Goal: Task Accomplishment & Management: Use online tool/utility

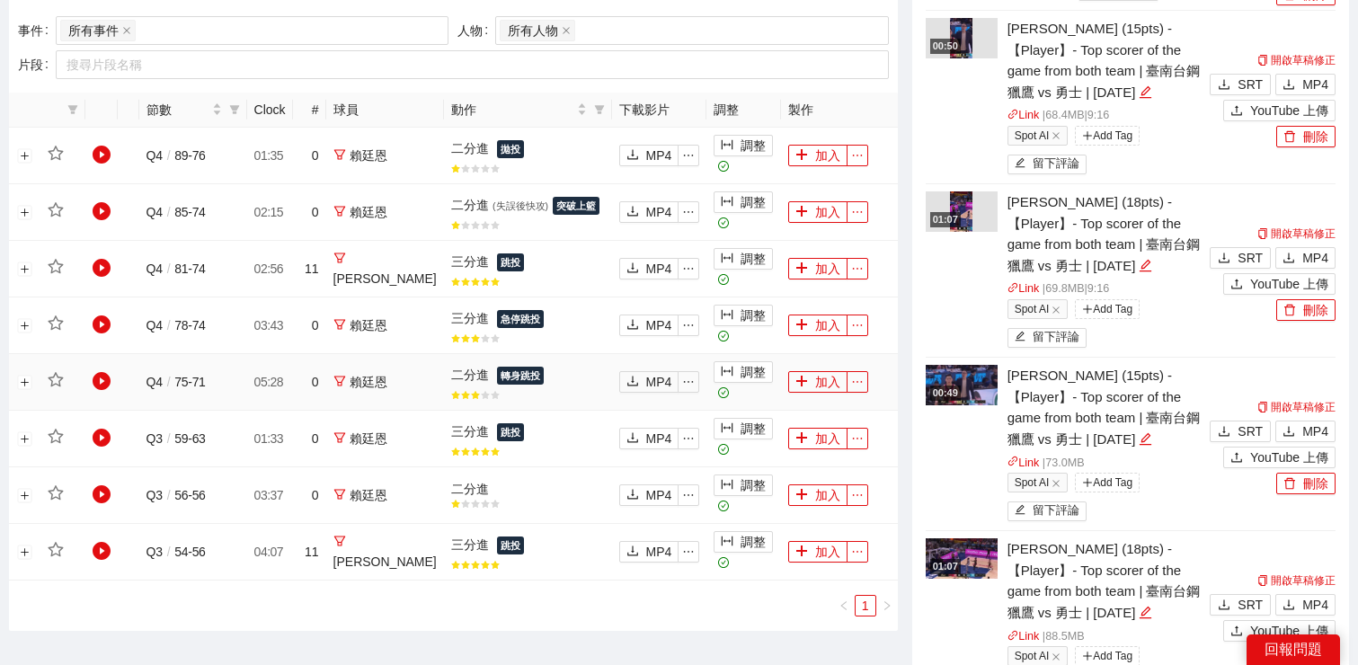
scroll to position [909, 0]
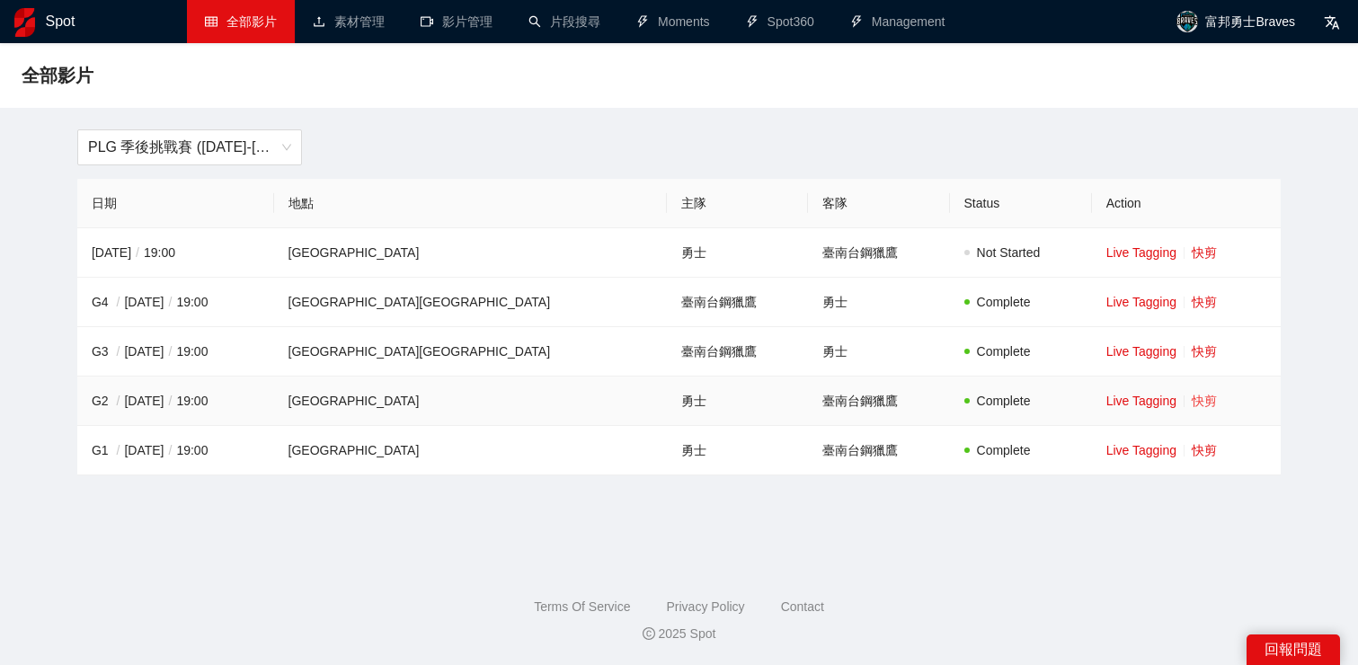
click at [1192, 403] on link "快剪" at bounding box center [1204, 401] width 25 height 14
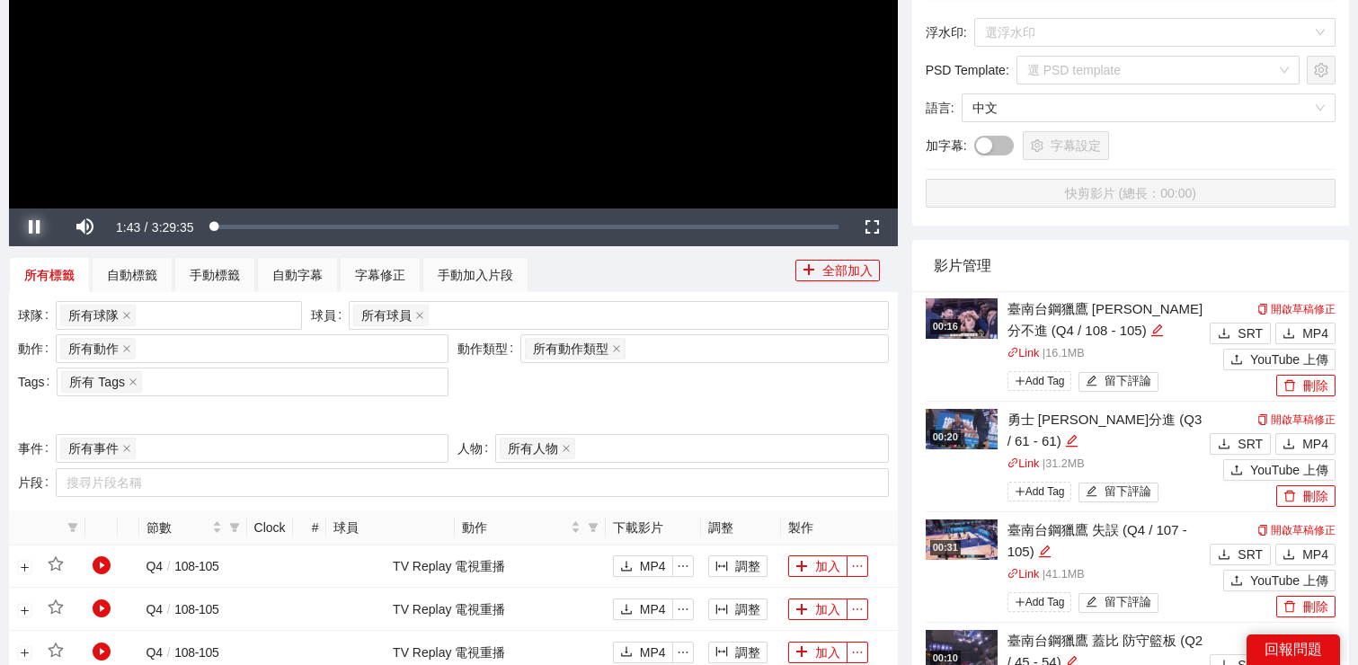
scroll to position [443, 0]
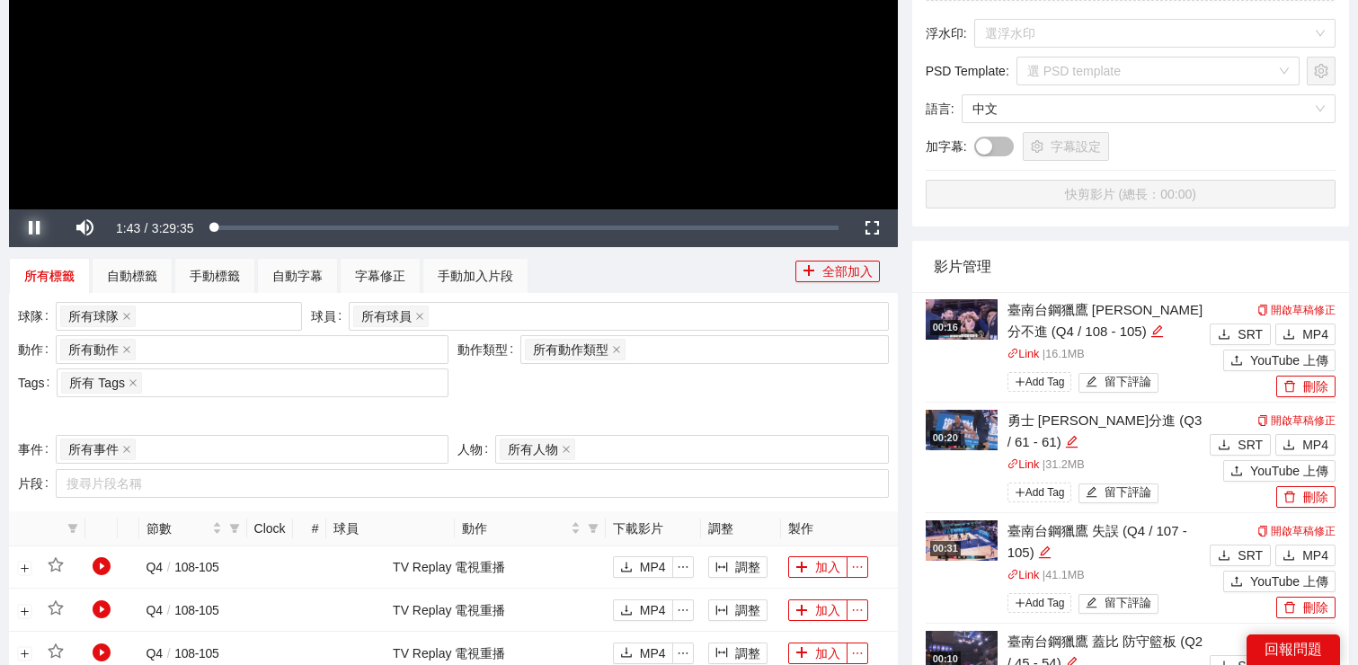
click at [36, 228] on span "Video Player" at bounding box center [34, 228] width 50 height 0
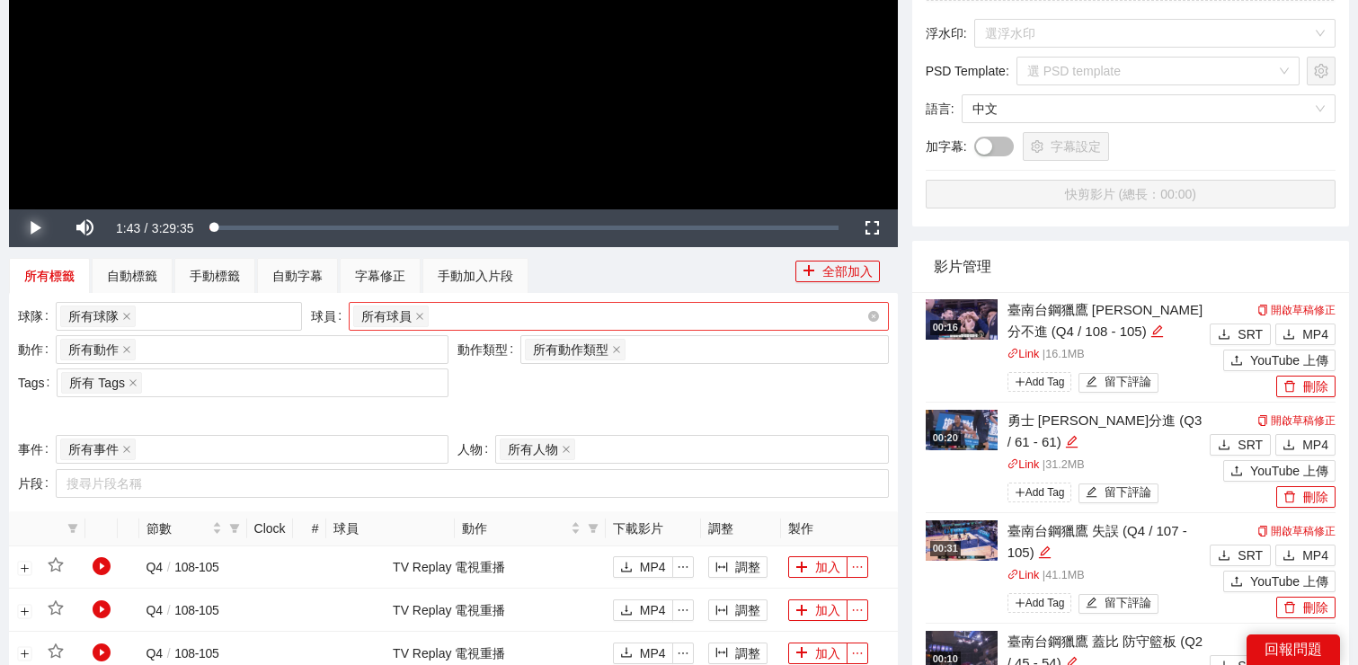
click at [503, 306] on div "所有球員" at bounding box center [609, 316] width 513 height 25
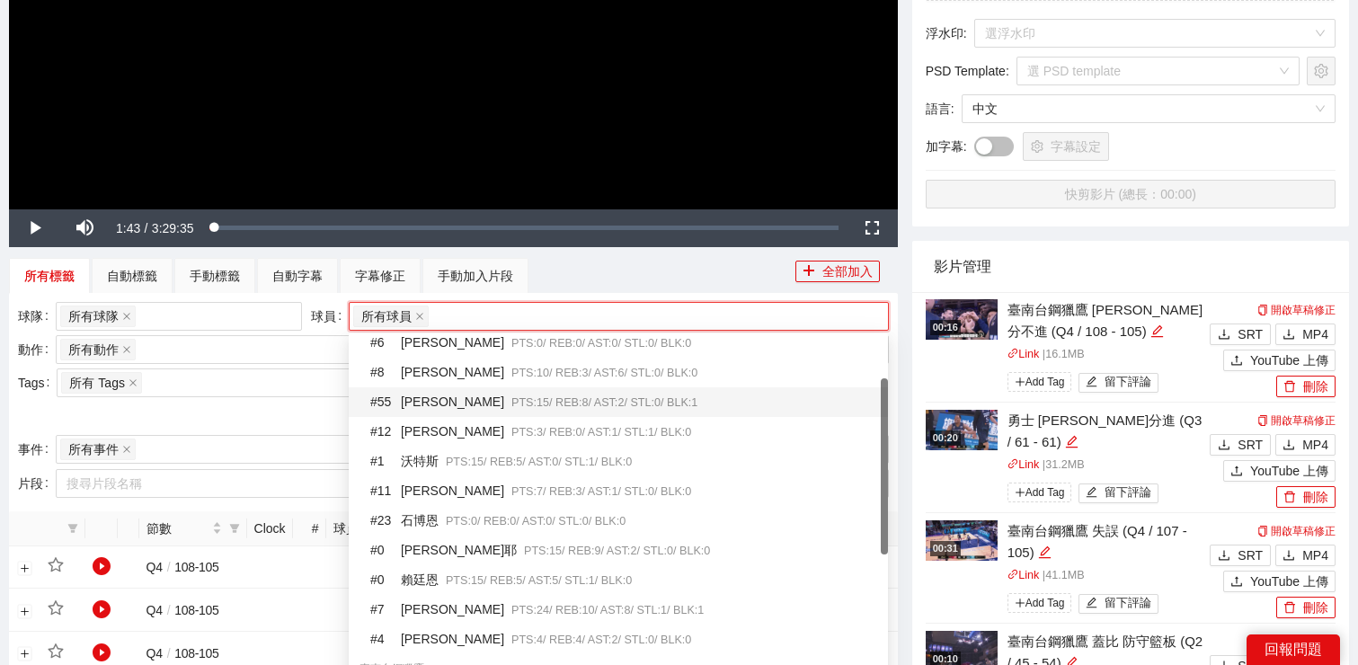
scroll to position [100, 0]
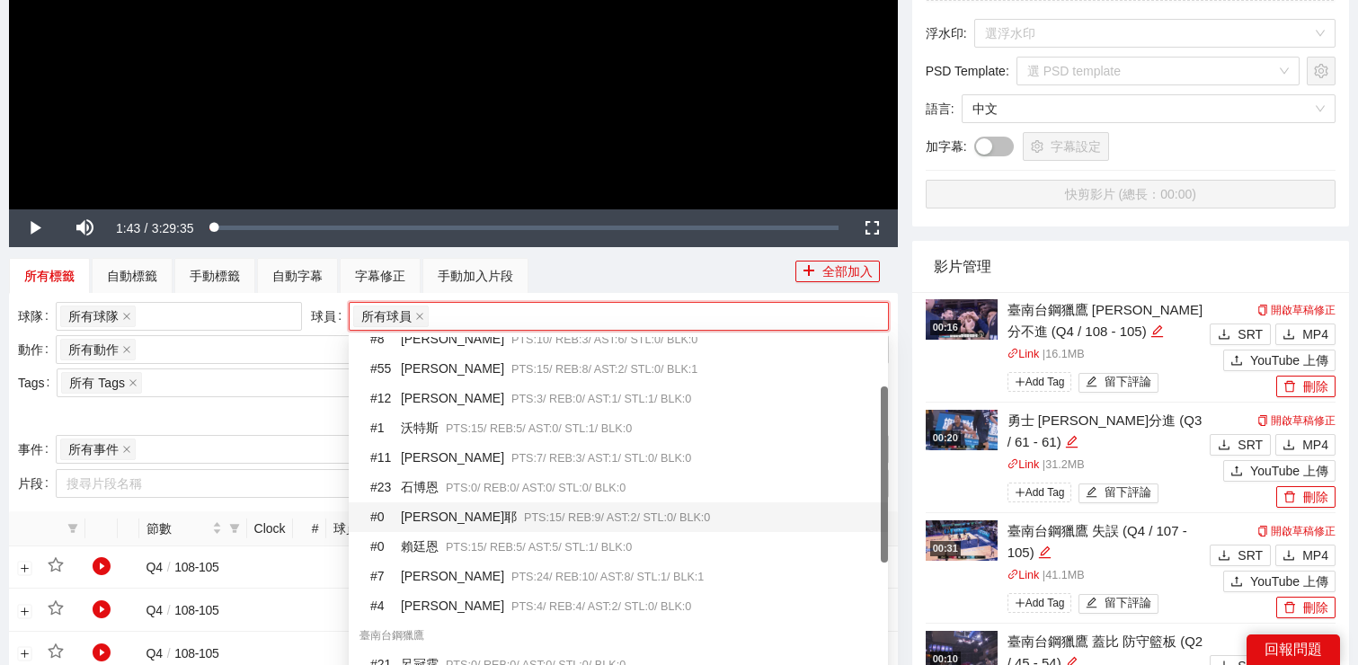
click at [453, 521] on div "# 0 莫巴耶 PTS: 15 / REB: 9 / AST: 2 / STL: 0 / BLK: 0" at bounding box center [623, 517] width 507 height 21
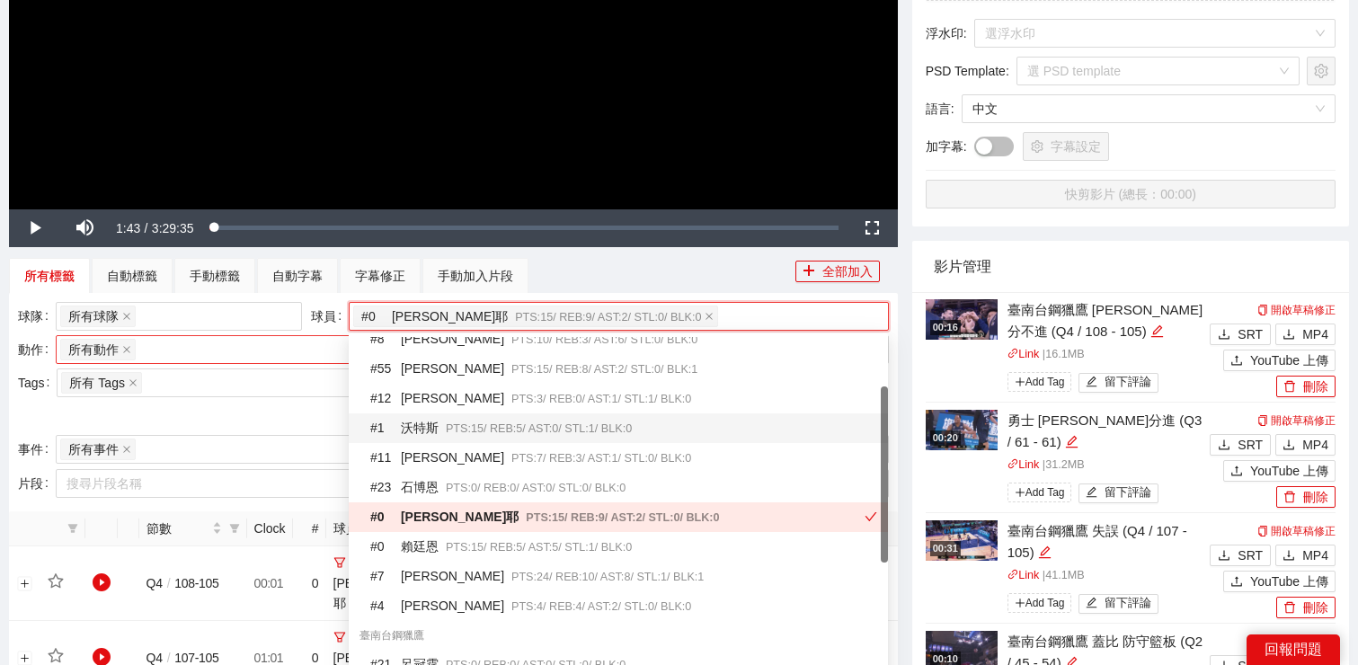
click at [254, 351] on div "所有動作 + 0 ..." at bounding box center [243, 349] width 366 height 25
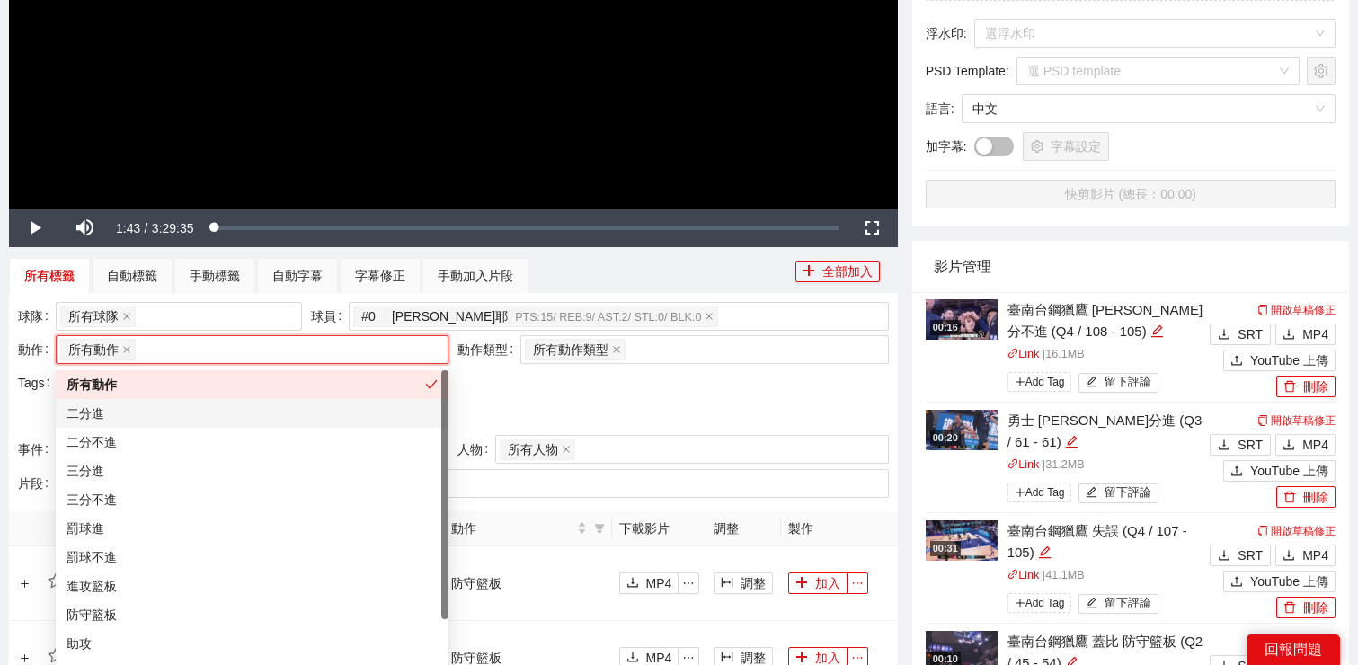
click at [247, 420] on div "二分進" at bounding box center [252, 413] width 371 height 20
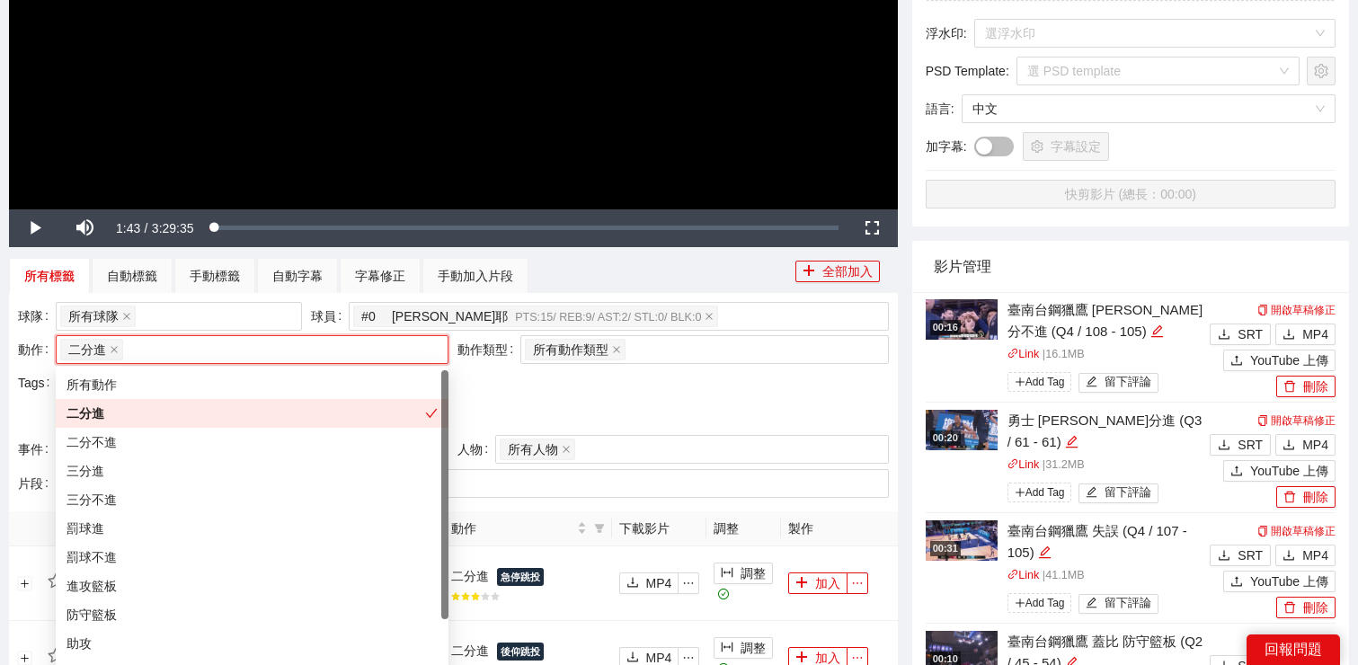
click at [584, 409] on div at bounding box center [453, 416] width 871 height 29
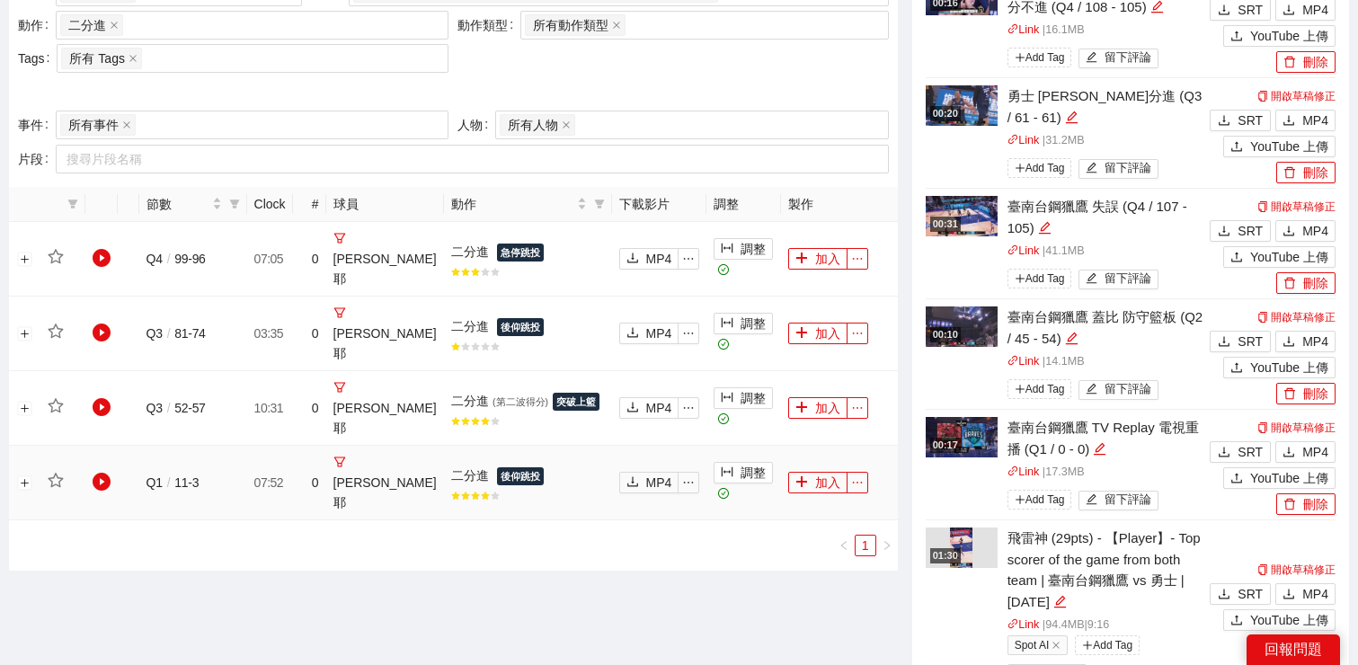
scroll to position [764, 0]
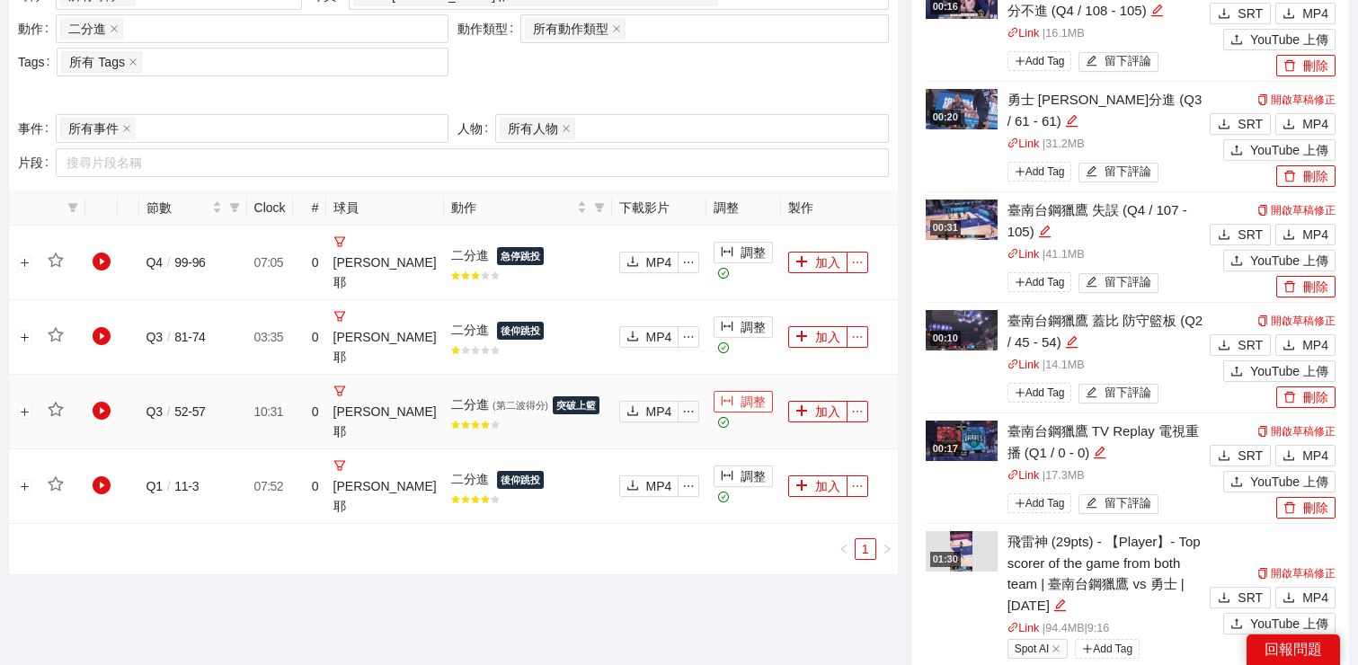
click at [736, 391] on button "調整" at bounding box center [743, 402] width 59 height 22
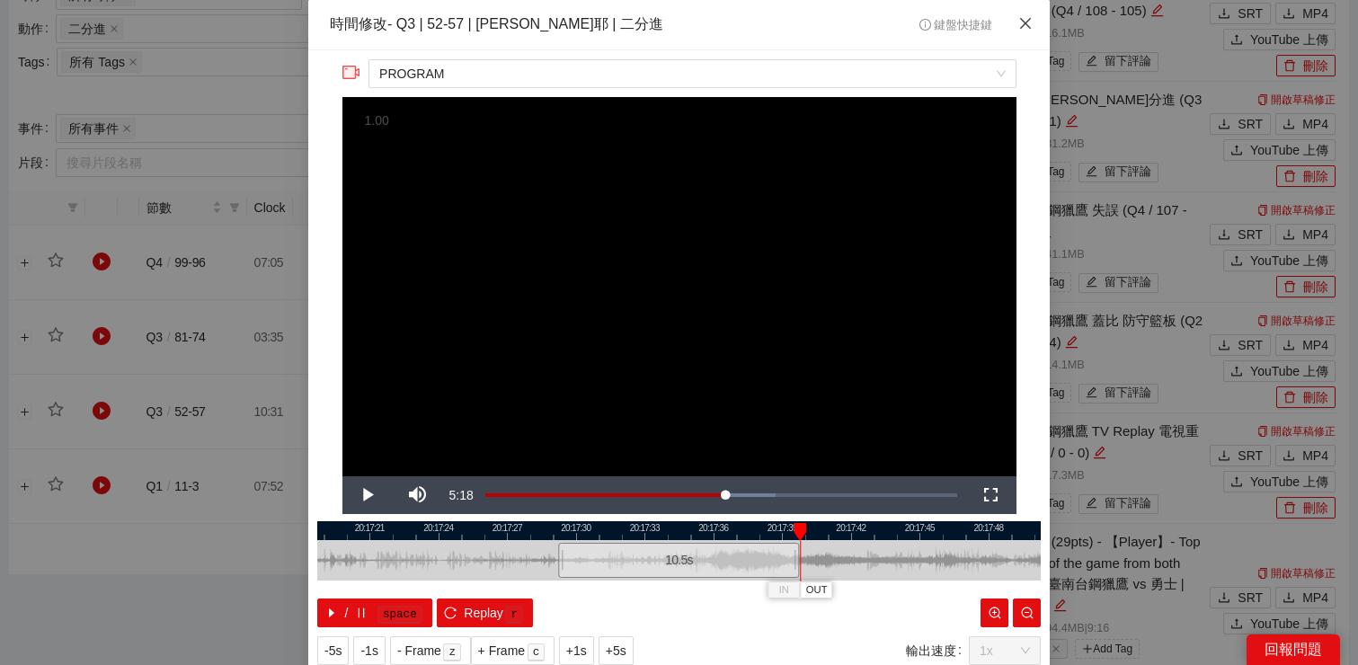
click at [1016, 25] on span "Close" at bounding box center [1025, 24] width 49 height 49
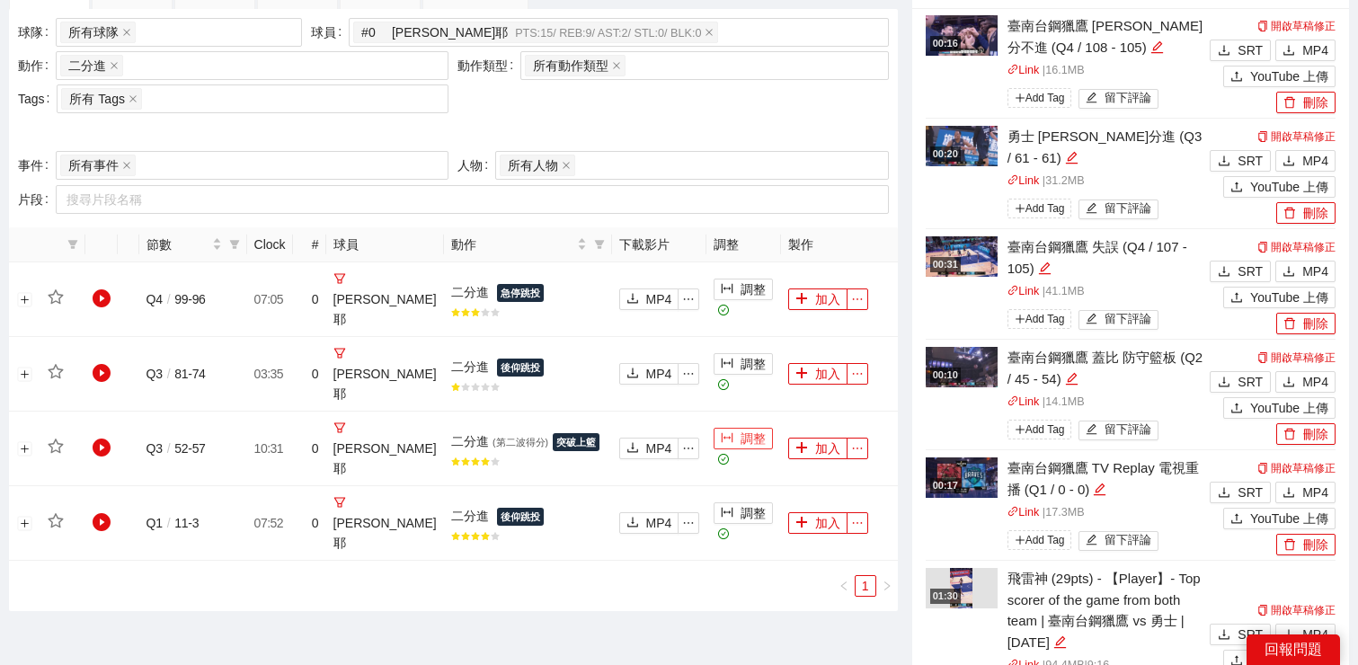
scroll to position [725, 0]
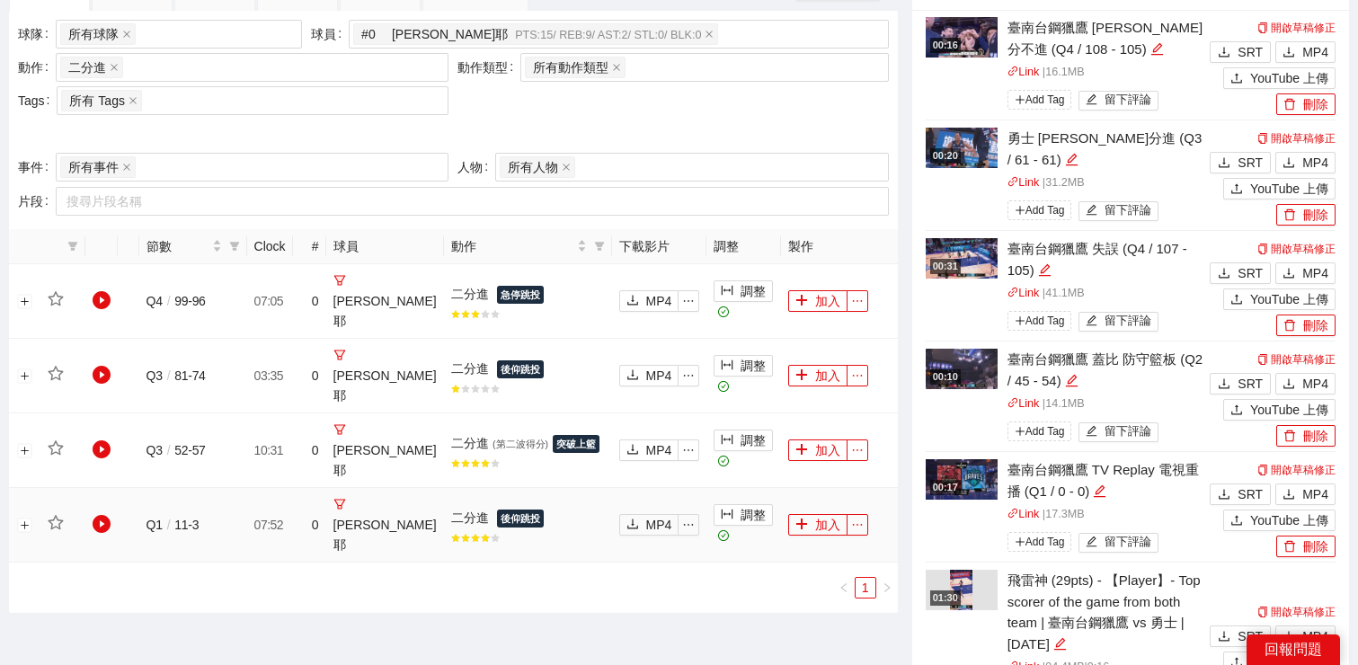
click at [718, 488] on td "調整" at bounding box center [743, 525] width 74 height 75
click at [716, 504] on button "調整" at bounding box center [743, 515] width 59 height 22
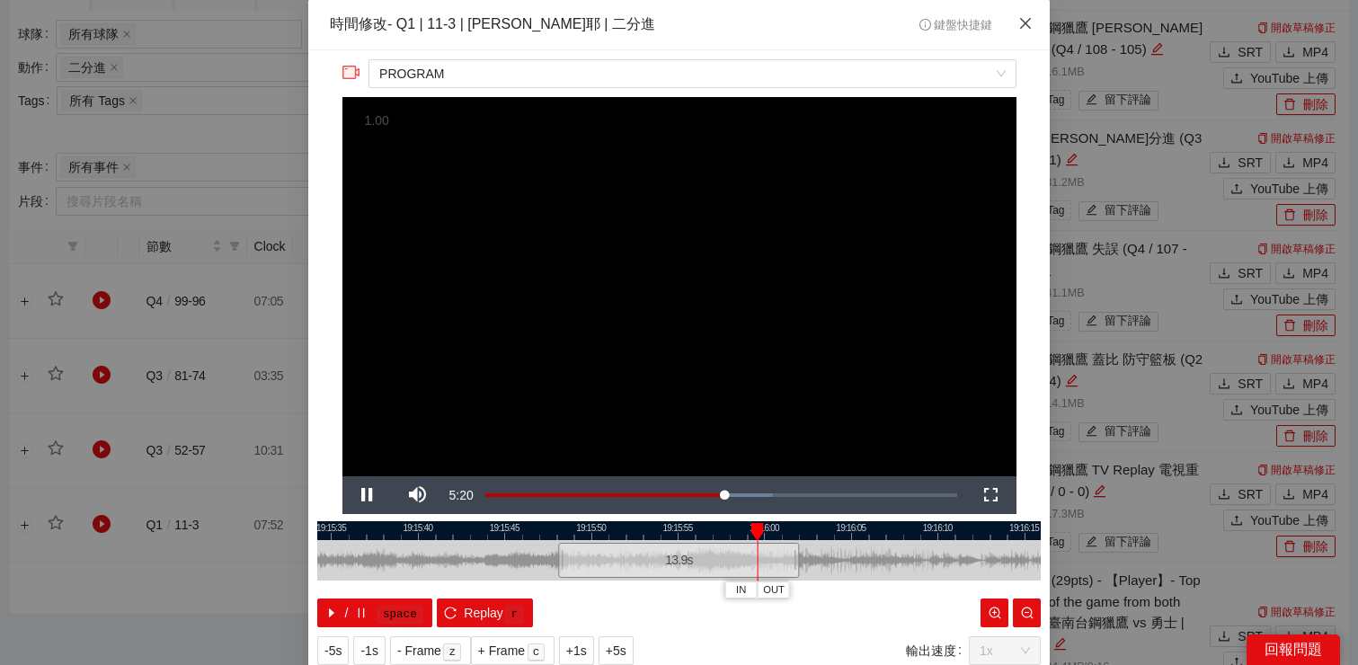
click at [1021, 28] on icon "close" at bounding box center [1025, 23] width 11 height 11
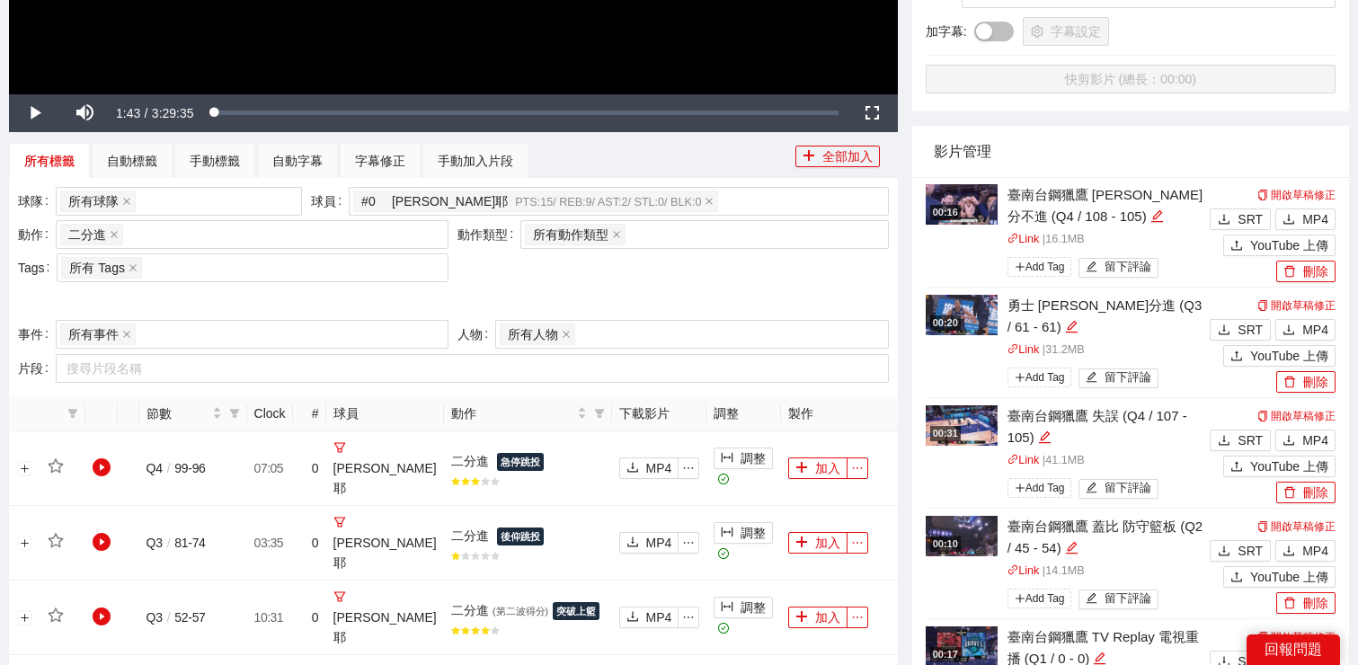
scroll to position [680, 0]
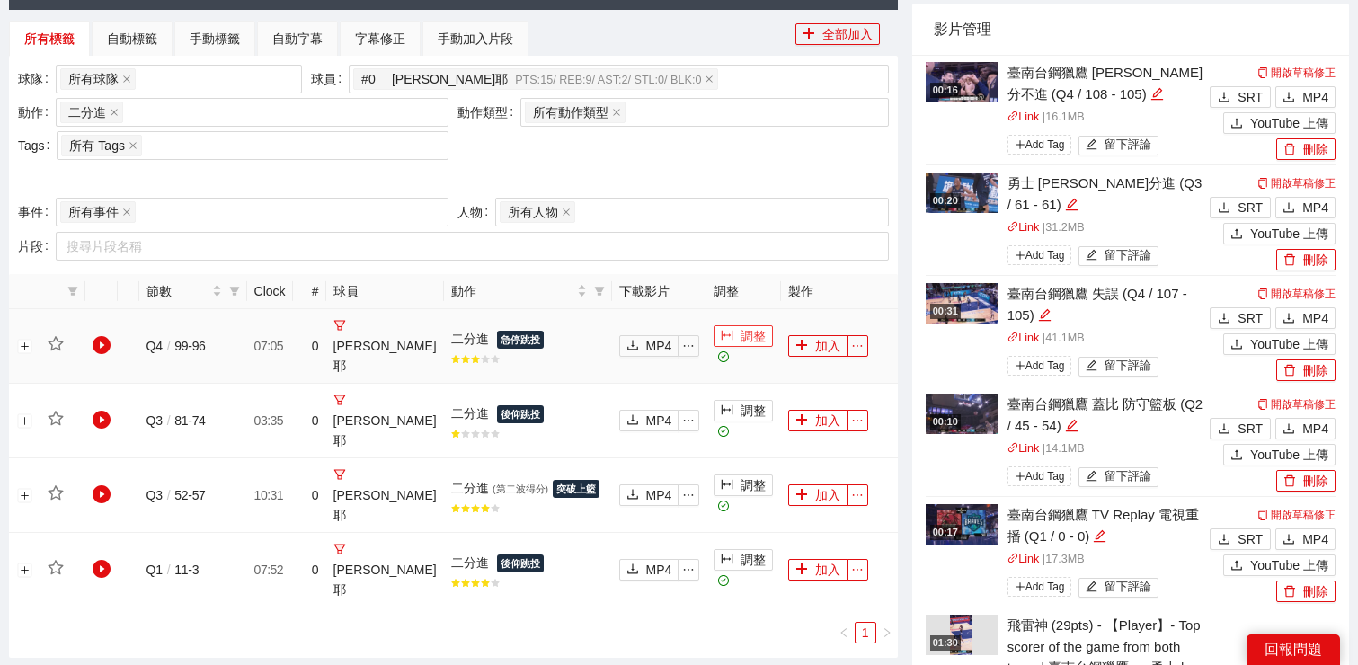
click at [714, 336] on button "調整" at bounding box center [743, 336] width 59 height 22
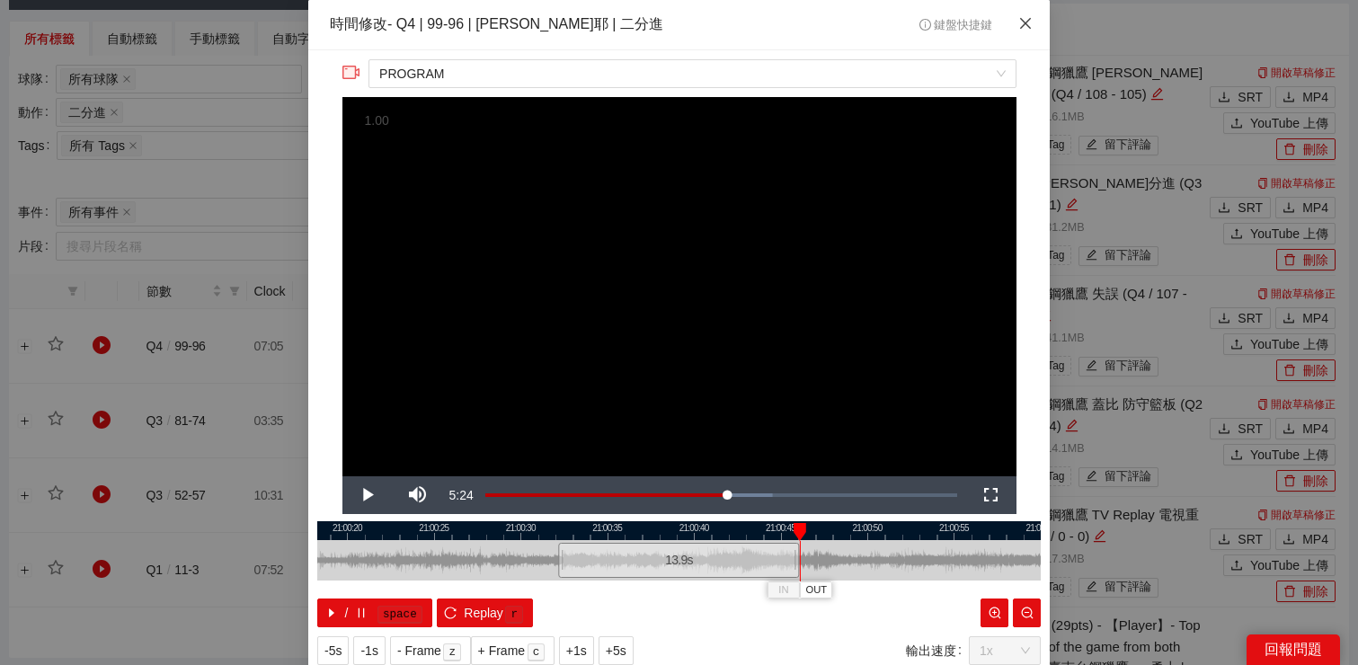
click at [1013, 31] on span "Close" at bounding box center [1025, 24] width 49 height 49
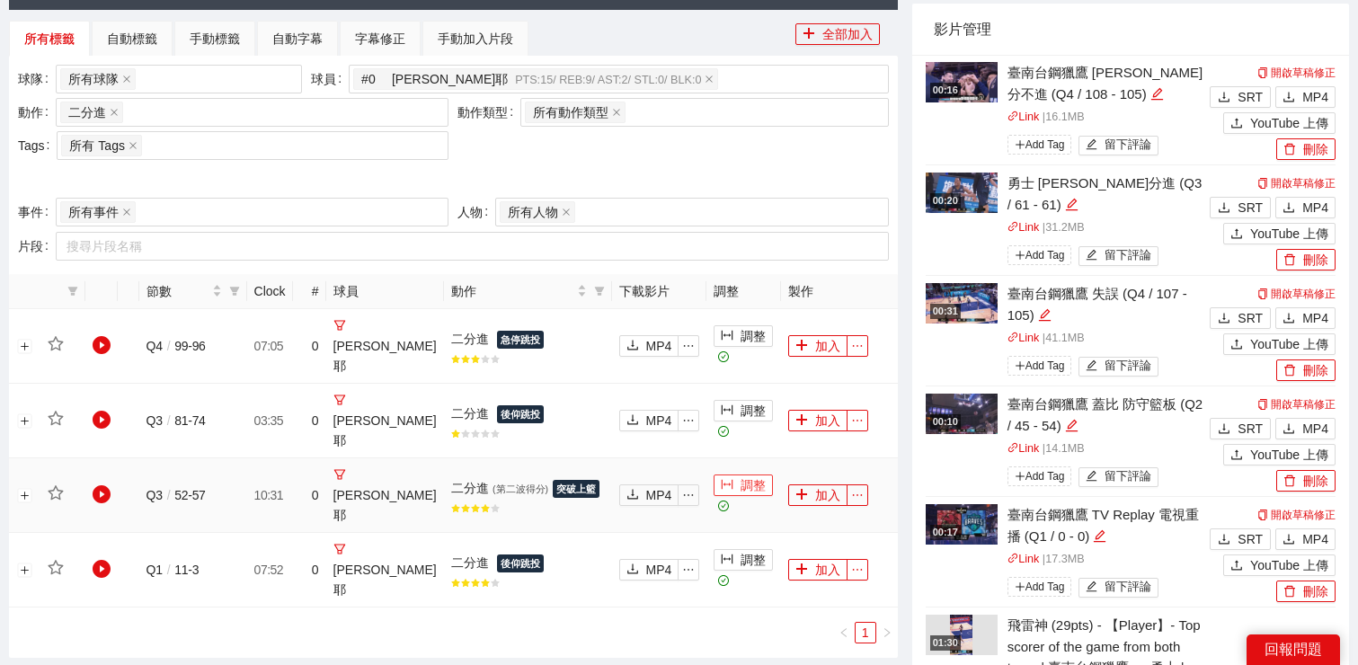
click at [724, 474] on button "調整" at bounding box center [743, 485] width 59 height 22
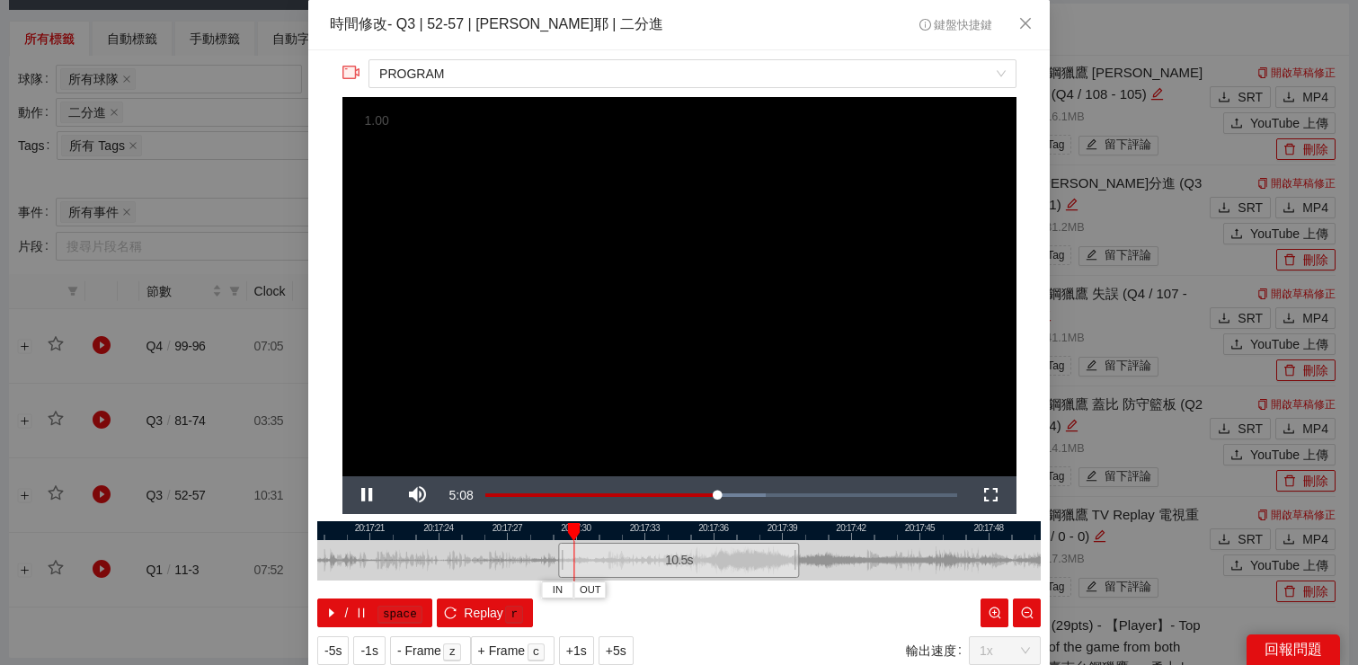
click at [699, 533] on div at bounding box center [678, 530] width 723 height 19
click at [372, 495] on span "Video Player" at bounding box center [367, 495] width 50 height 0
click at [373, 495] on span "Video Player" at bounding box center [367, 495] width 50 height 0
click at [1021, 30] on icon "close" at bounding box center [1025, 23] width 14 height 14
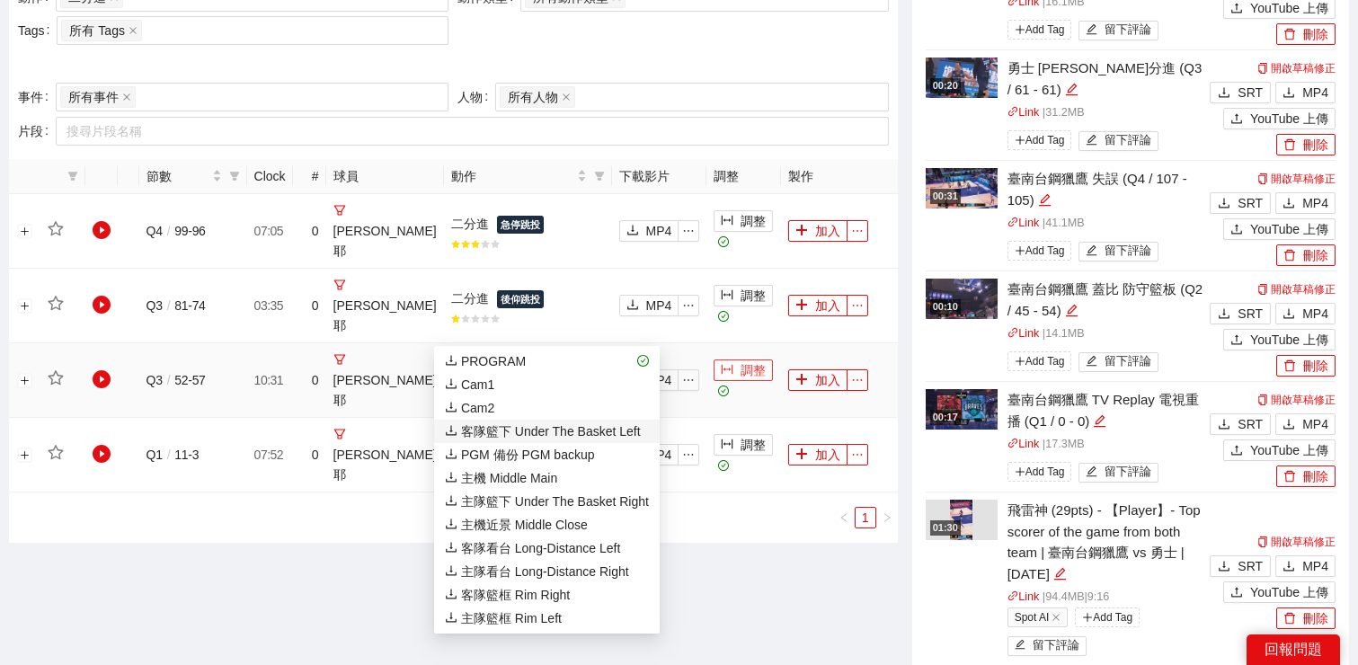
scroll to position [798, 0]
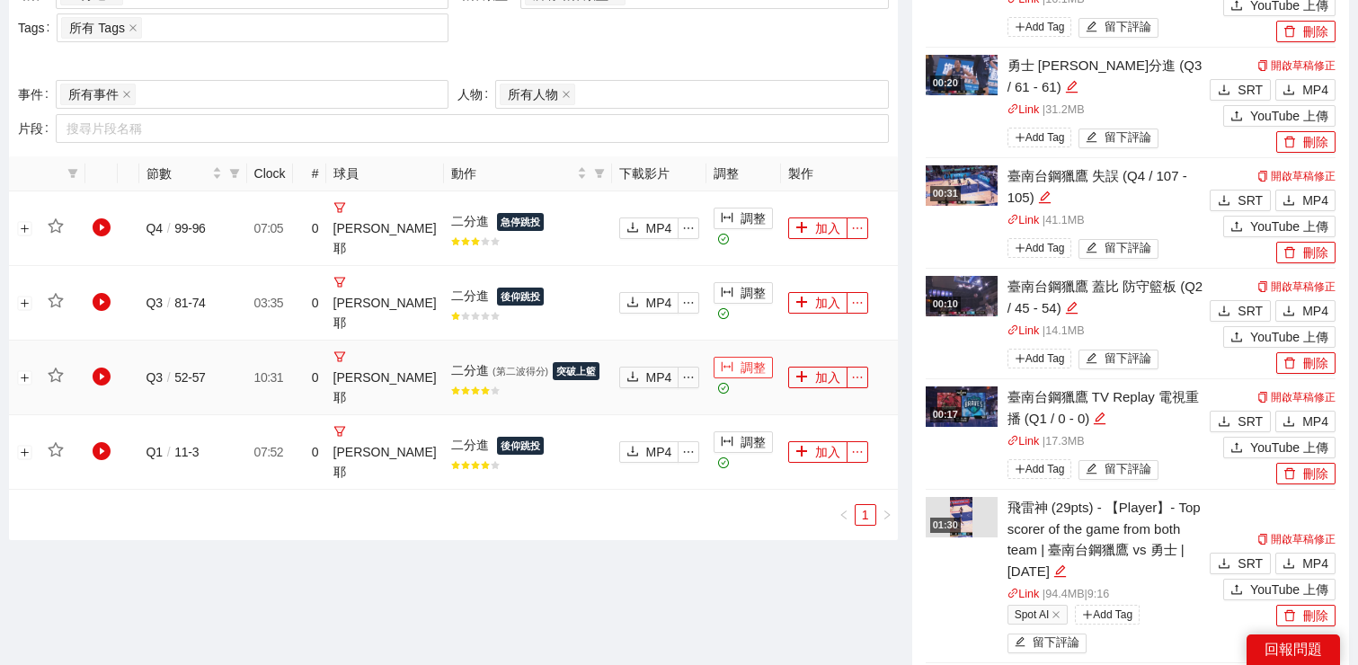
click at [725, 357] on button "調整" at bounding box center [743, 368] width 59 height 22
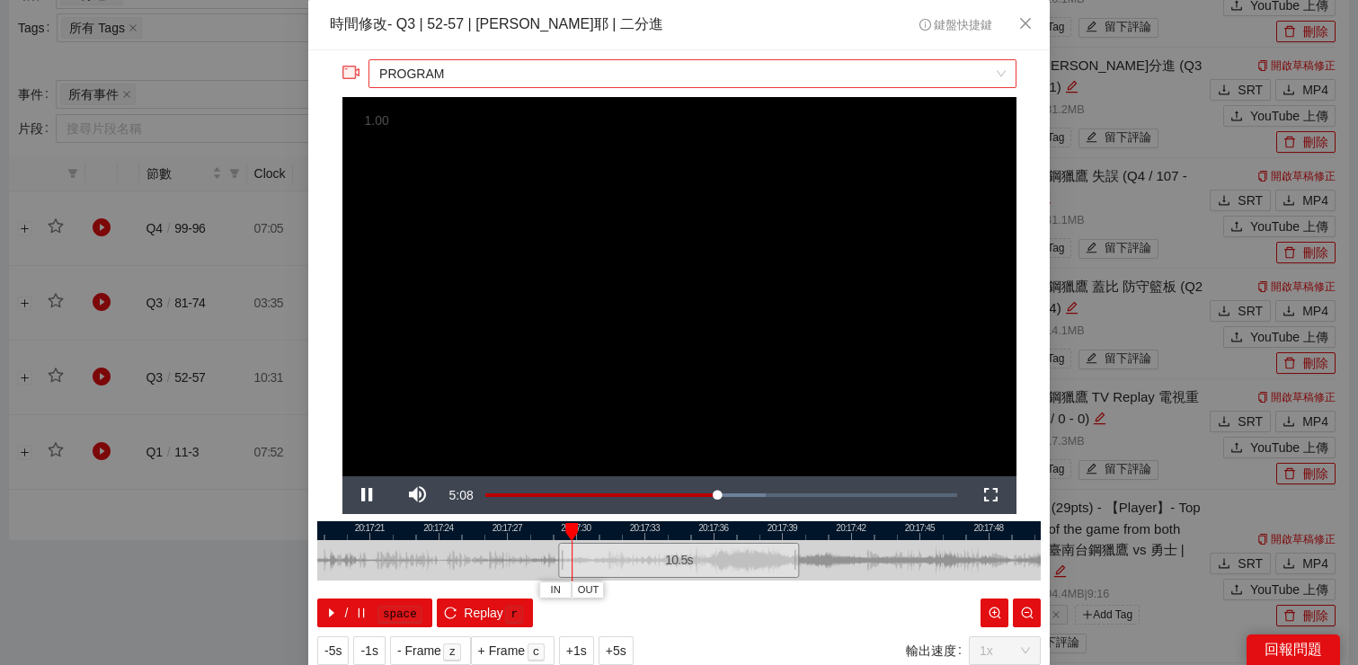
click at [605, 76] on span "PROGRAM" at bounding box center [691, 73] width 625 height 27
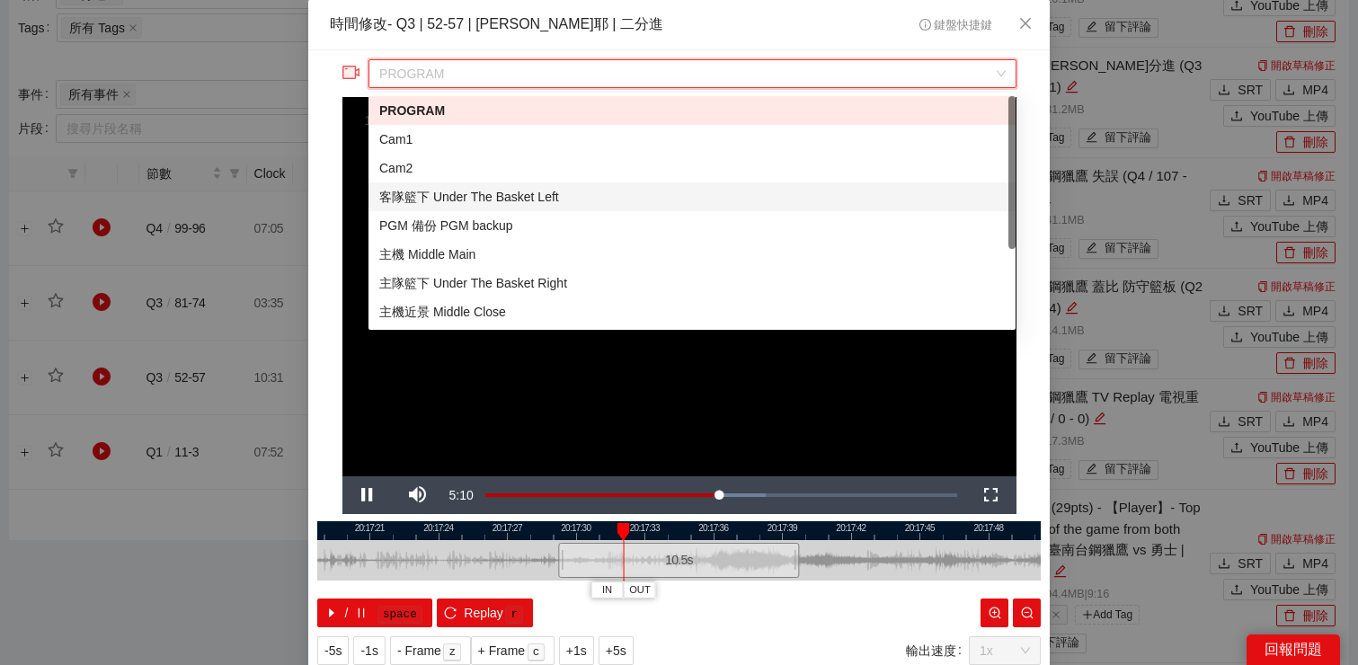
click at [595, 195] on div "客隊籃下 Under The Basket Left" at bounding box center [691, 197] width 625 height 20
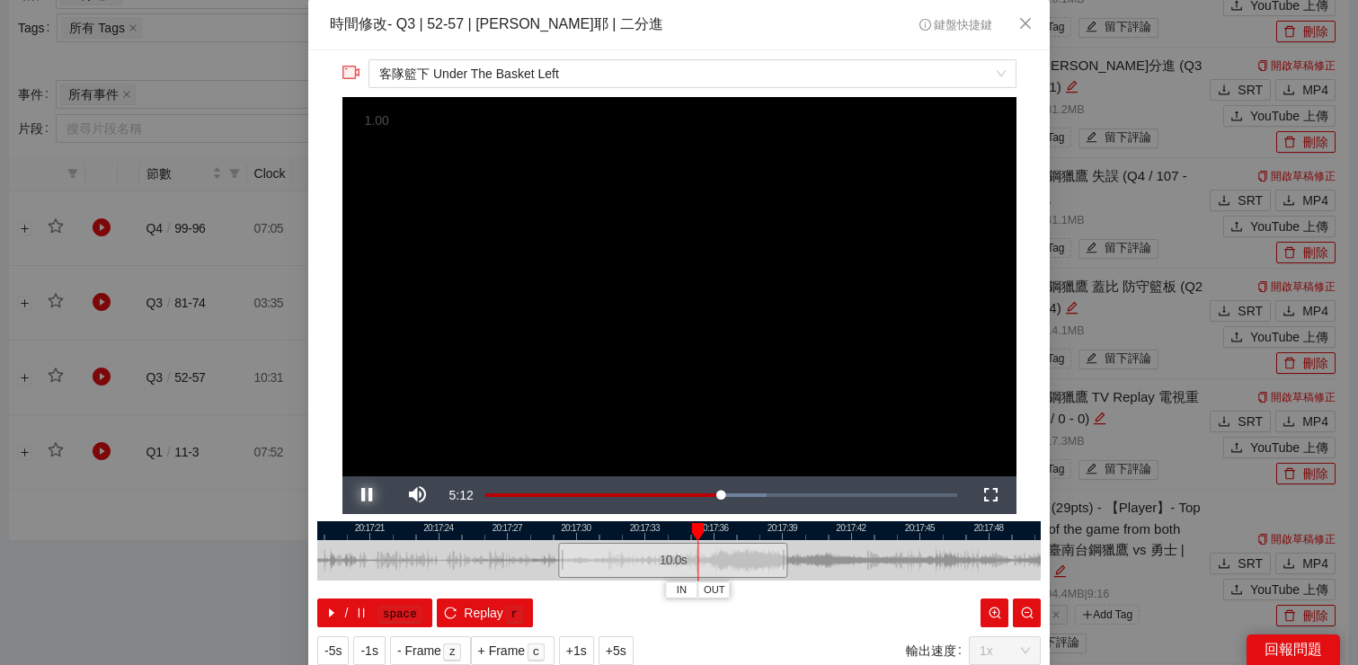
click at [368, 495] on span "Video Player" at bounding box center [367, 495] width 50 height 0
click at [687, 585] on span "IN" at bounding box center [683, 590] width 10 height 16
click at [361, 495] on span "Video Player" at bounding box center [367, 495] width 50 height 0
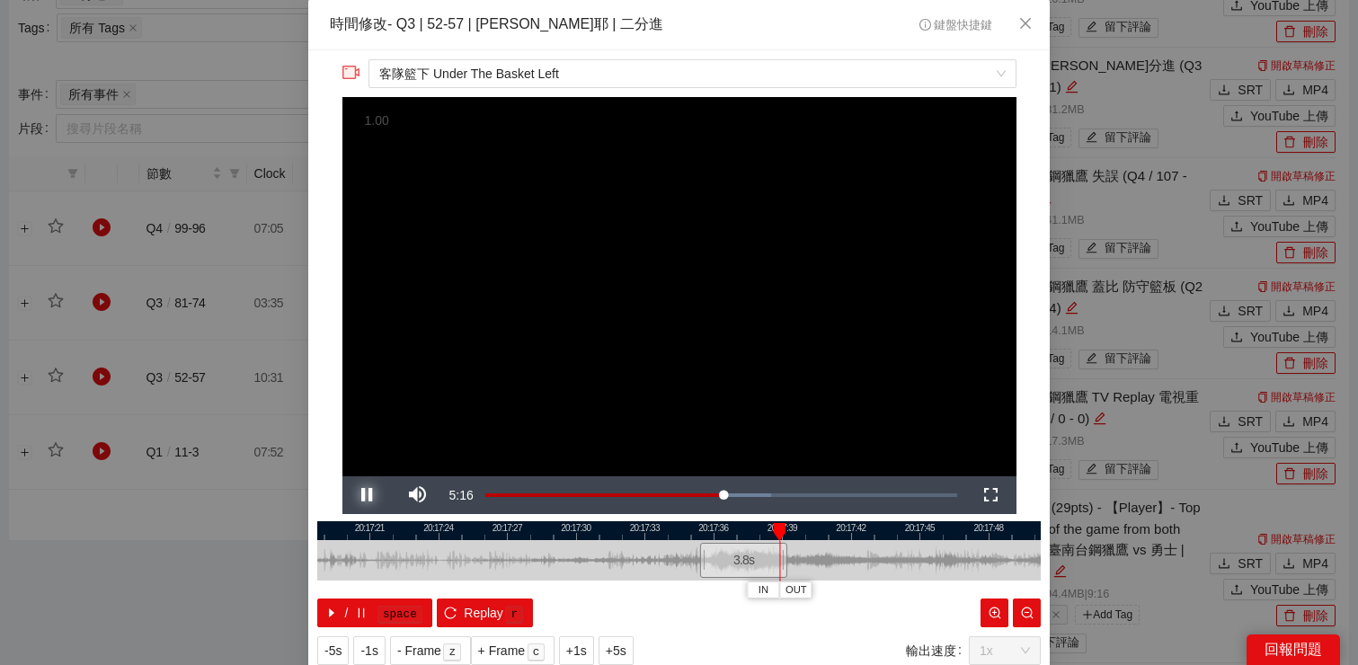
click at [361, 495] on span "Video Player" at bounding box center [367, 495] width 50 height 0
click at [818, 590] on span "OUT" at bounding box center [817, 590] width 22 height 16
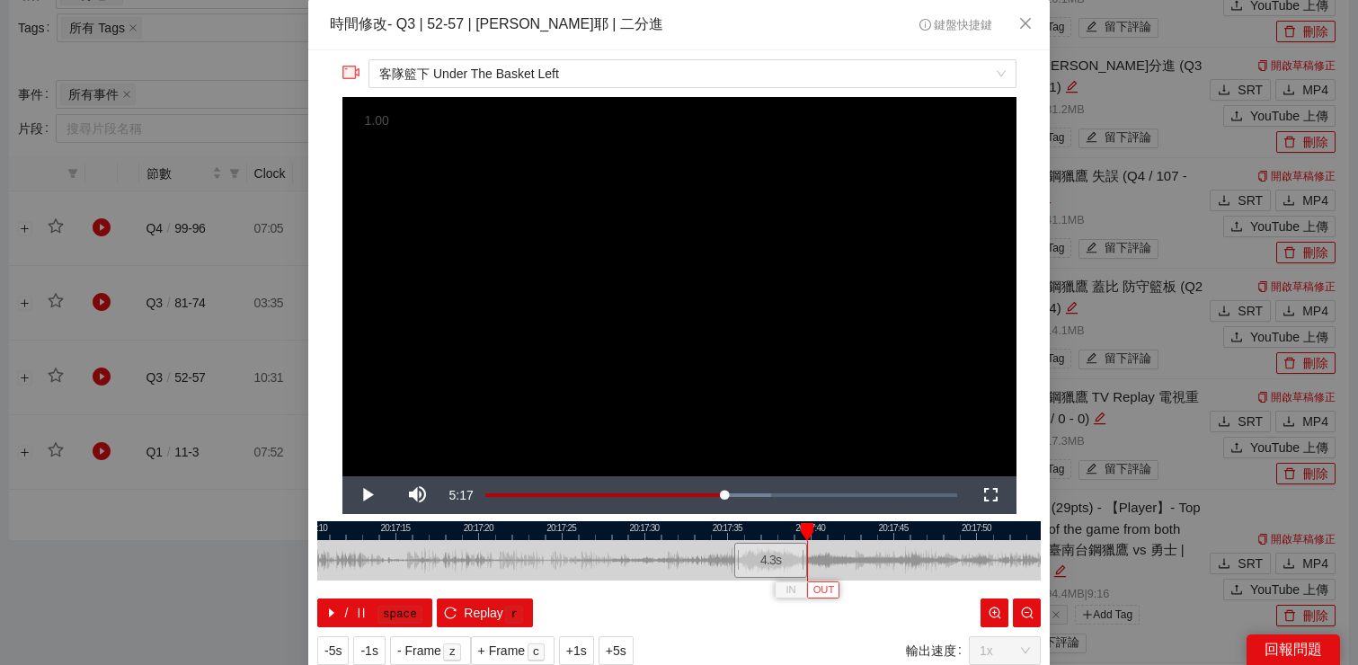
scroll to position [49, 0]
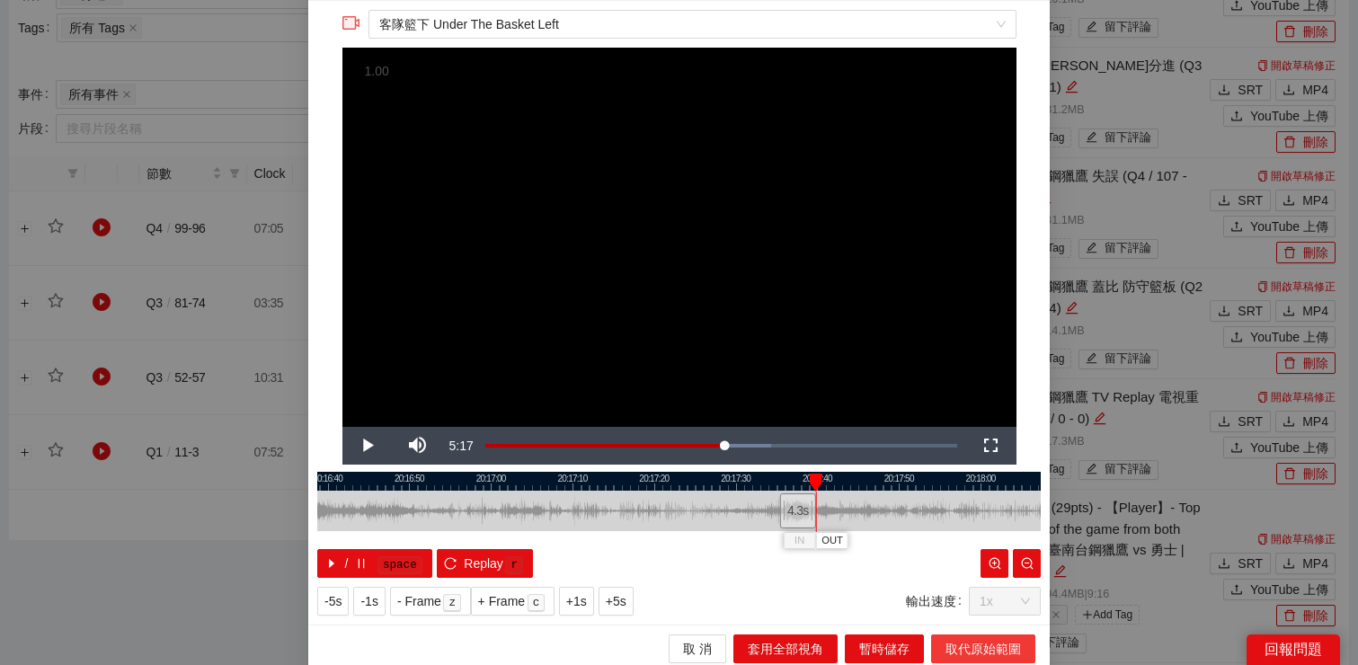
click at [945, 644] on span "取代原始範圍" at bounding box center [982, 649] width 75 height 20
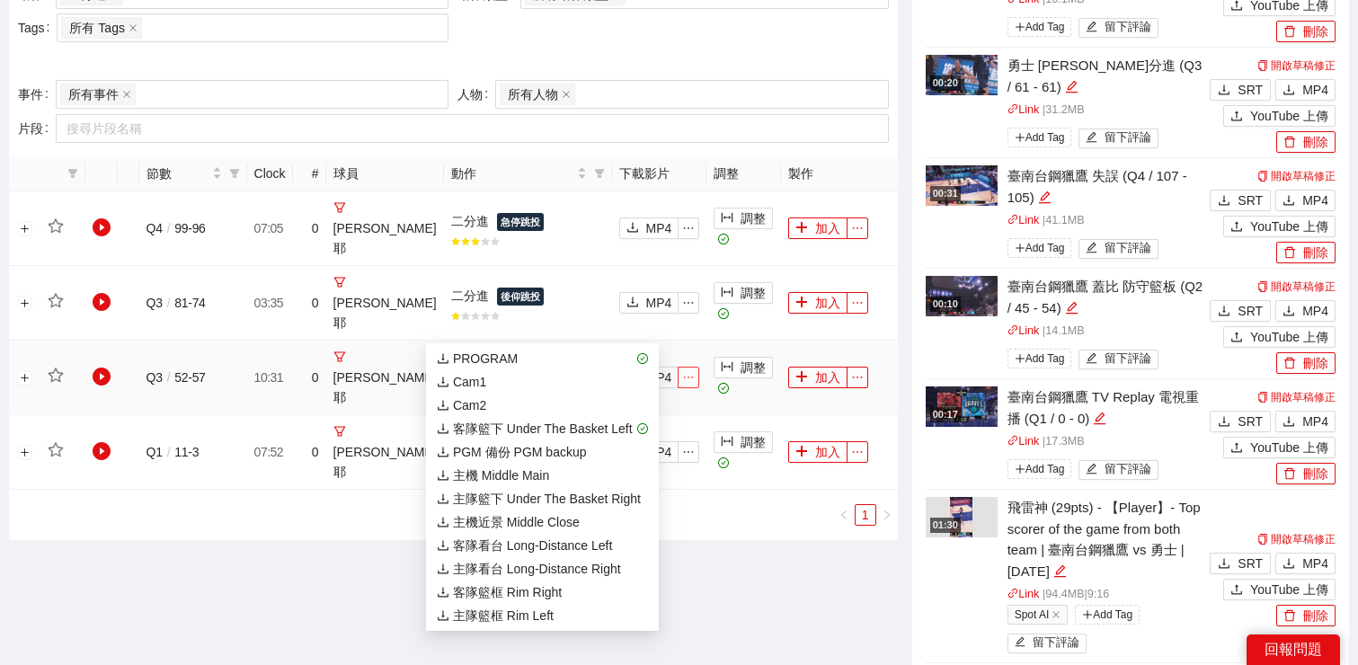
click at [682, 371] on icon "ellipsis" at bounding box center [688, 377] width 13 height 13
click at [602, 430] on div "客隊籃下 Under The Basket Left" at bounding box center [535, 429] width 196 height 20
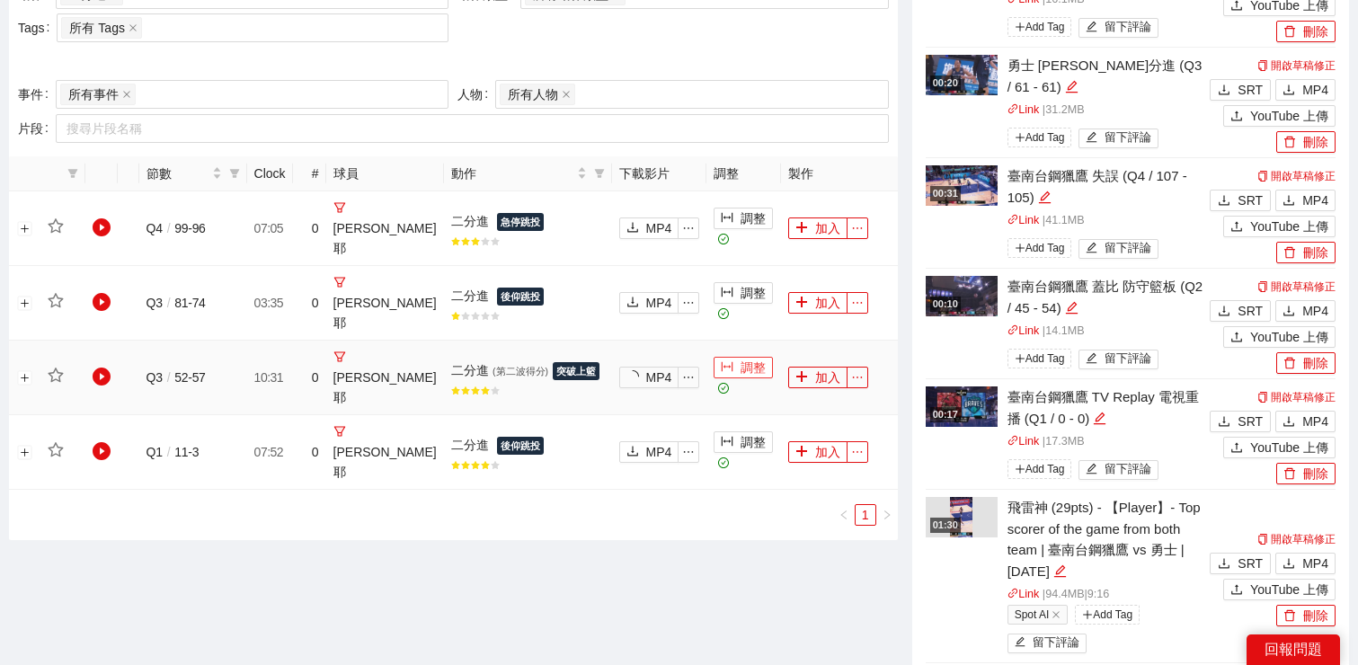
click at [718, 357] on button "調整" at bounding box center [743, 368] width 59 height 22
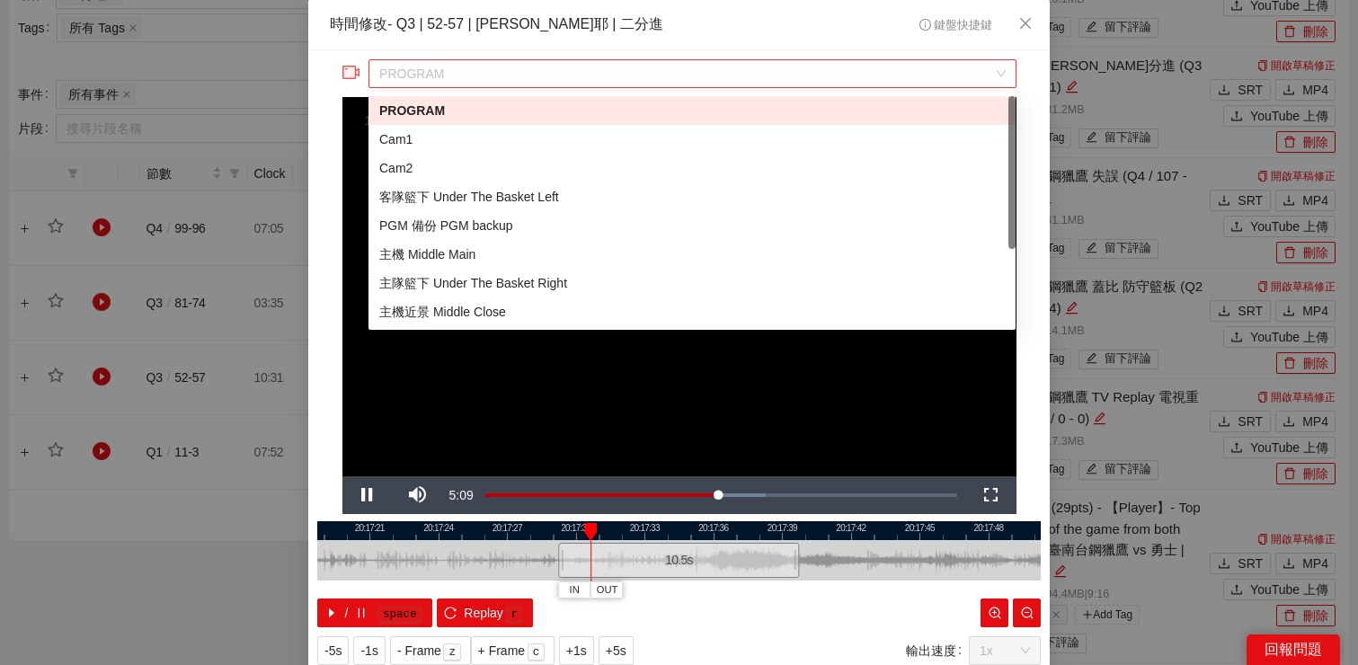
click at [726, 82] on span "PROGRAM" at bounding box center [691, 73] width 625 height 27
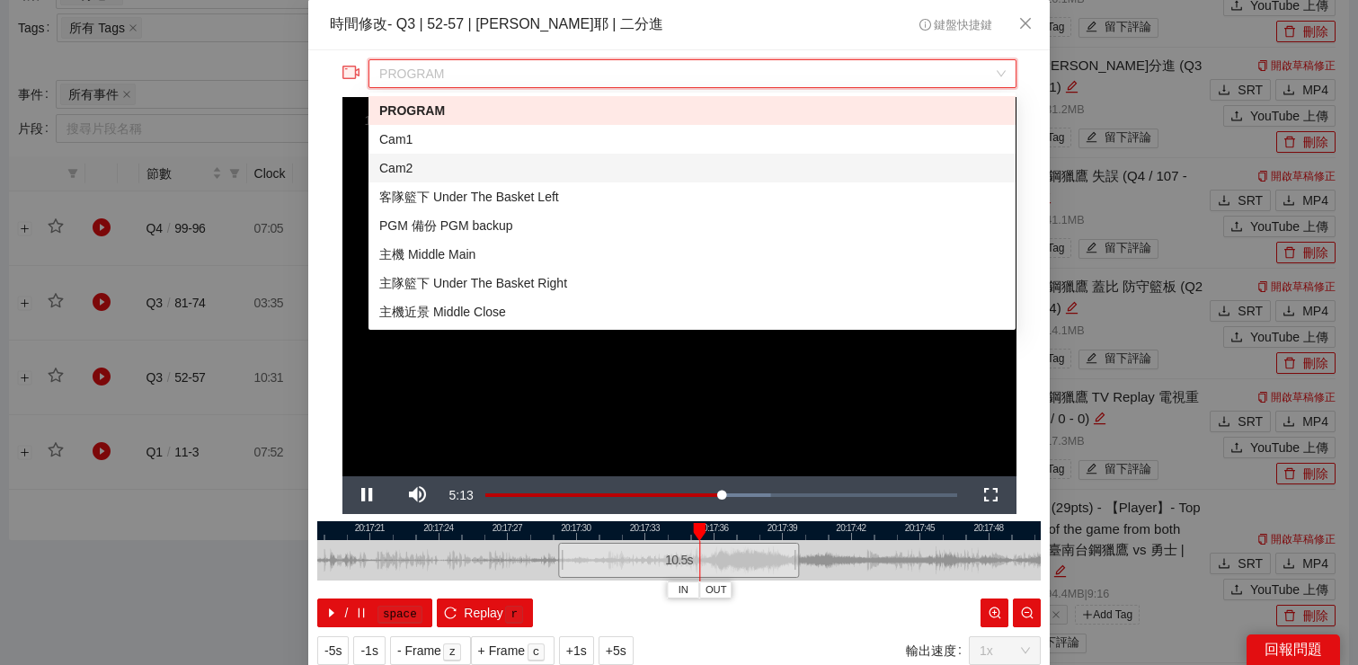
click at [634, 164] on div "Cam2" at bounding box center [691, 168] width 625 height 20
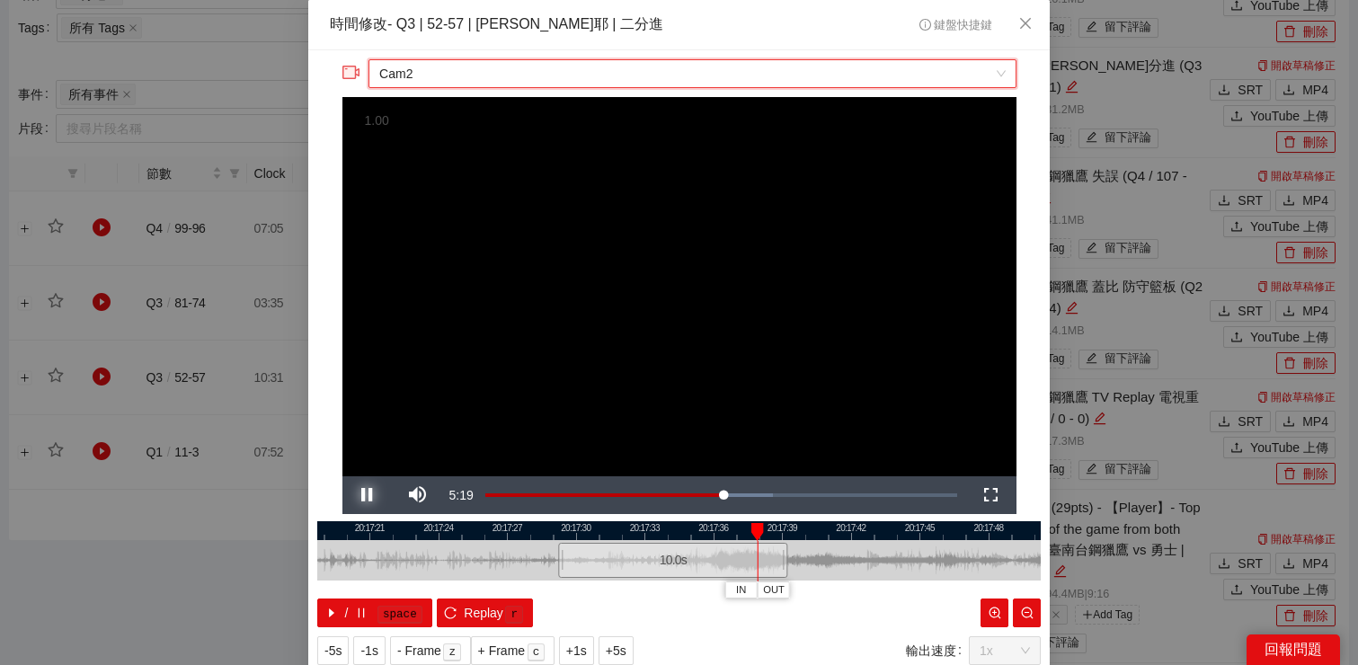
click at [366, 495] on span "Video Player" at bounding box center [367, 495] width 50 height 0
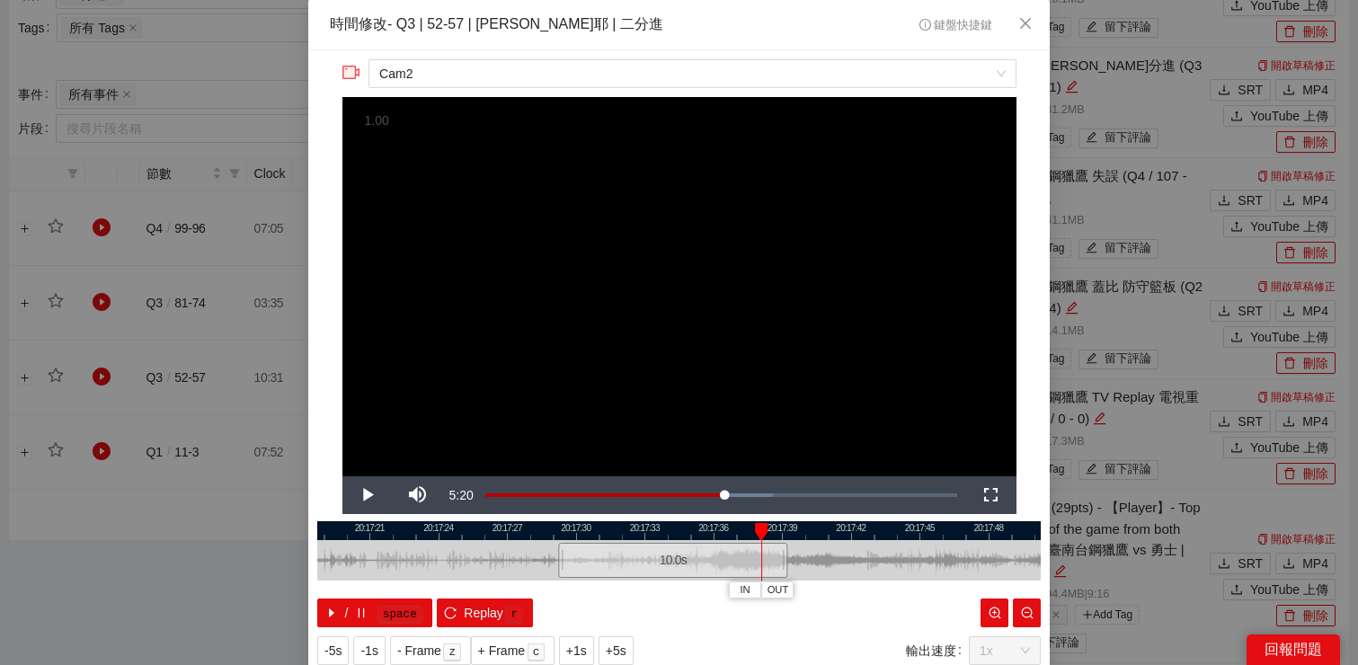
click at [664, 534] on div at bounding box center [678, 530] width 723 height 19
click at [643, 532] on div at bounding box center [678, 530] width 723 height 19
click at [375, 495] on span "Video Player" at bounding box center [367, 495] width 50 height 0
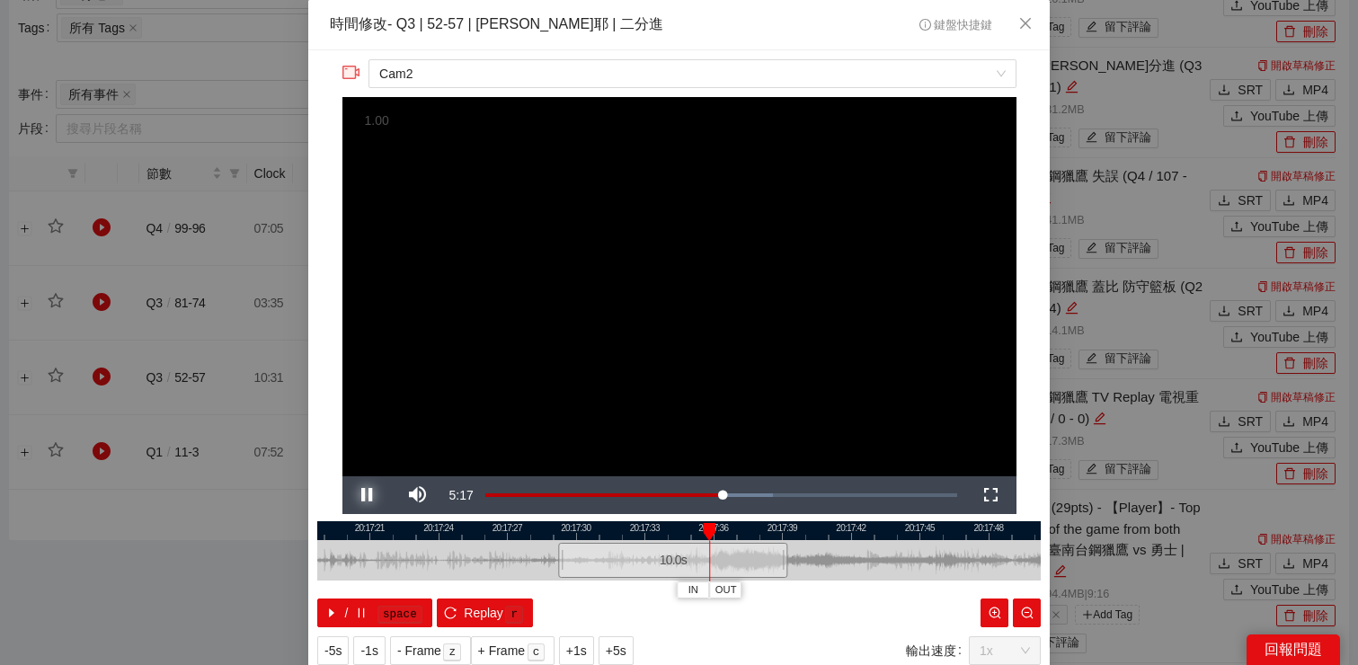
click at [375, 495] on span "Video Player" at bounding box center [367, 495] width 50 height 0
click at [696, 590] on span "IN" at bounding box center [699, 590] width 10 height 16
click at [363, 495] on span "Video Player" at bounding box center [367, 495] width 50 height 0
click at [365, 495] on span "Video Player" at bounding box center [367, 495] width 50 height 0
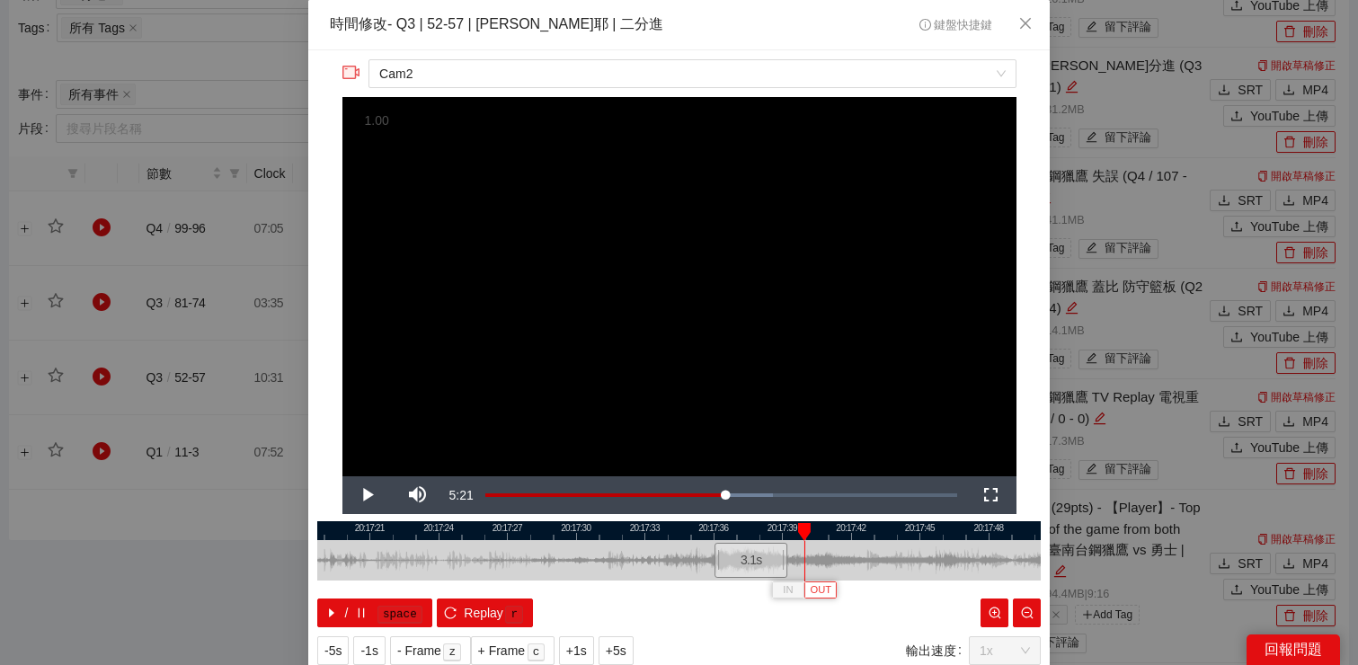
click at [825, 589] on span "OUT" at bounding box center [822, 590] width 22 height 16
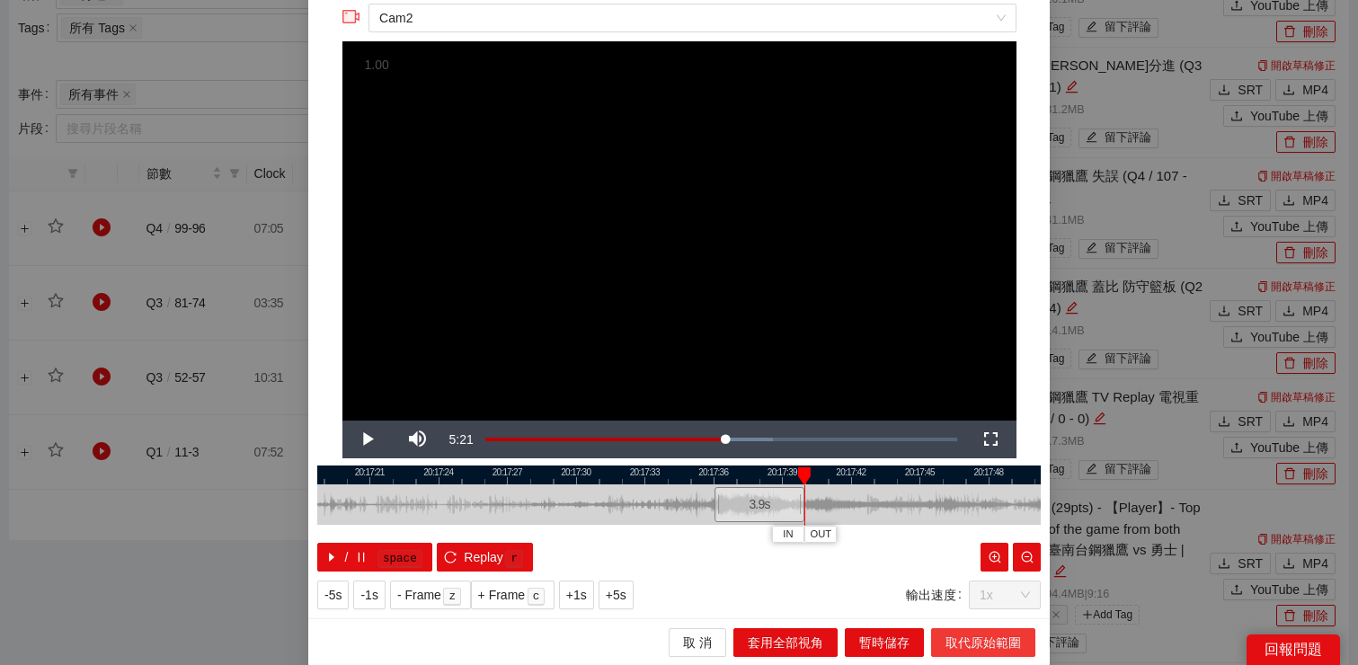
click at [1011, 643] on span "取代原始範圍" at bounding box center [982, 643] width 75 height 20
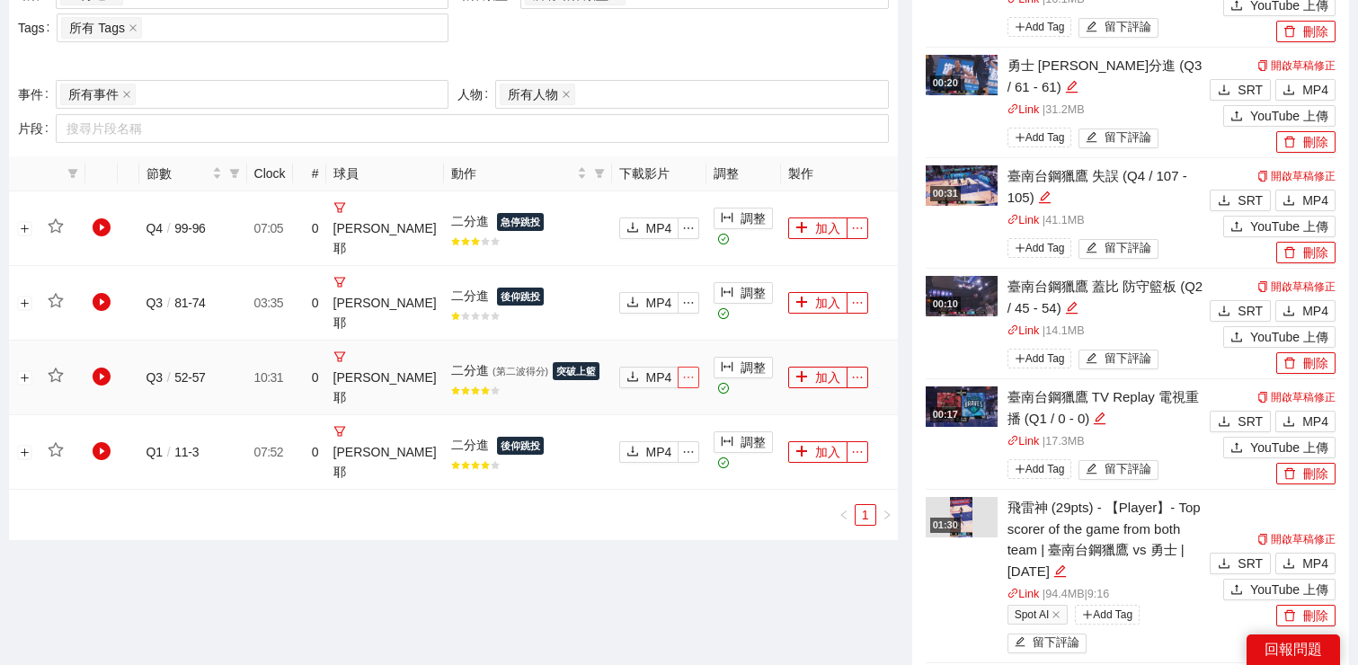
click at [678, 371] on span "ellipsis" at bounding box center [688, 377] width 20 height 13
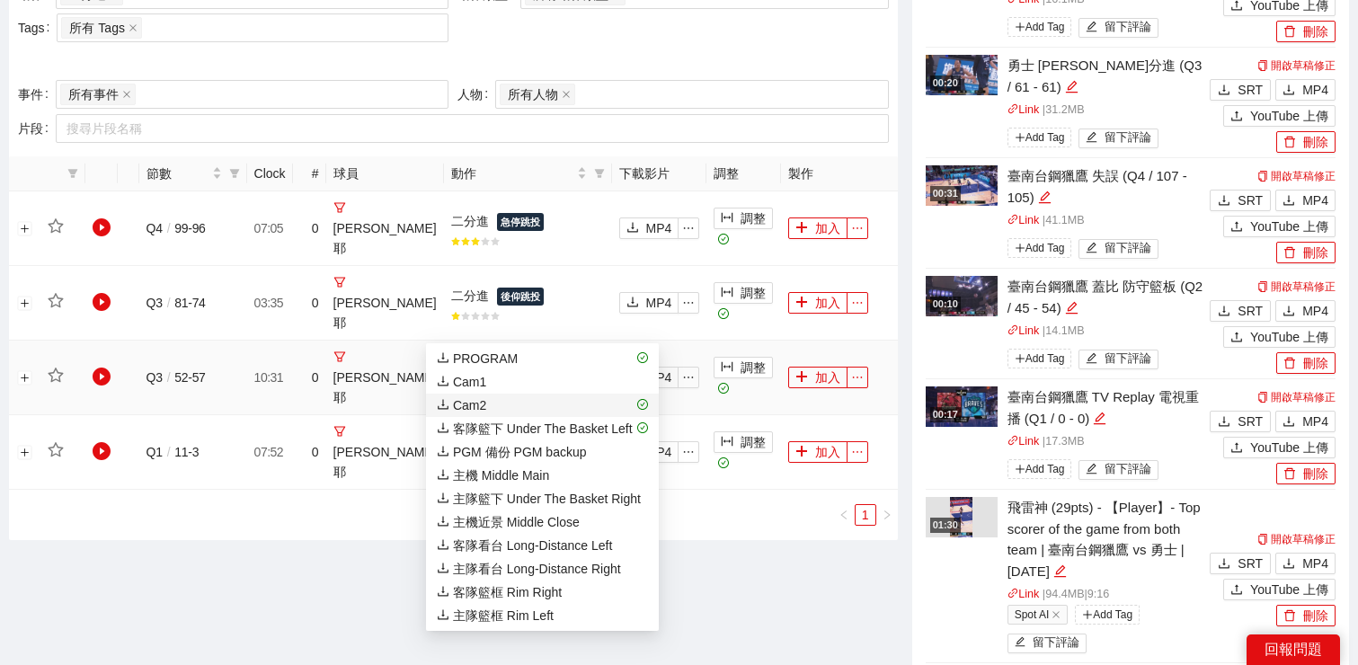
click at [619, 403] on span "Cam2" at bounding box center [542, 405] width 211 height 20
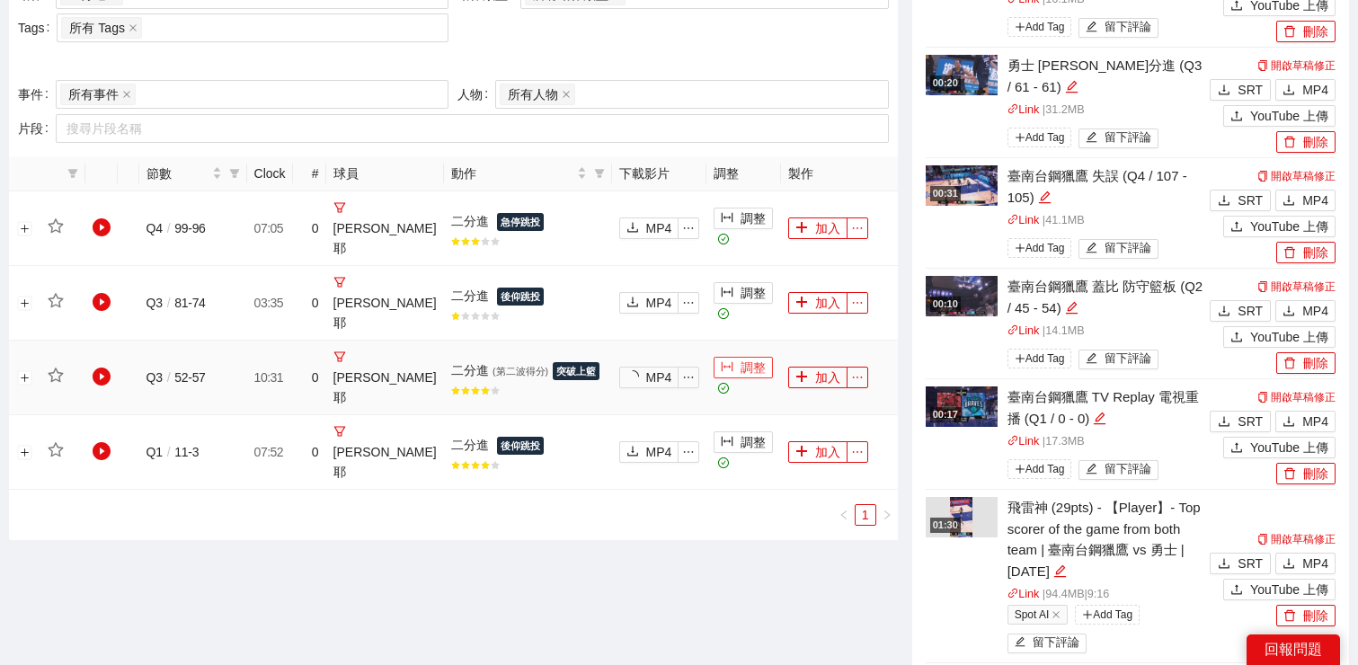
click at [729, 357] on button "調整" at bounding box center [743, 368] width 59 height 22
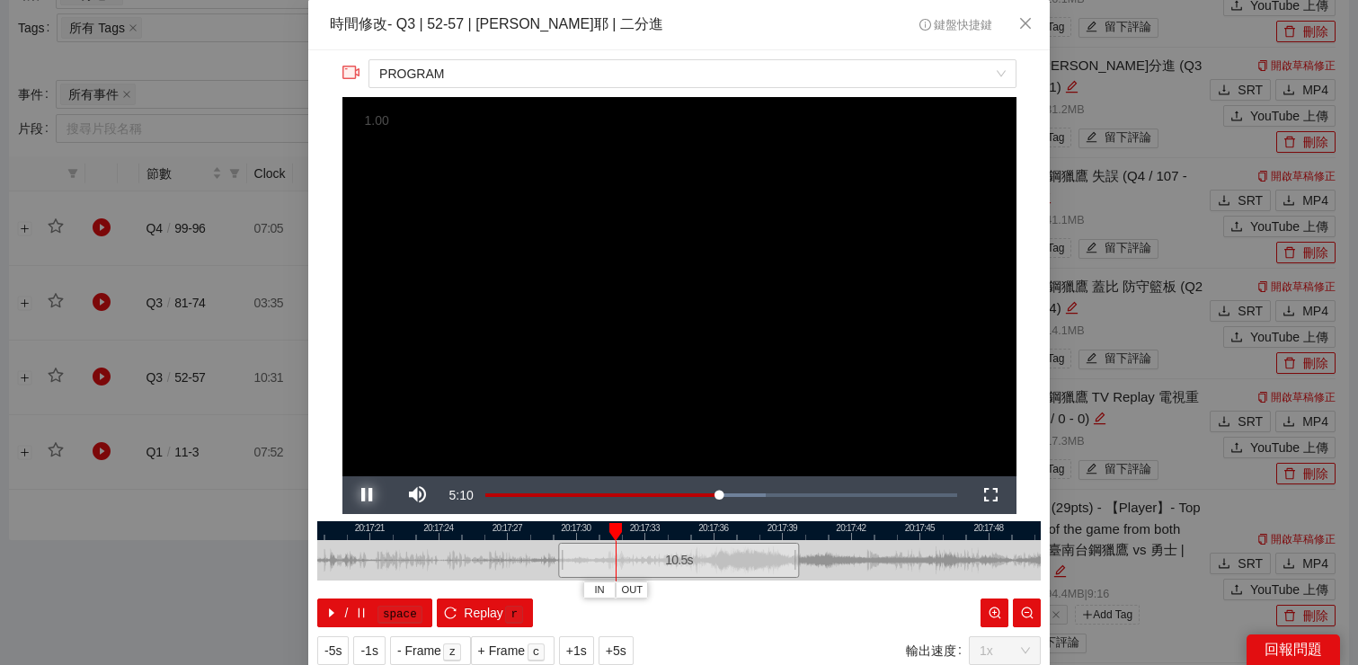
click at [373, 495] on span "Video Player" at bounding box center [367, 495] width 50 height 0
click at [746, 76] on span "PROGRAM" at bounding box center [691, 73] width 625 height 27
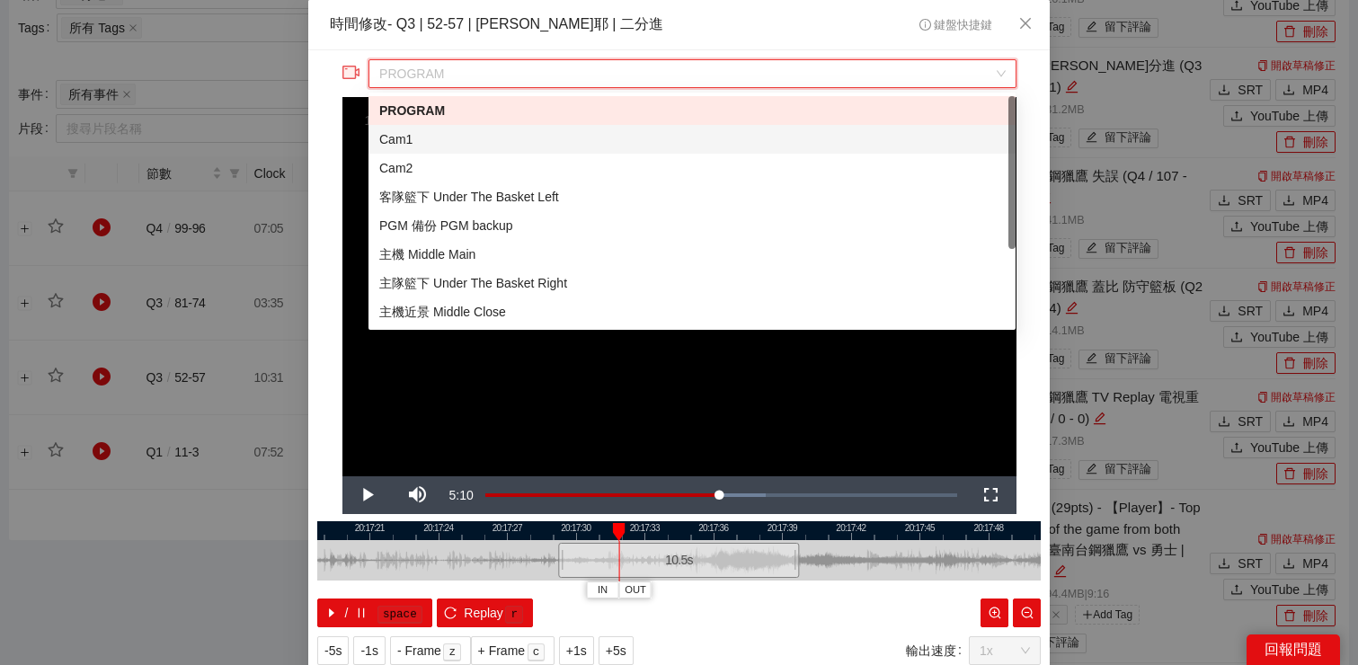
click at [712, 144] on div "Cam1" at bounding box center [691, 139] width 625 height 20
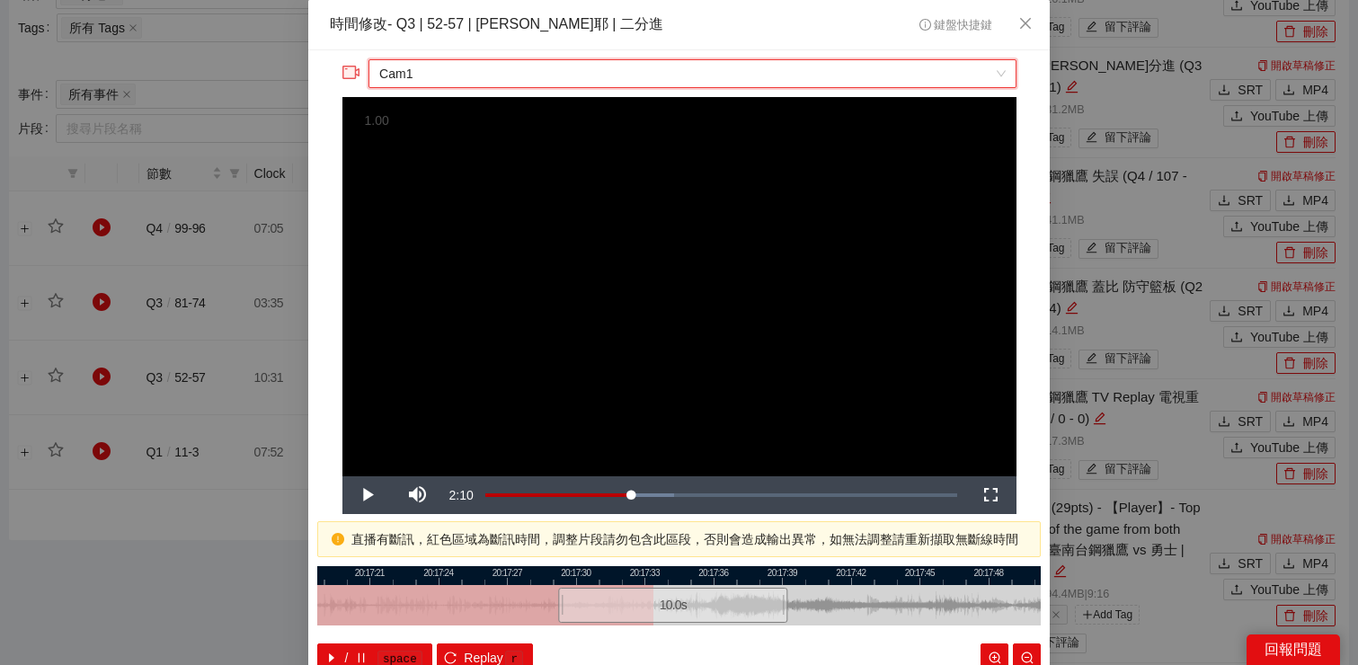
click at [807, 75] on span "Cam1" at bounding box center [691, 73] width 625 height 27
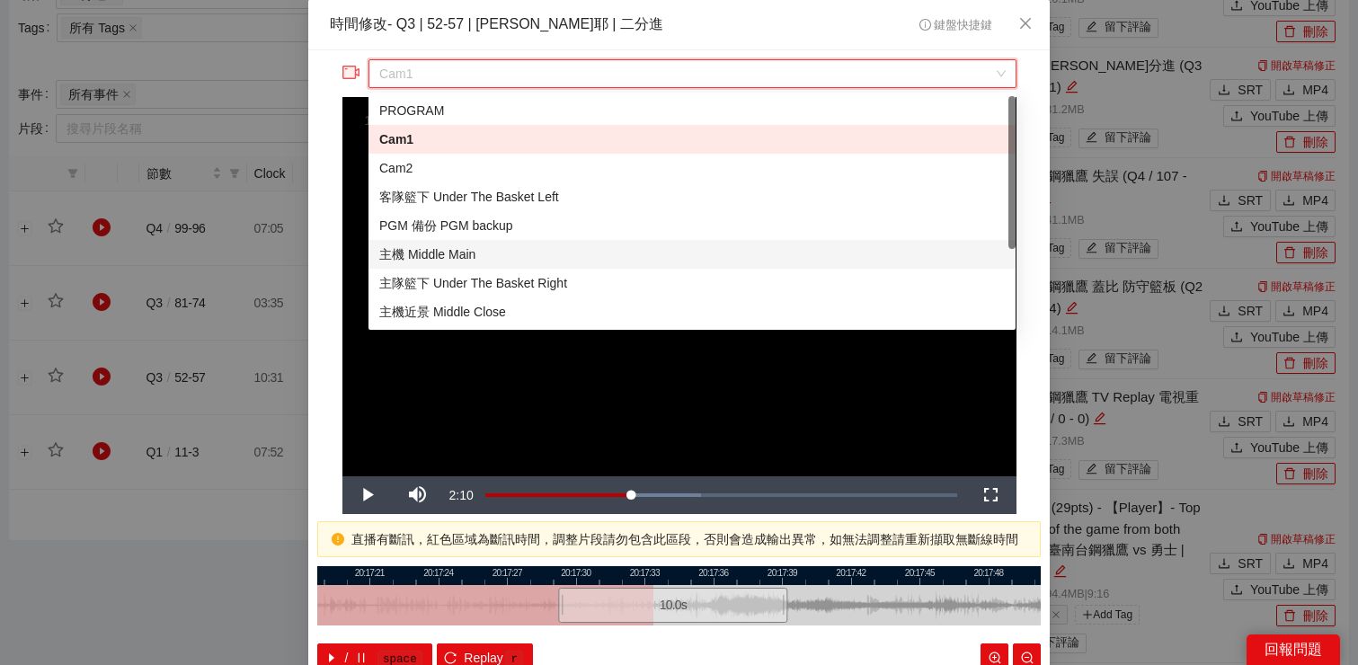
click at [737, 260] on div "主機 Middle Main" at bounding box center [691, 254] width 625 height 20
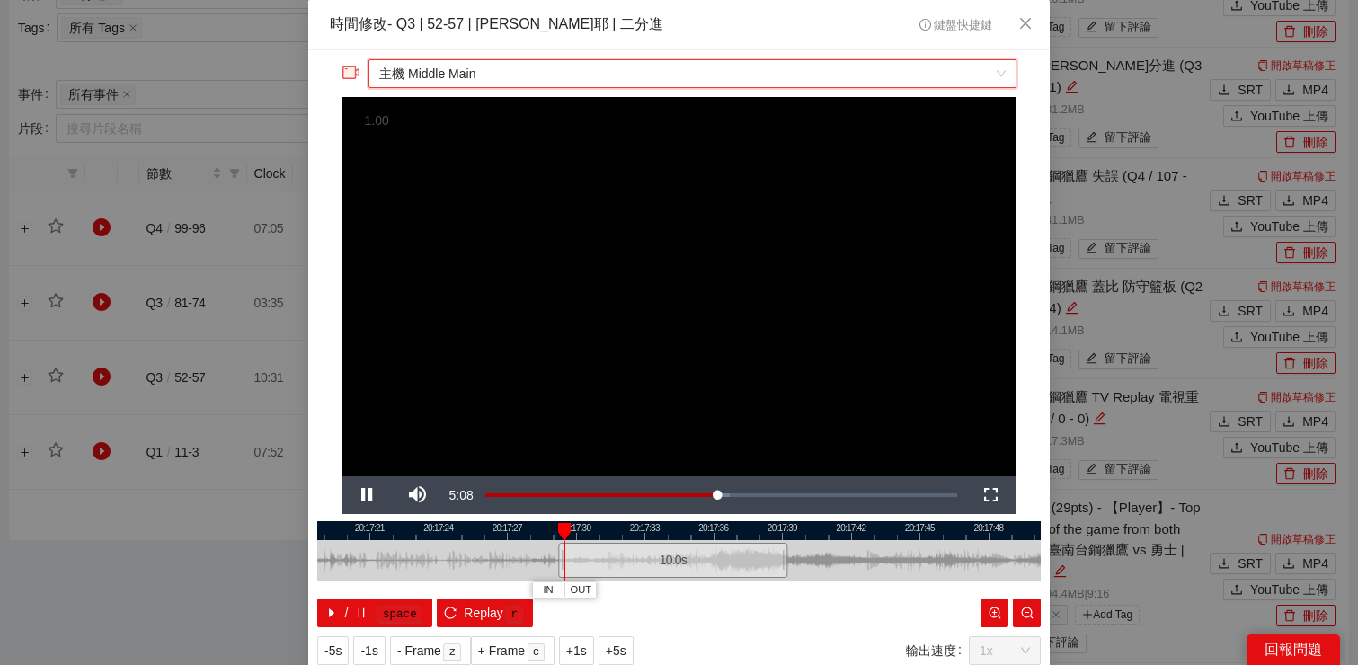
click at [764, 79] on span "主機 Middle Main" at bounding box center [691, 73] width 625 height 27
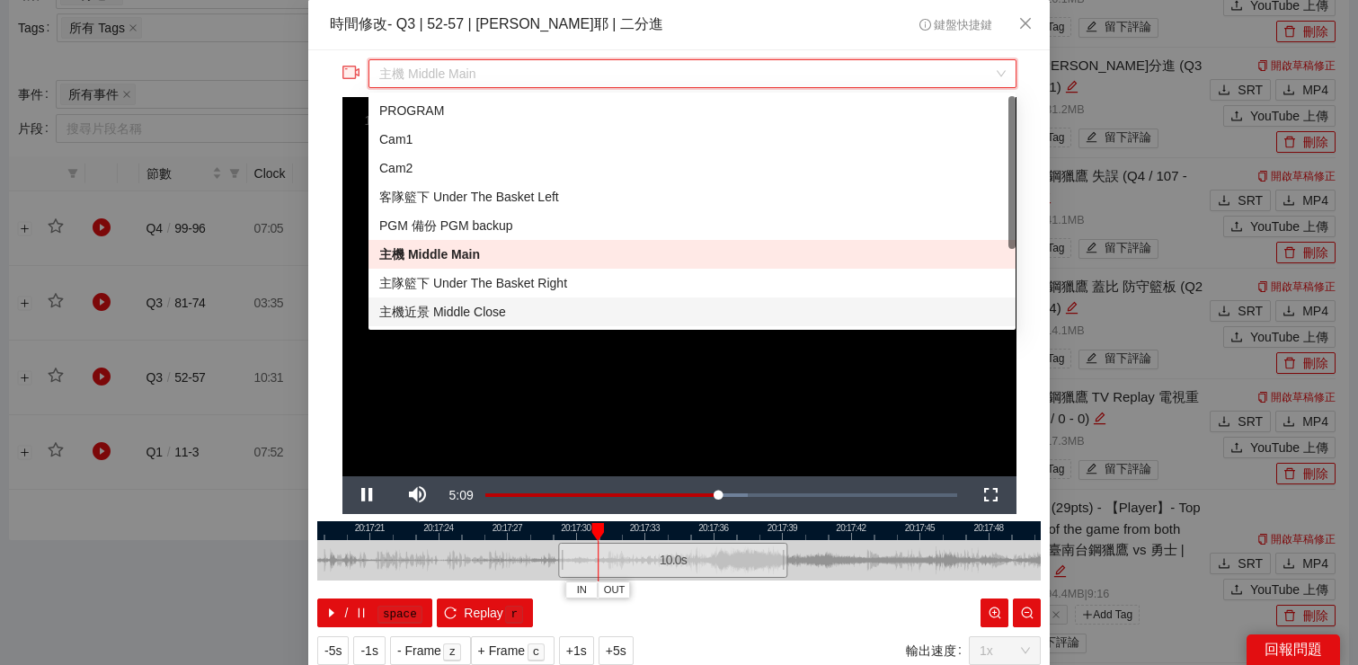
click at [717, 308] on div "主機近景 Middle Close" at bounding box center [691, 312] width 625 height 20
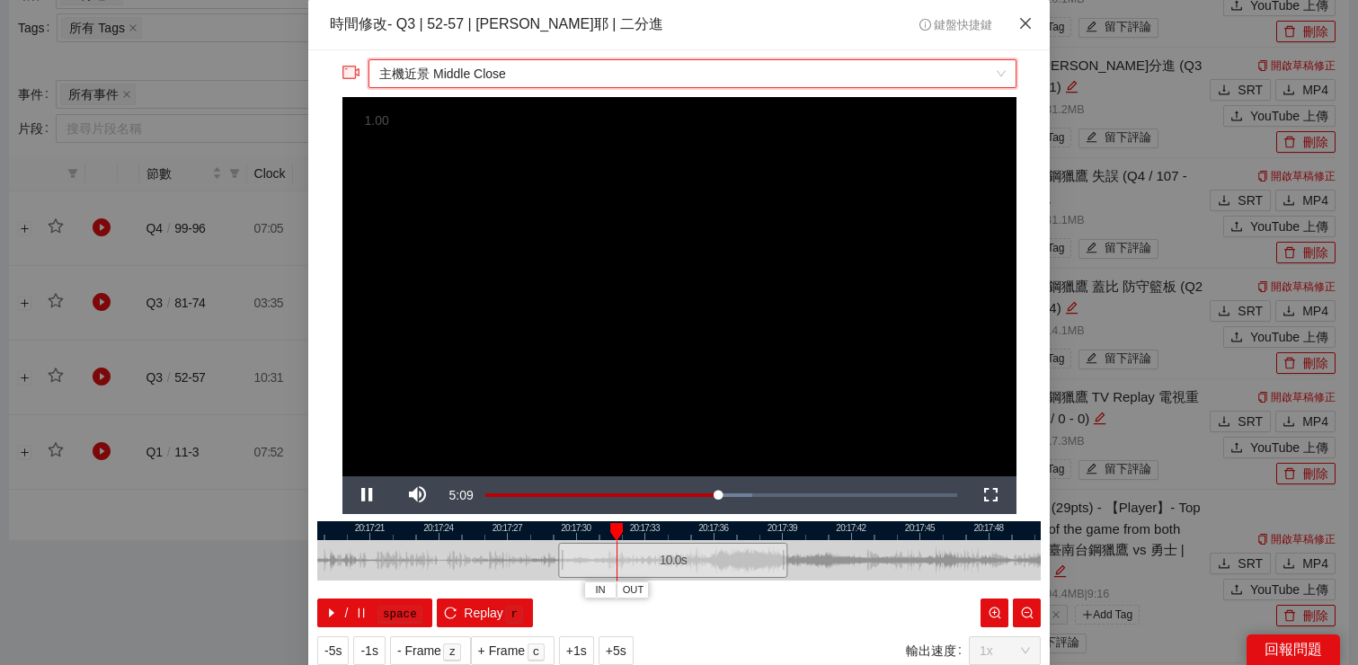
click at [1018, 28] on icon "close" at bounding box center [1025, 23] width 14 height 14
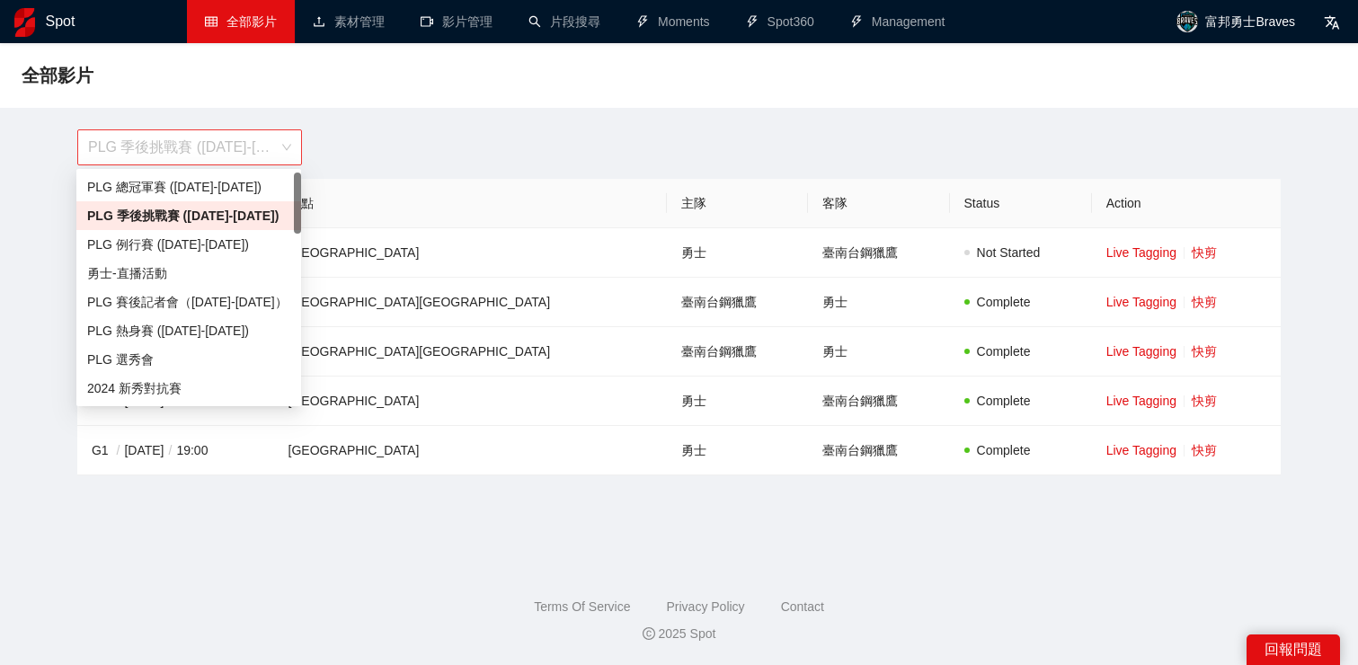
click at [280, 131] on span "PLG 季後挑戰賽 ([DATE]-[DATE])" at bounding box center [189, 147] width 203 height 34
click at [231, 190] on div "PLG 總冠軍賽 ([DATE]-[DATE])" at bounding box center [188, 187] width 203 height 20
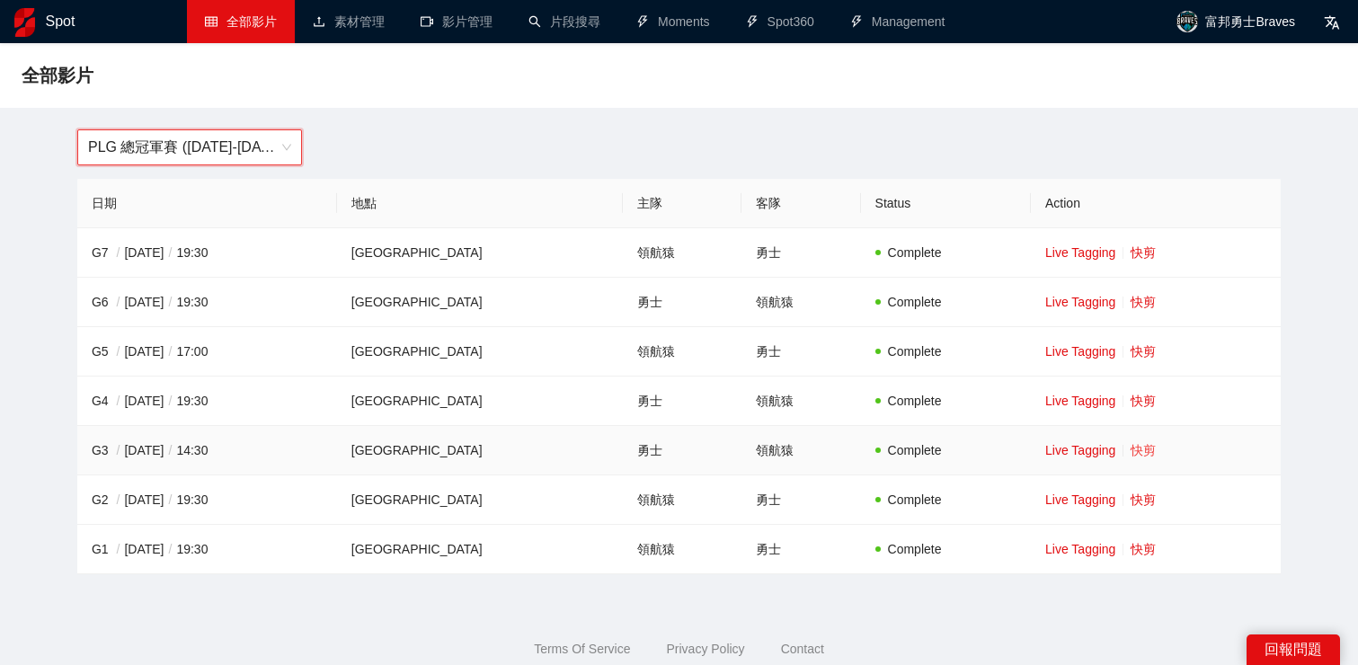
click at [1152, 446] on link "快剪" at bounding box center [1143, 450] width 25 height 14
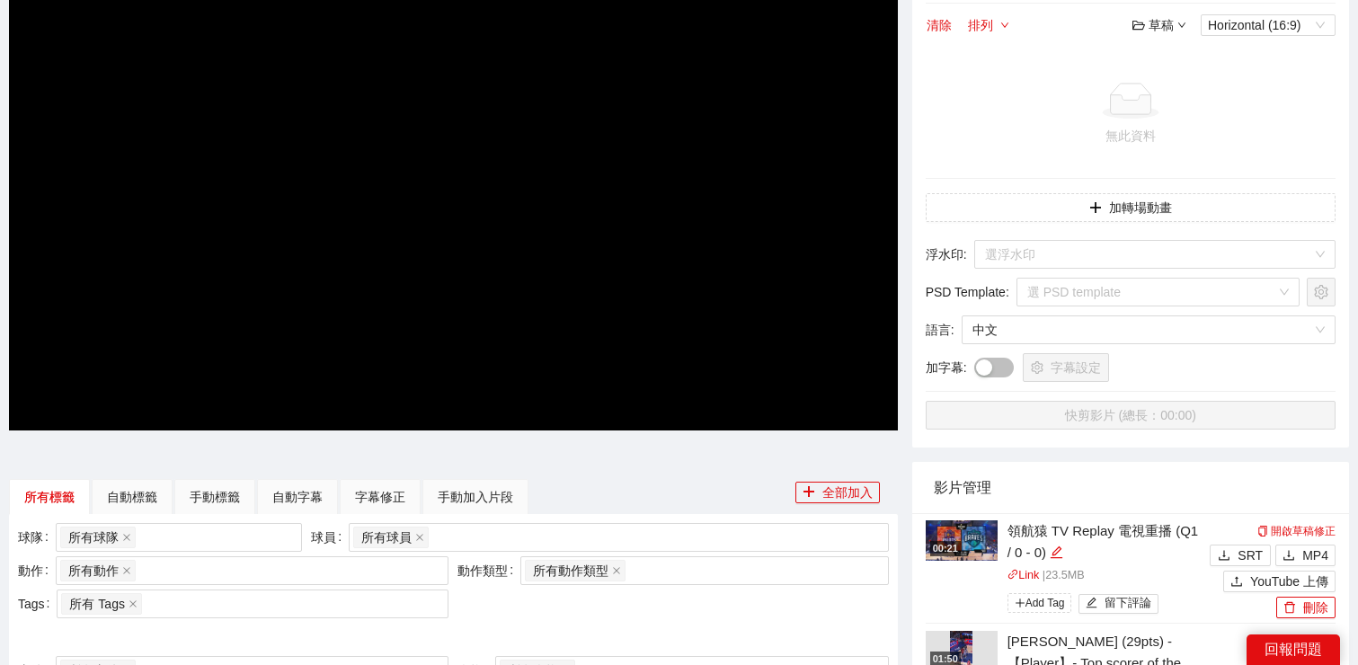
scroll to position [224, 0]
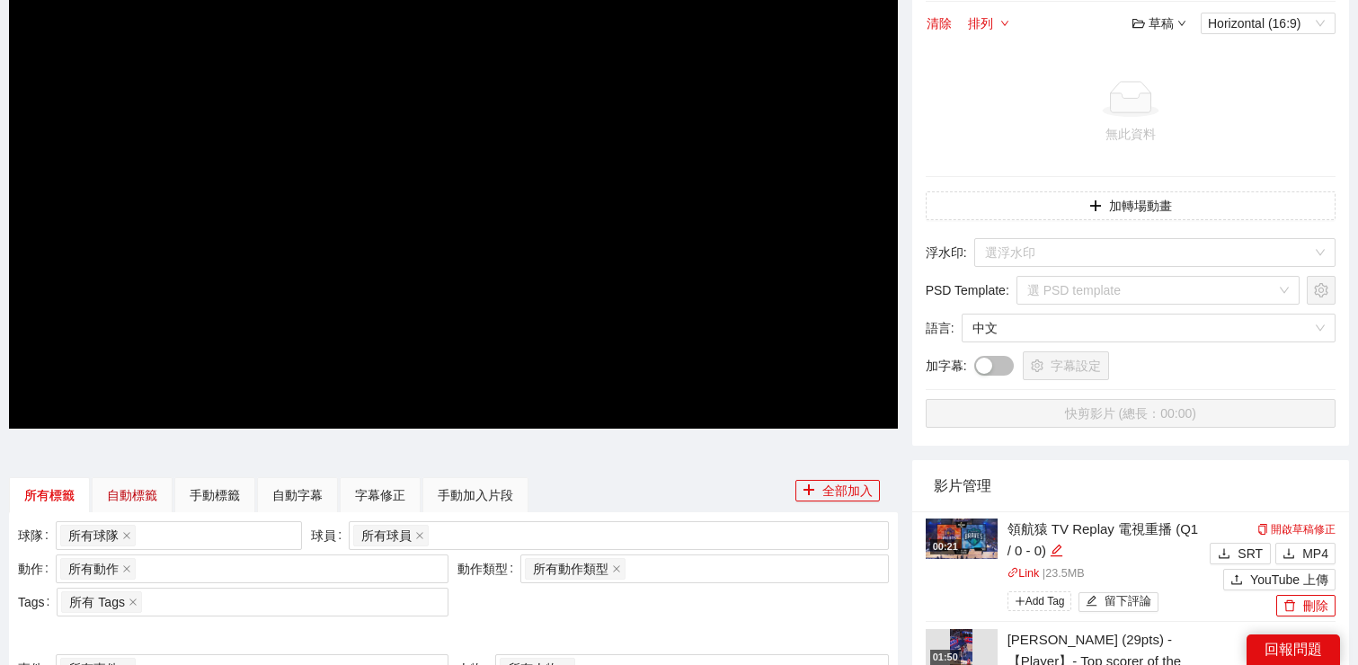
click at [151, 503] on div "自動標籤" at bounding box center [132, 495] width 50 height 20
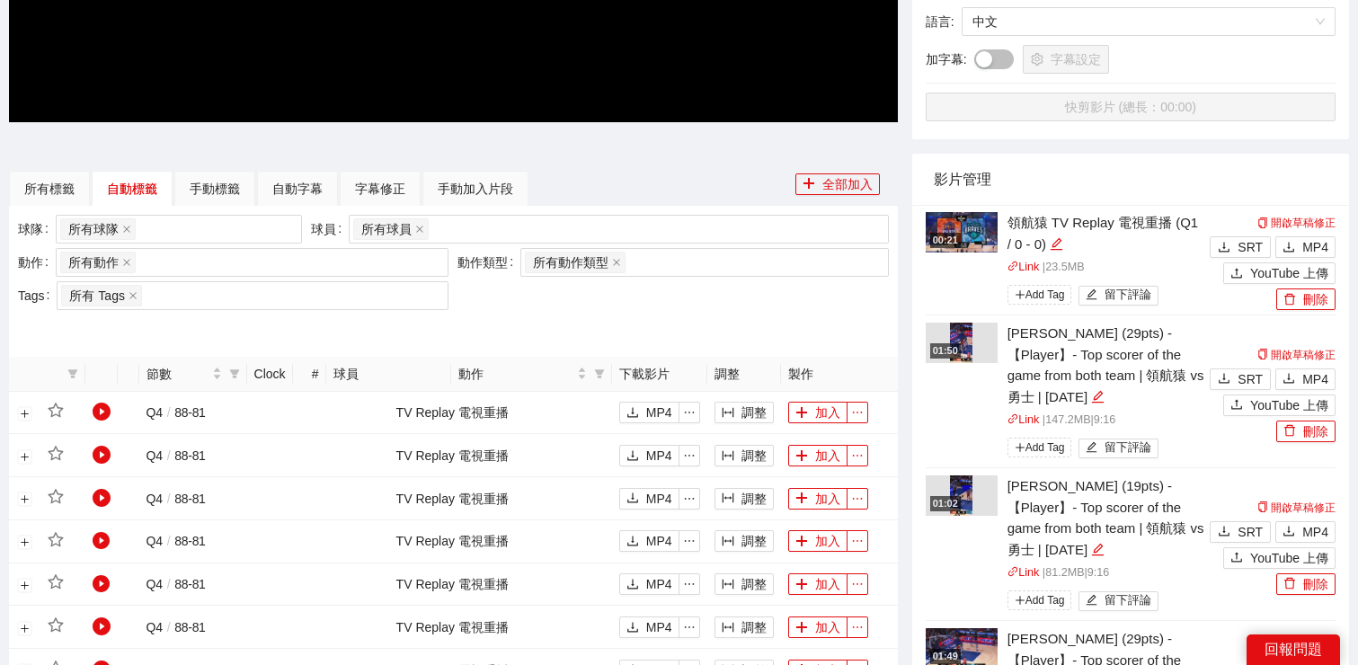
scroll to position [556, 0]
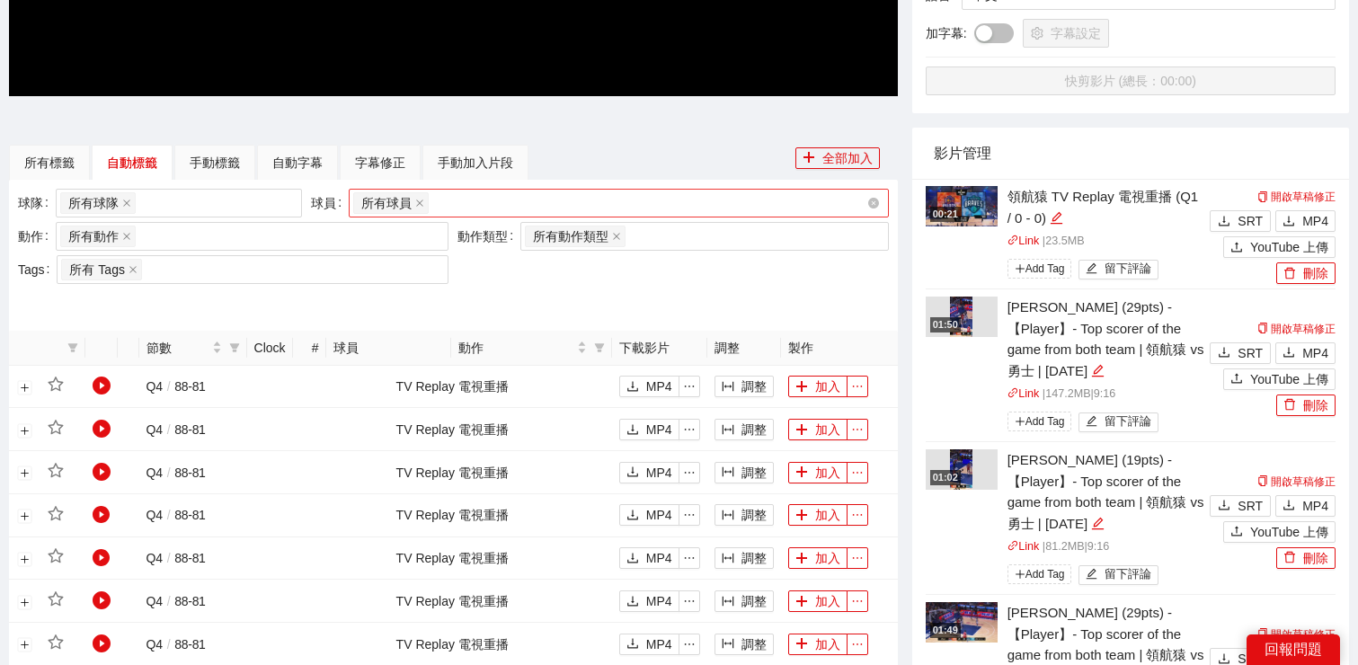
click at [456, 203] on div "所有球員" at bounding box center [609, 203] width 513 height 25
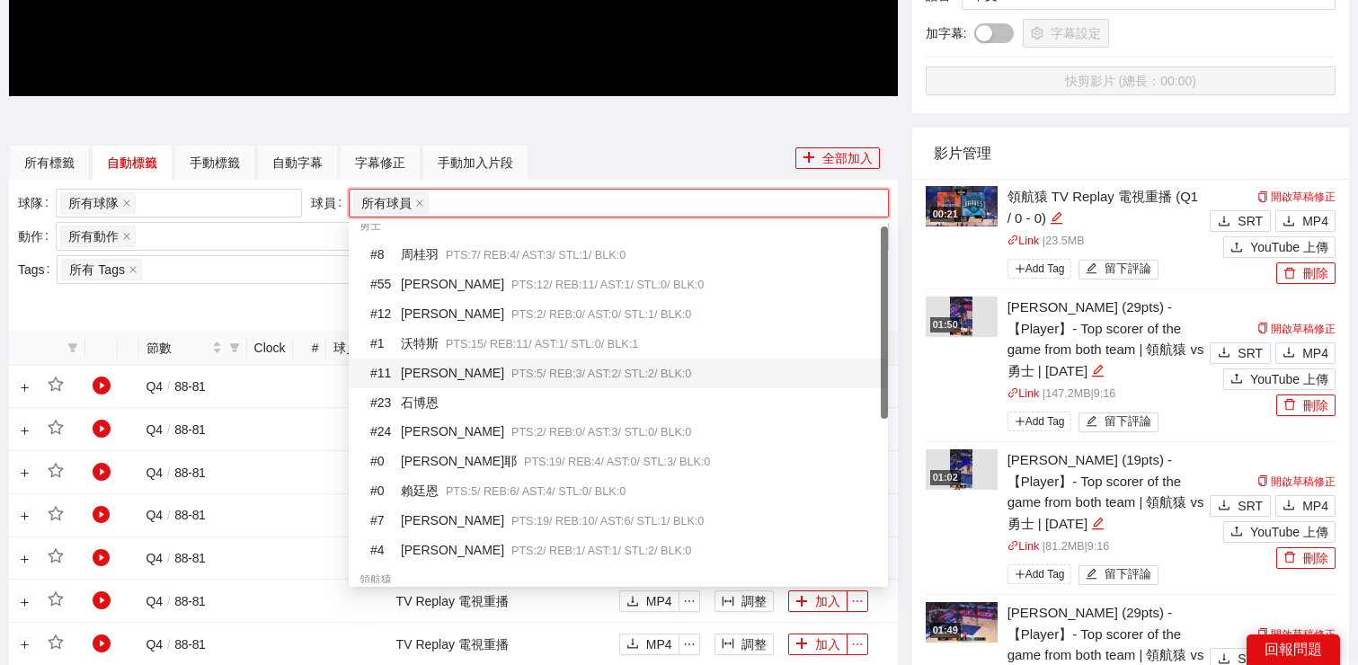
scroll to position [46, 0]
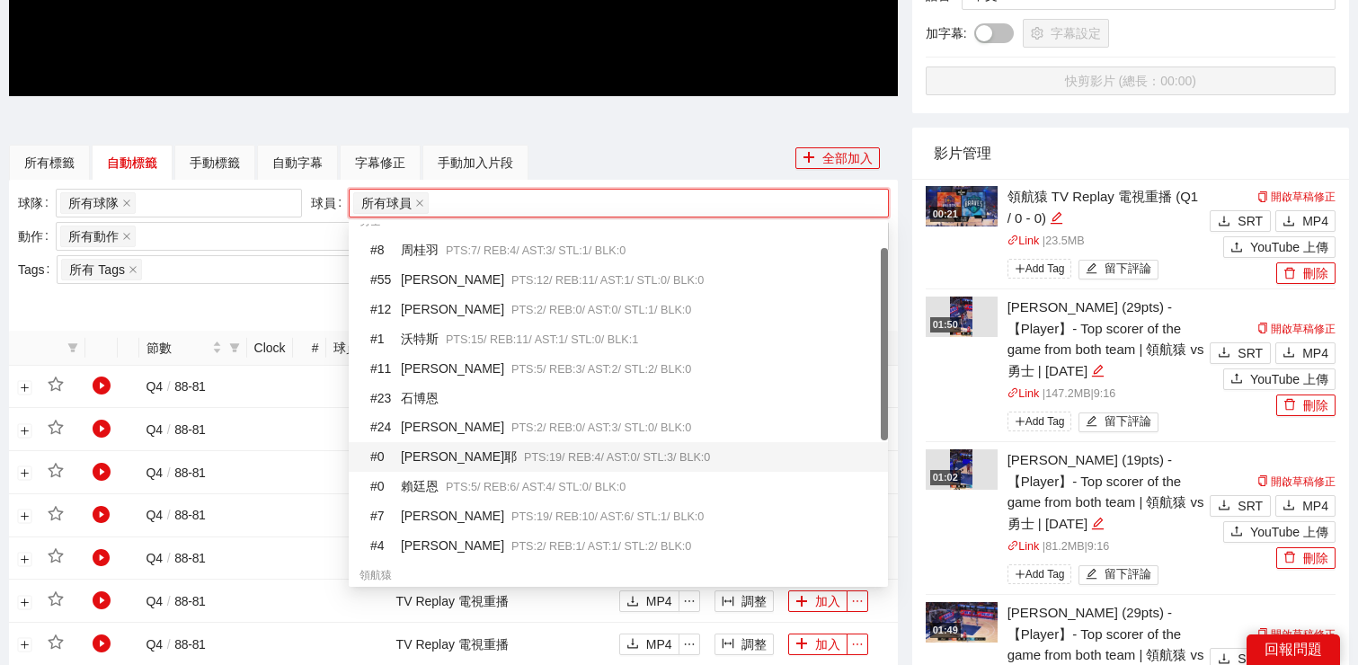
click at [524, 457] on span "PTS: 19 / REB: 4 / AST: 0 / STL: 3 / BLK: 0" at bounding box center [617, 457] width 186 height 13
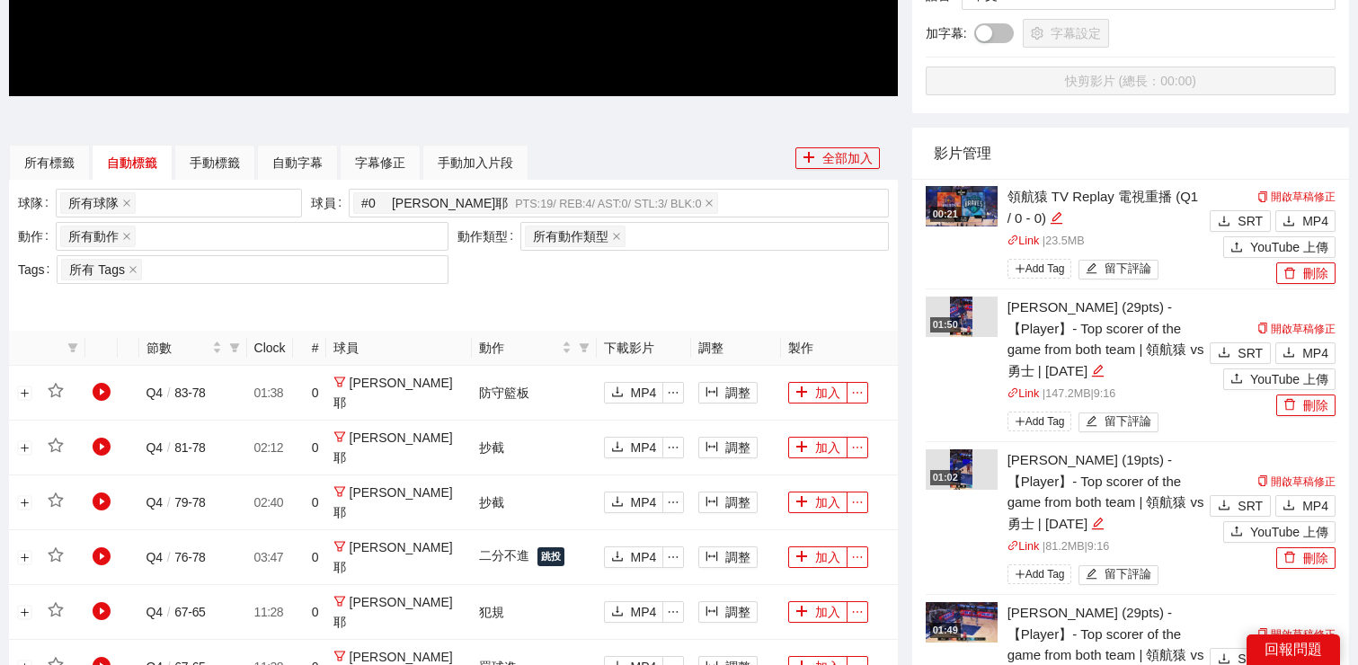
click at [238, 306] on div at bounding box center [453, 302] width 871 height 29
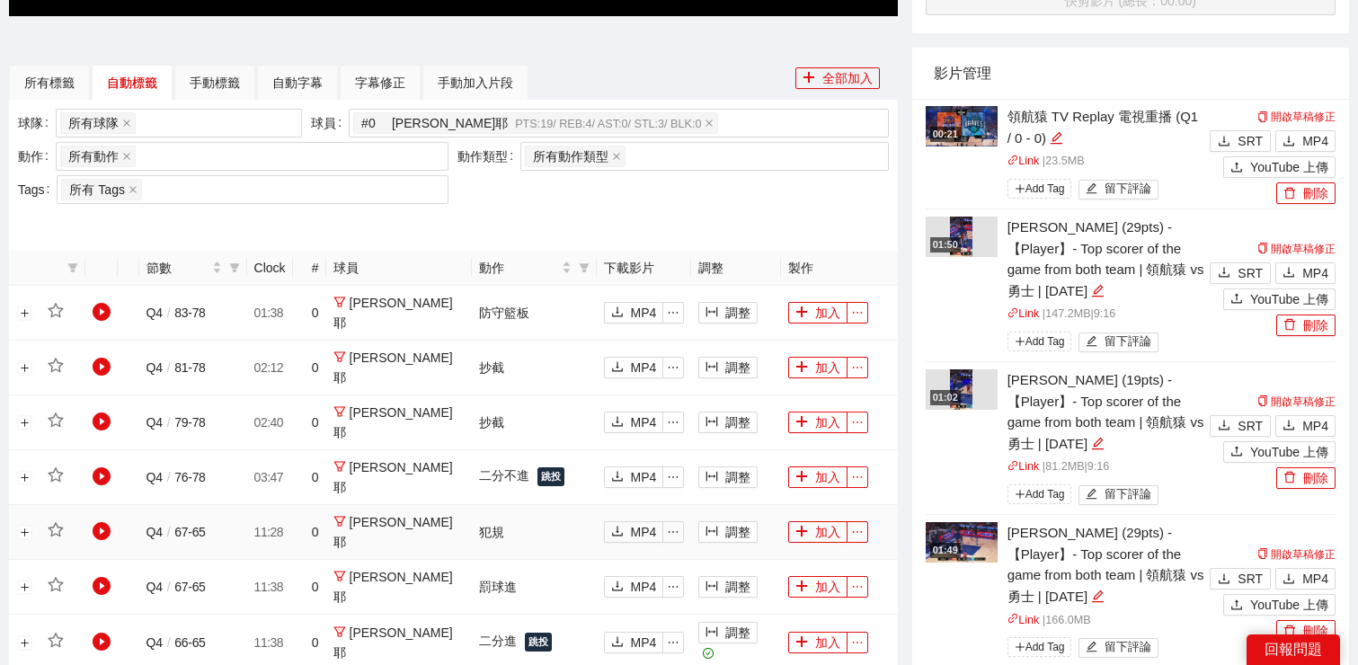
scroll to position [334, 0]
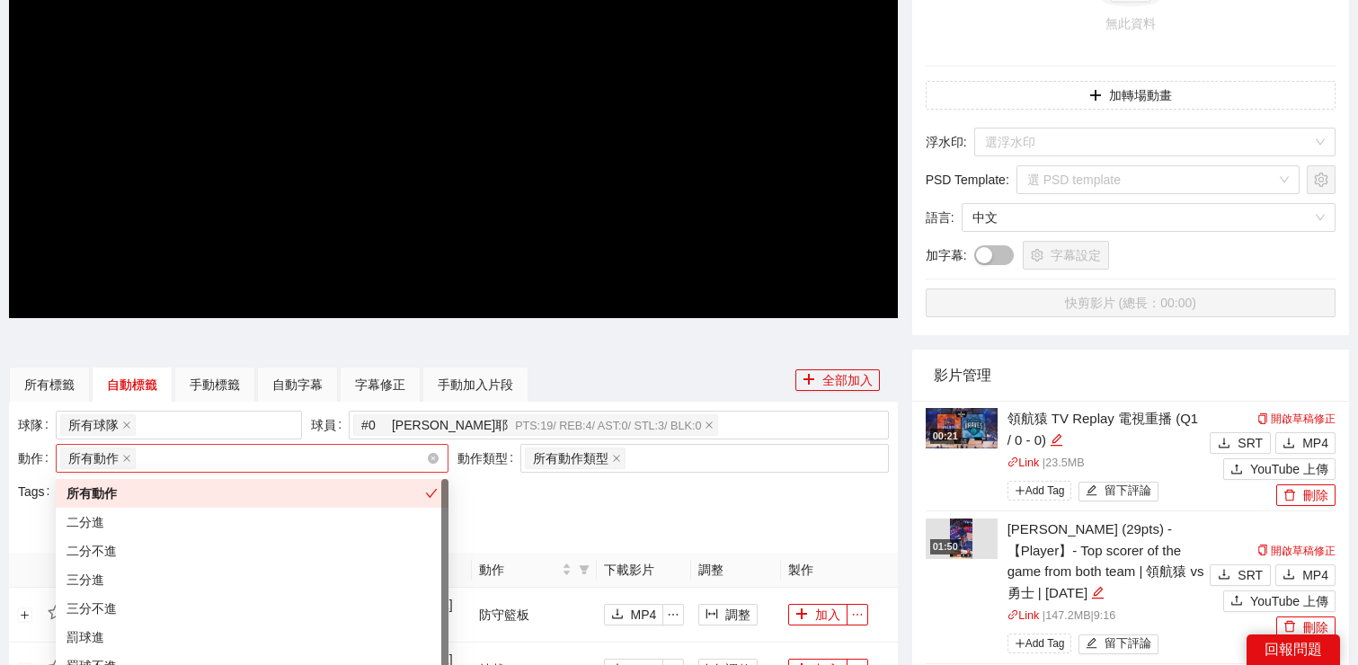
click at [159, 458] on div "所有動作 + 0 ..." at bounding box center [243, 458] width 366 height 25
click at [157, 530] on div "二分進" at bounding box center [252, 522] width 371 height 20
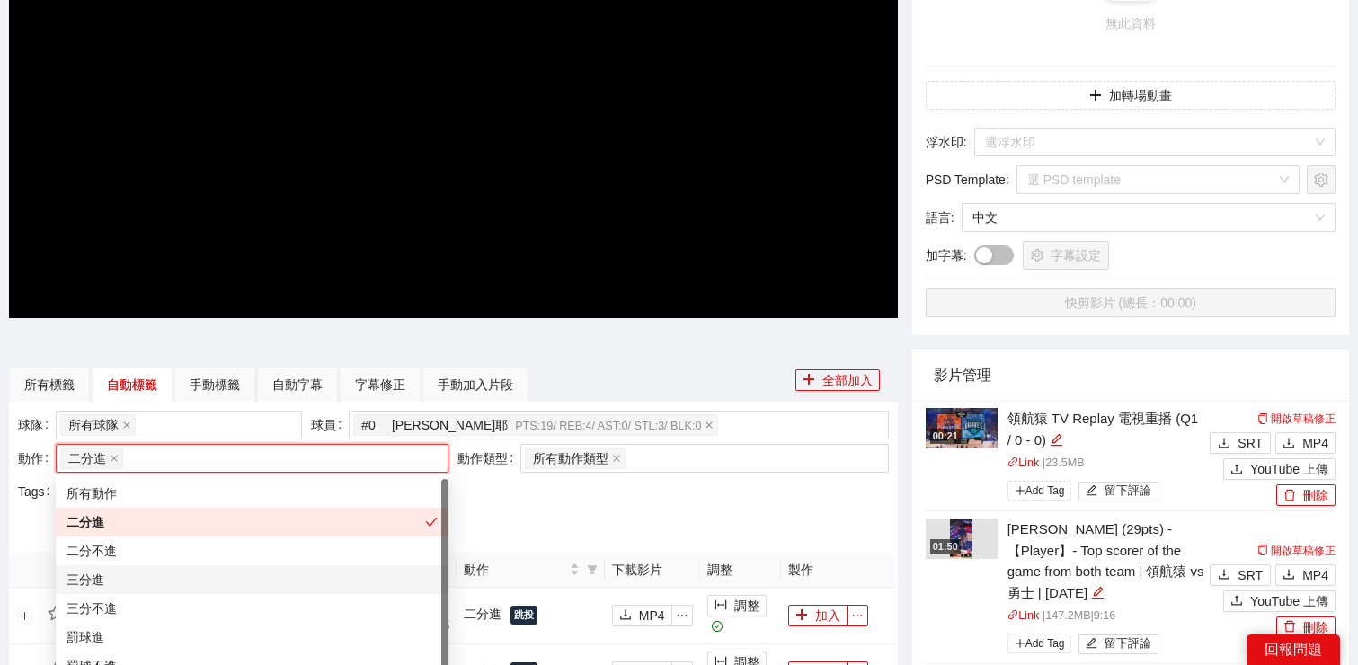
click at [157, 582] on div "三分進" at bounding box center [252, 580] width 371 height 20
click at [478, 505] on div "球隊 所有球隊 球員 # 0 莫巴耶 PTS: 19 / REB: 4 / AST: 0 / STL: 3 / BLK: 0 動作 二分進 三分進 + 0 .…" at bounding box center [453, 477] width 880 height 133
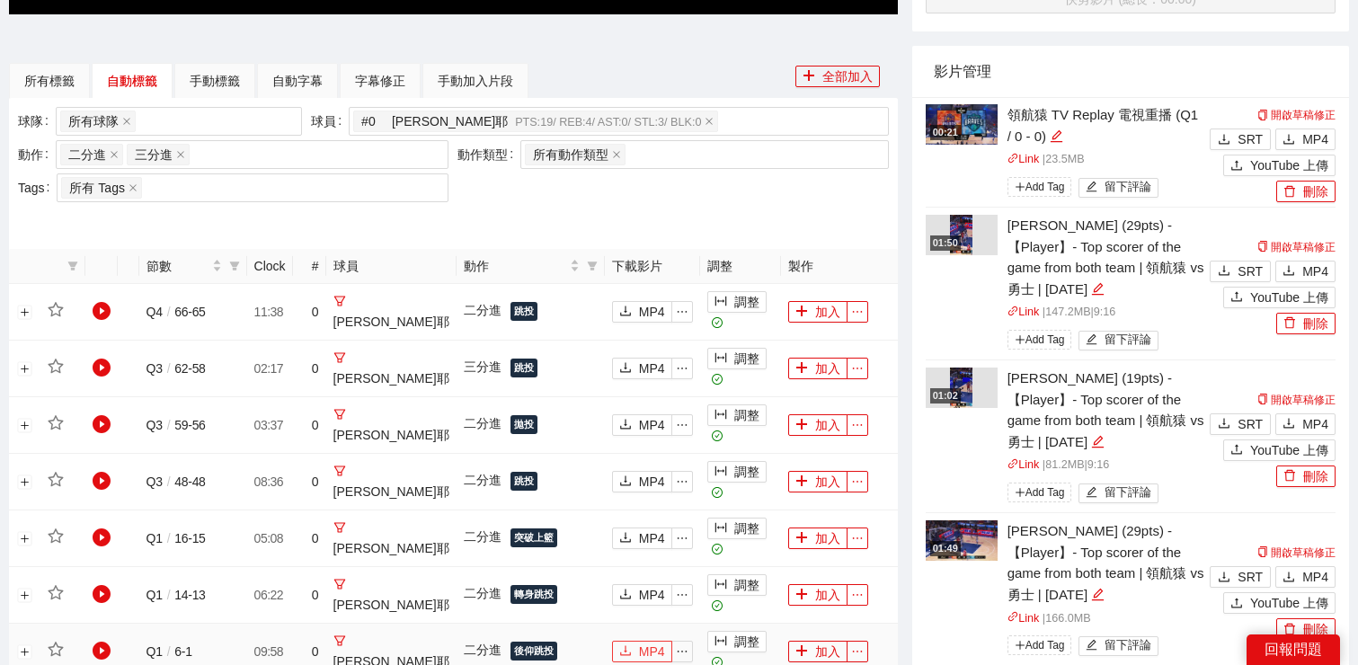
scroll to position [637, 0]
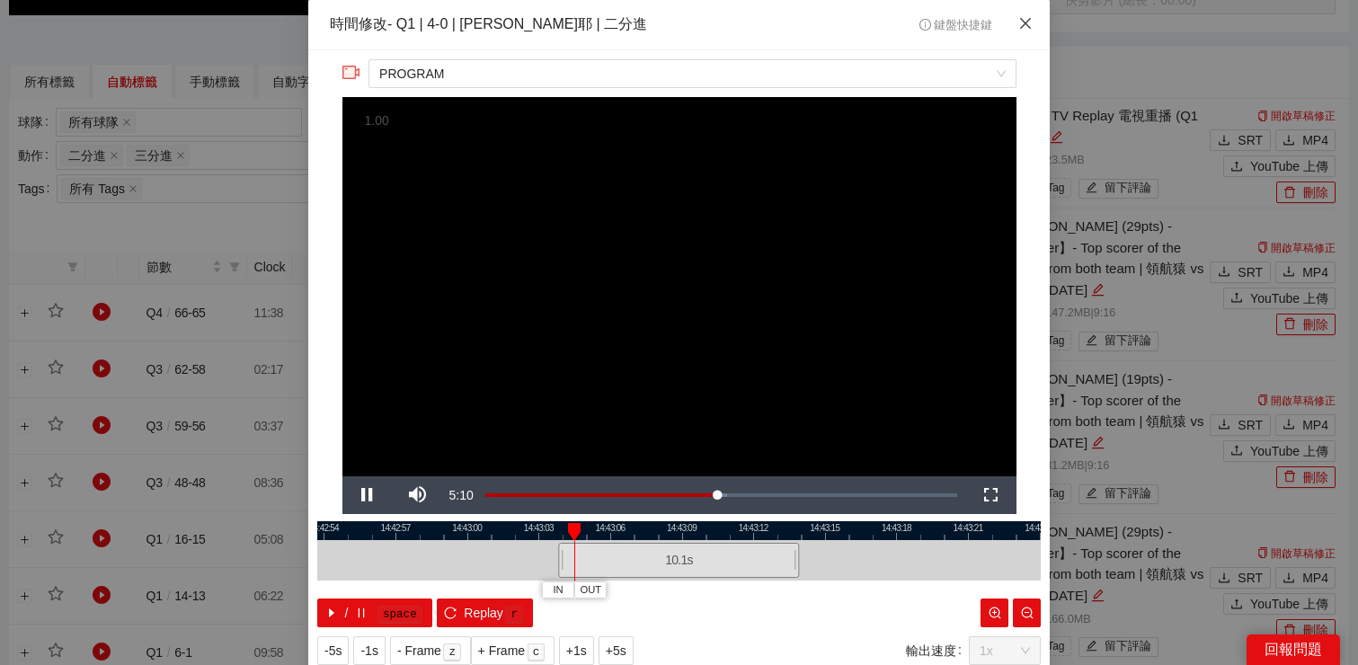
click at [1027, 25] on icon "close" at bounding box center [1025, 23] width 11 height 11
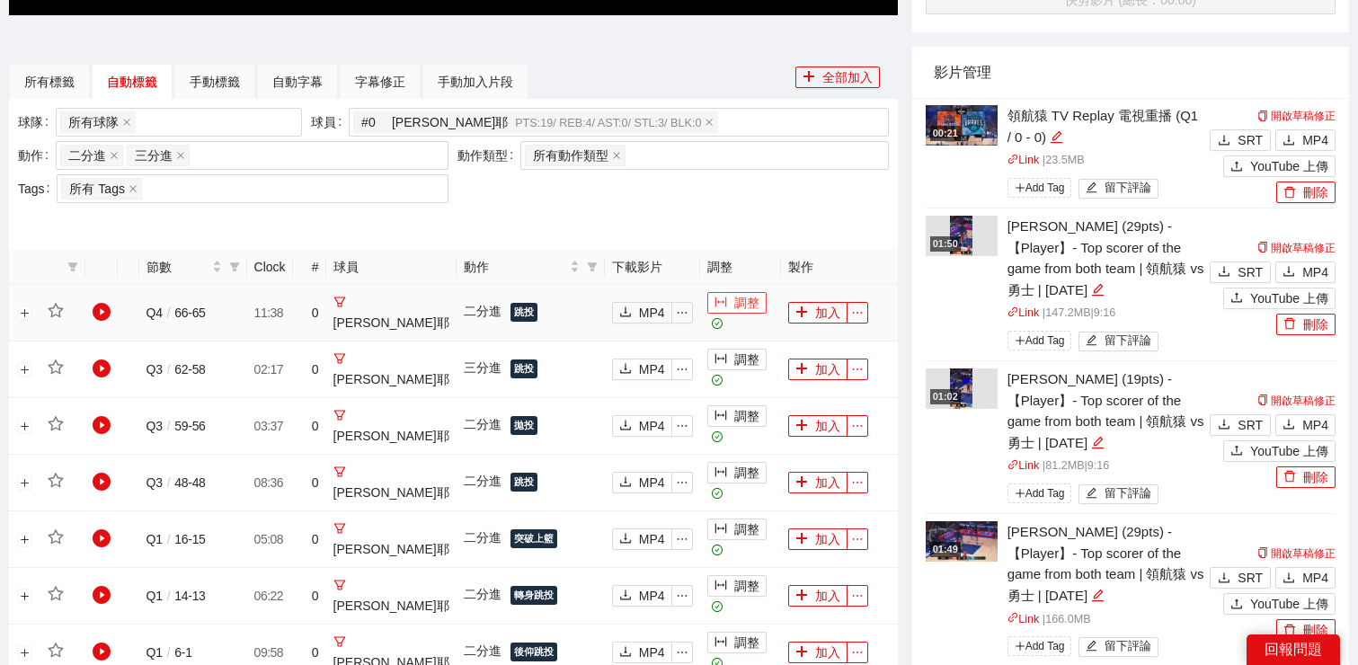
click at [707, 309] on button "調整" at bounding box center [736, 303] width 59 height 22
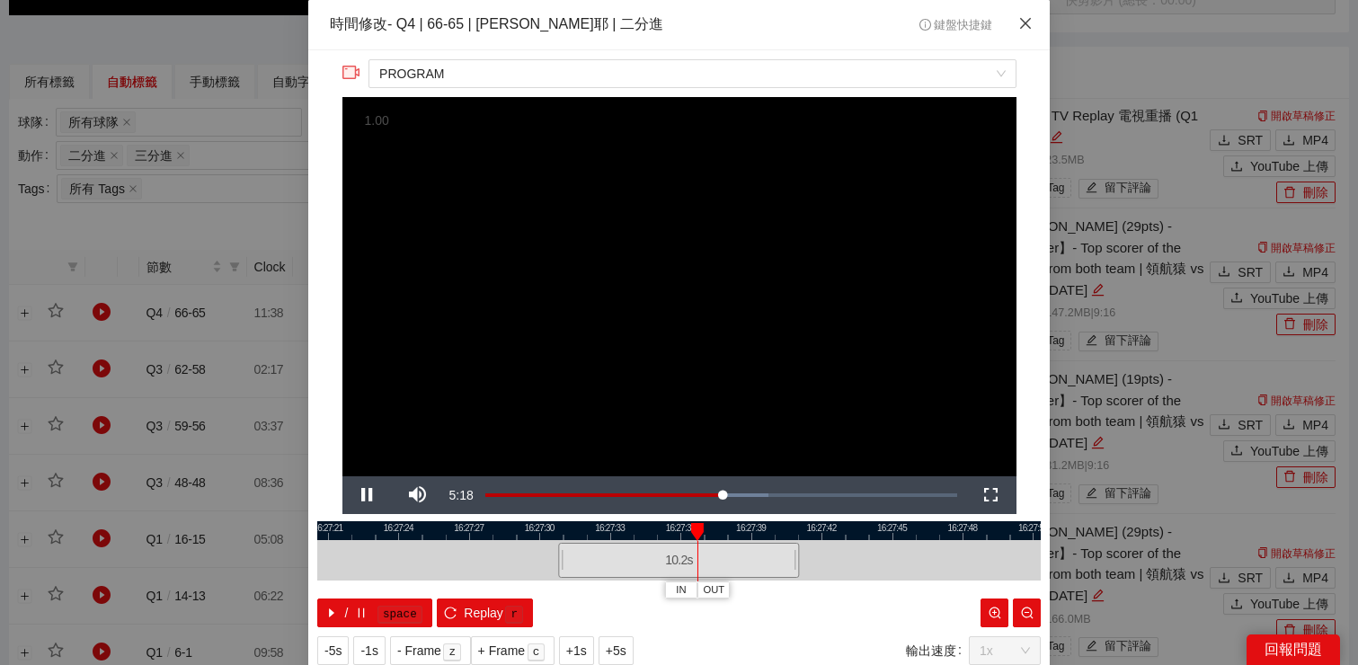
click at [1023, 27] on icon "close" at bounding box center [1025, 23] width 11 height 11
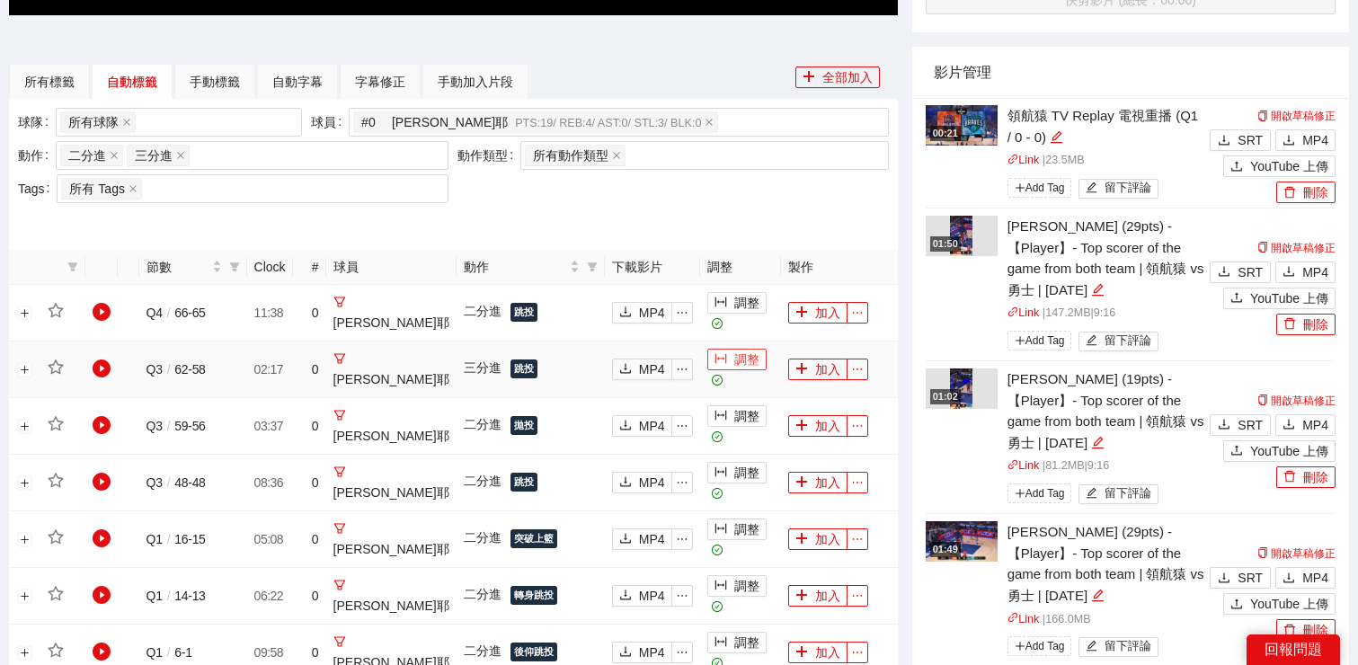
click at [719, 351] on button "調整" at bounding box center [736, 360] width 59 height 22
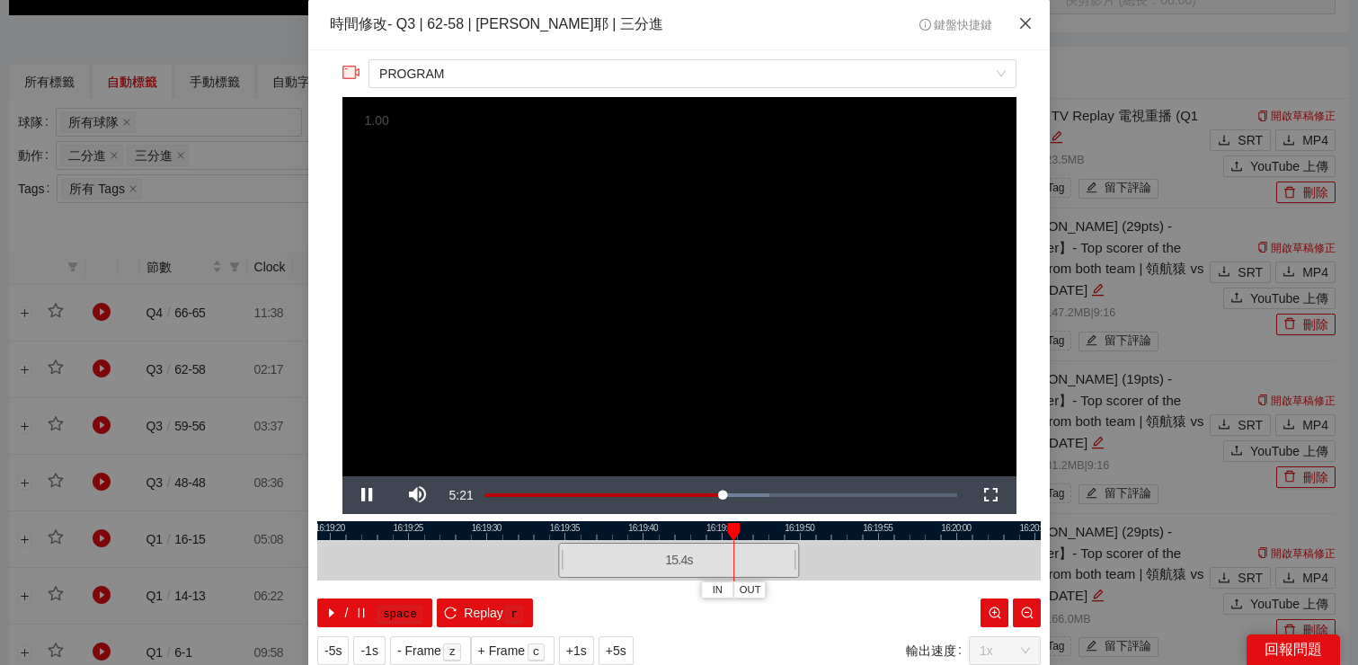
click at [1019, 26] on icon "close" at bounding box center [1025, 23] width 14 height 14
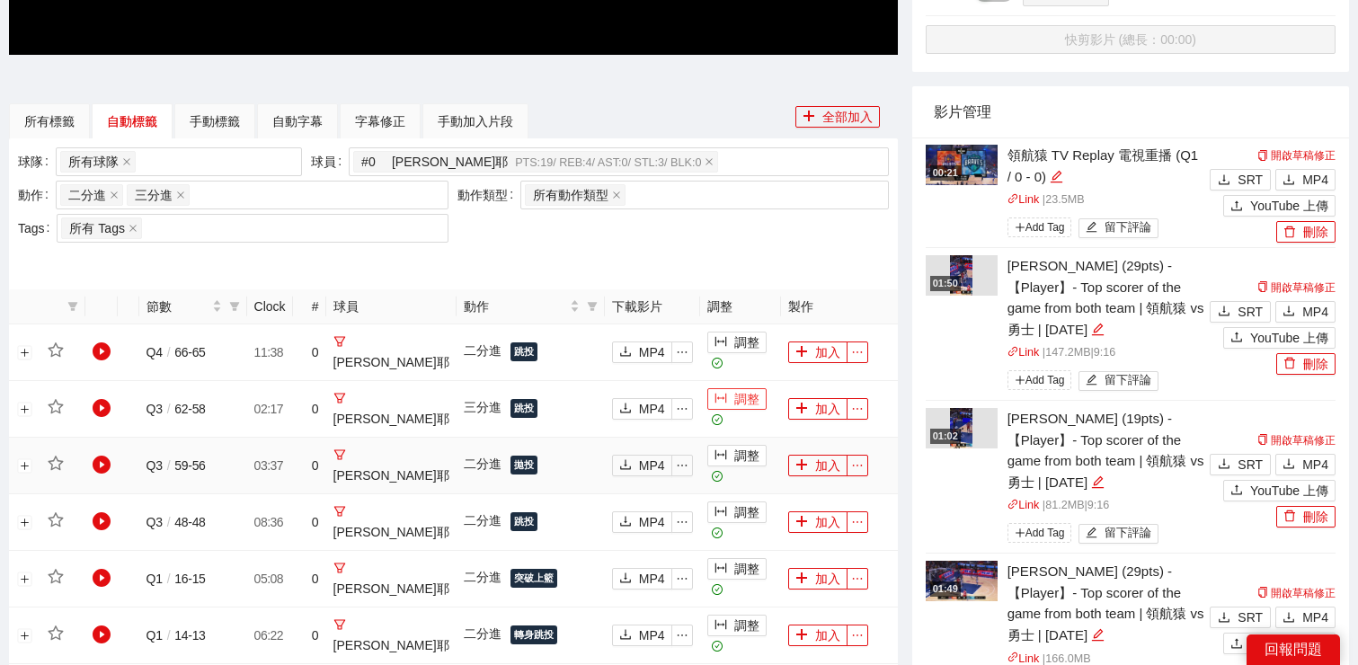
scroll to position [599, 0]
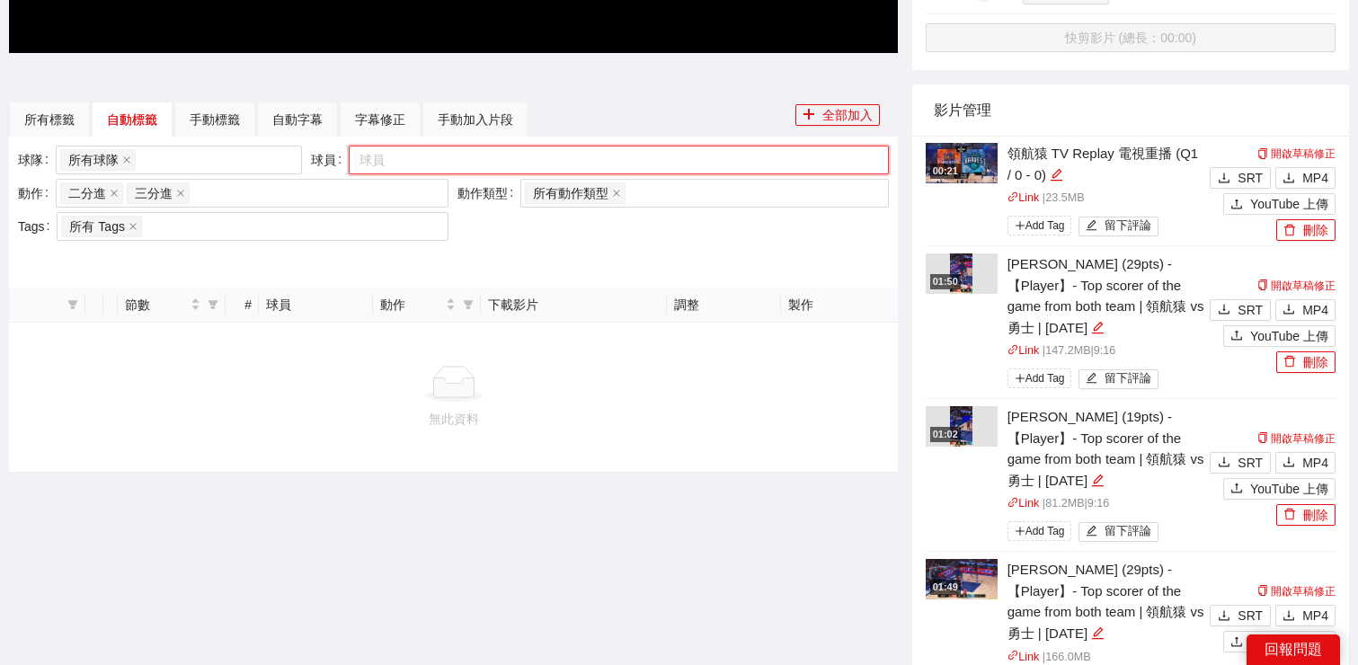
click at [717, 173] on div "球員" at bounding box center [619, 160] width 540 height 29
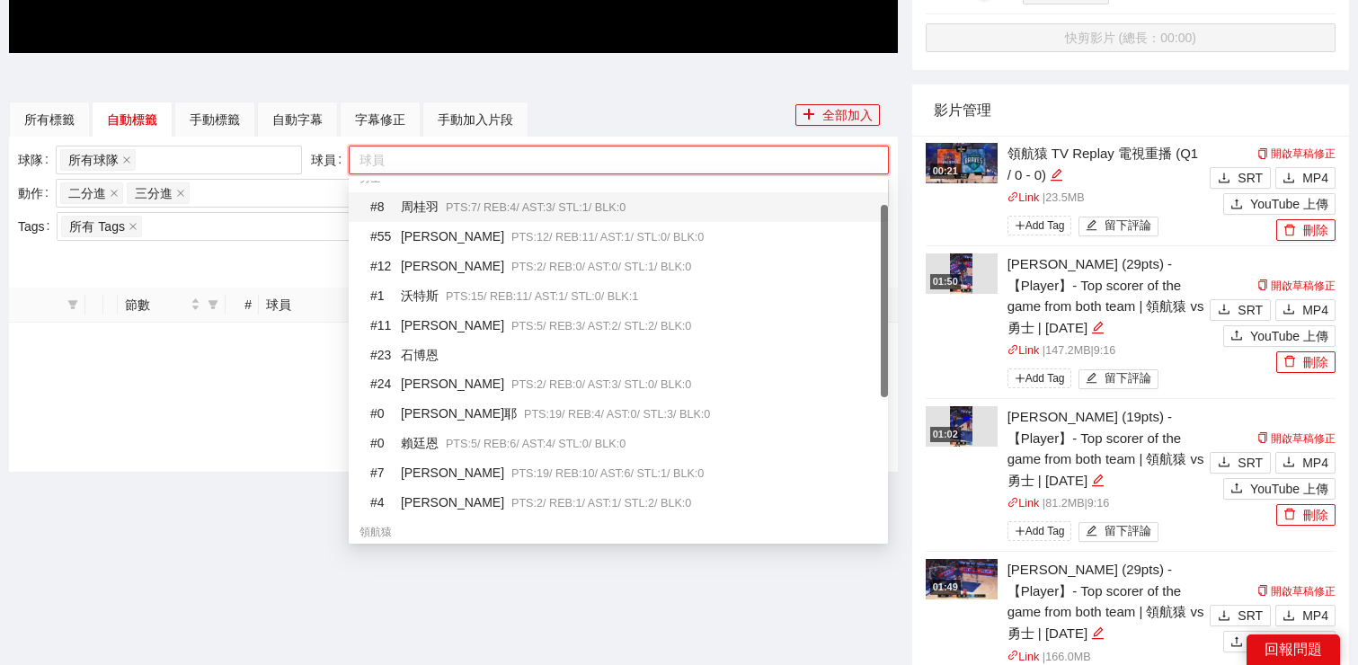
click at [546, 214] on div "# 8 周桂羽 PTS: 7 / REB: 4 / AST: 3 / STL: 1 / BLK: 0" at bounding box center [623, 207] width 507 height 21
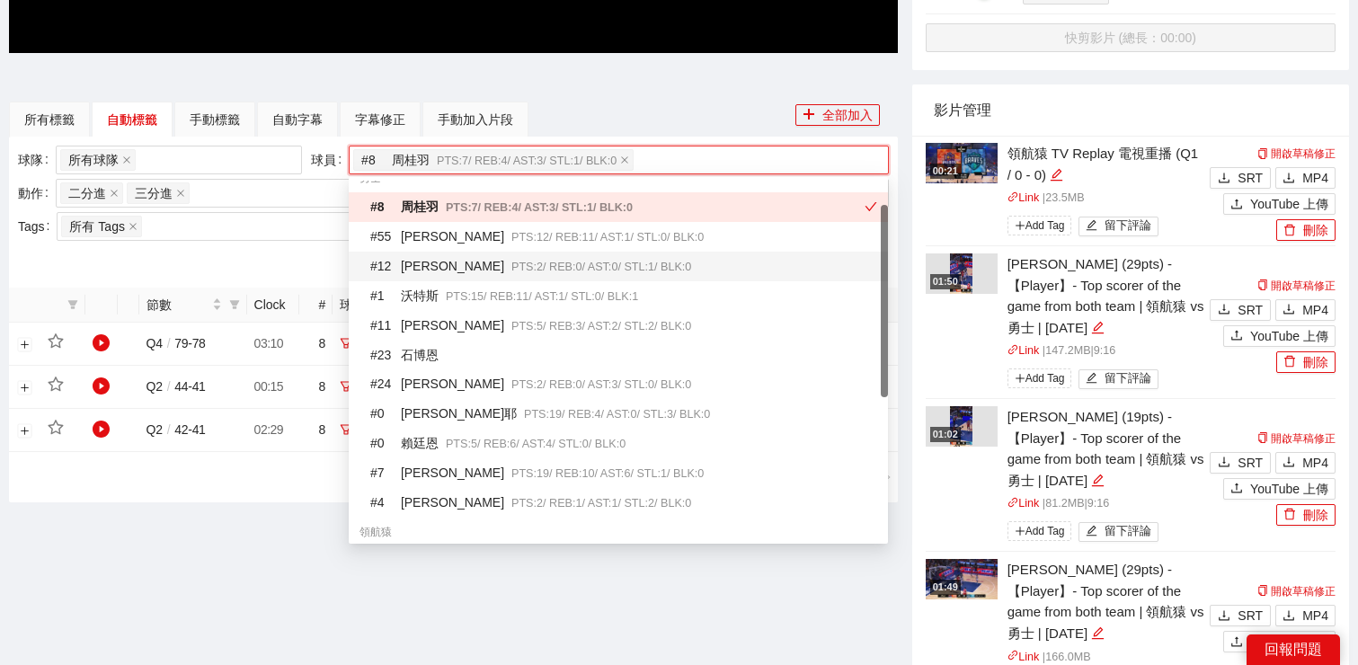
click at [307, 261] on div at bounding box center [453, 259] width 871 height 29
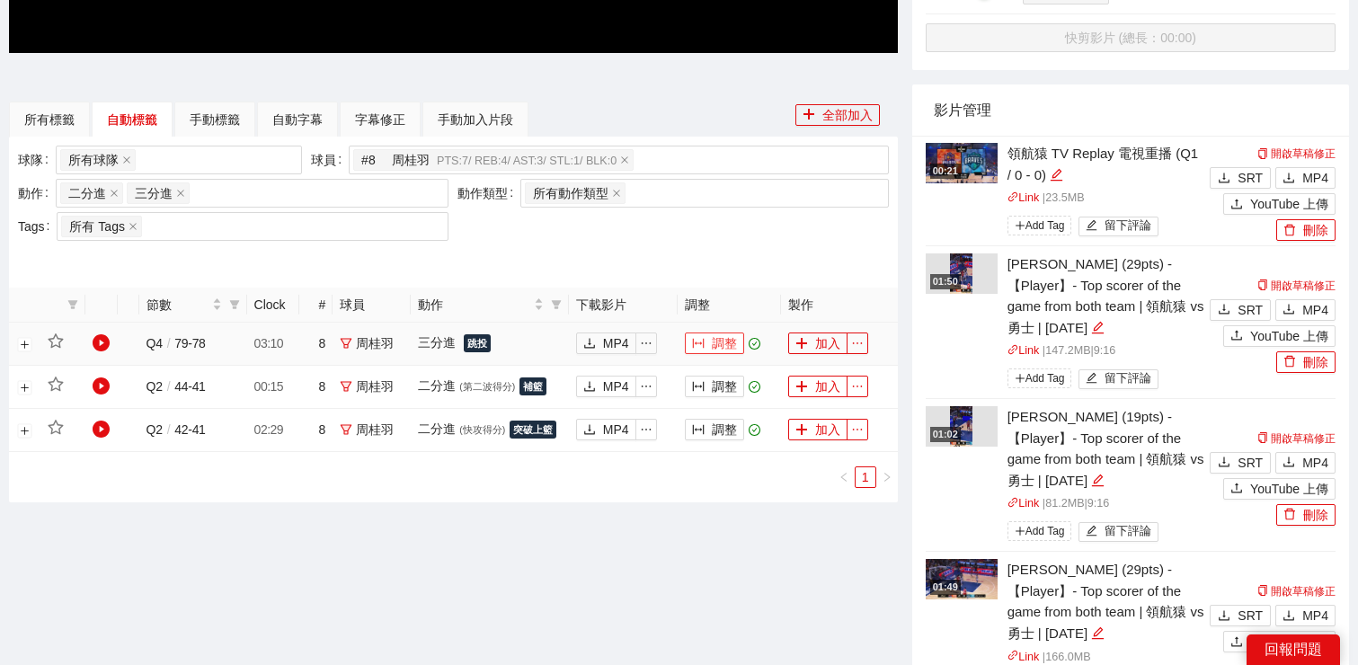
click at [718, 339] on button "調整" at bounding box center [714, 344] width 59 height 22
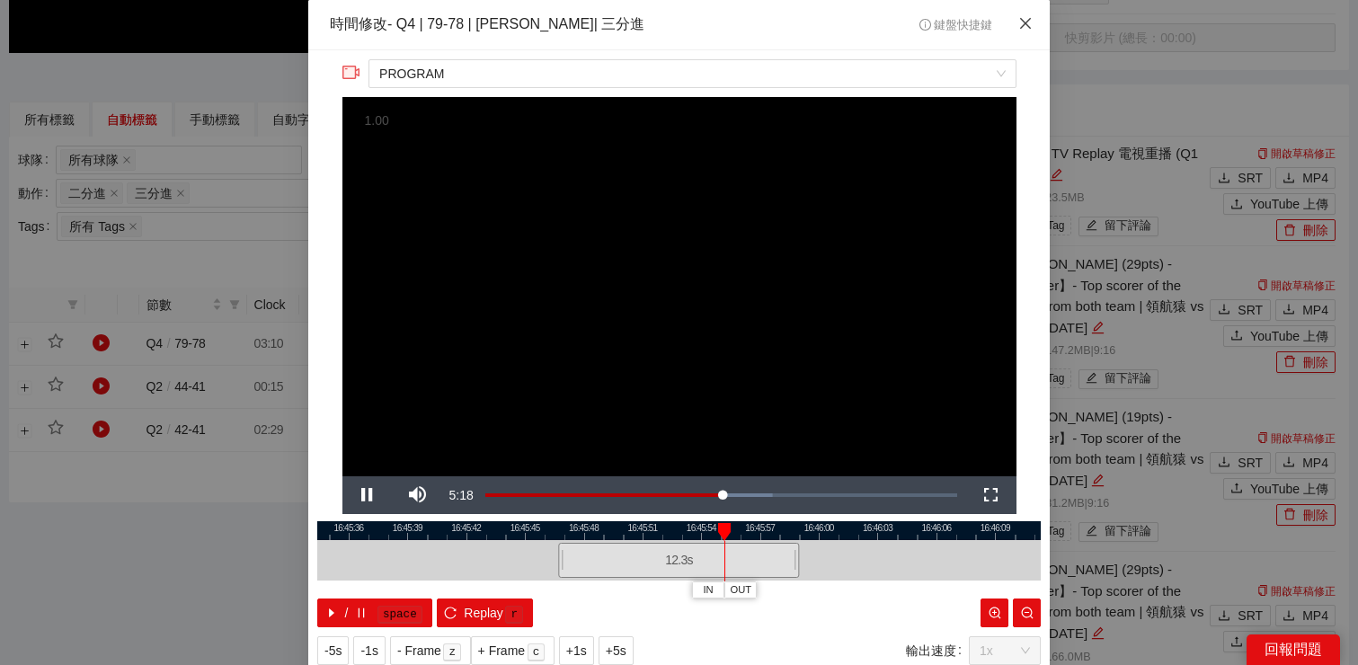
click at [1029, 22] on icon "close" at bounding box center [1025, 23] width 14 height 14
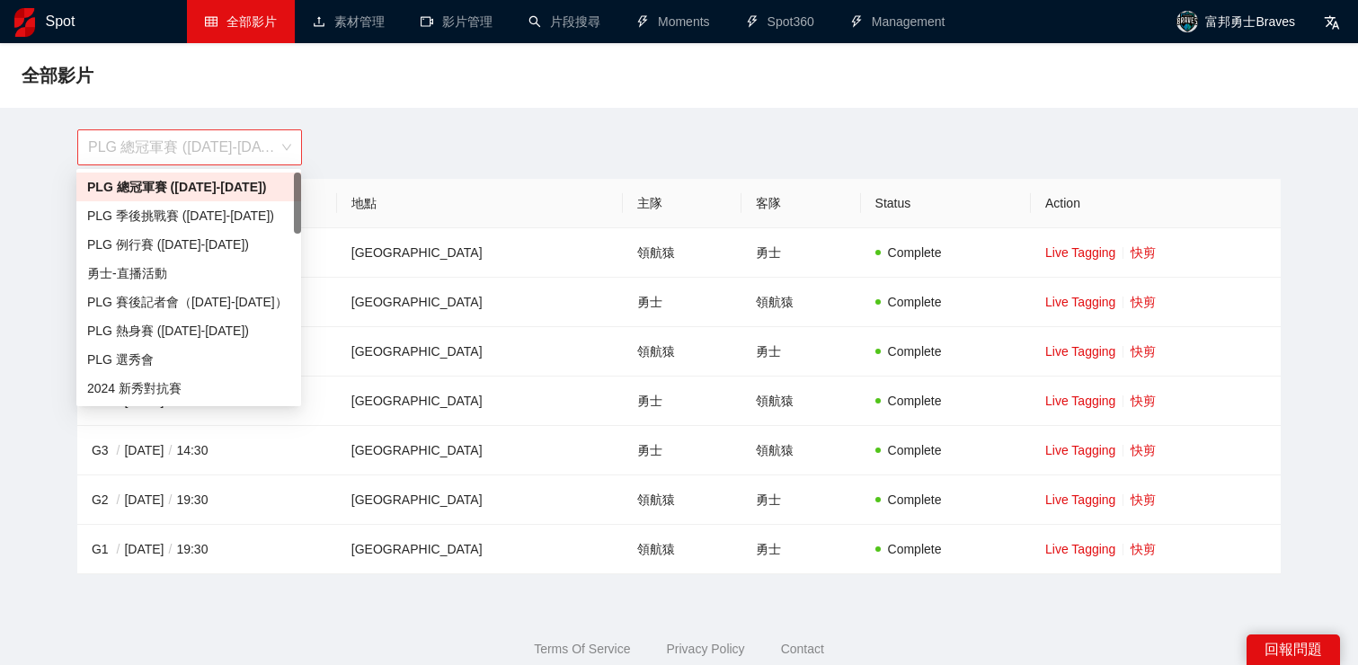
click at [212, 145] on span "PLG 總冠軍賽 ([DATE]-[DATE])" at bounding box center [189, 147] width 203 height 34
click at [198, 243] on div "PLG 例行賽 ([DATE]-[DATE])" at bounding box center [188, 245] width 203 height 20
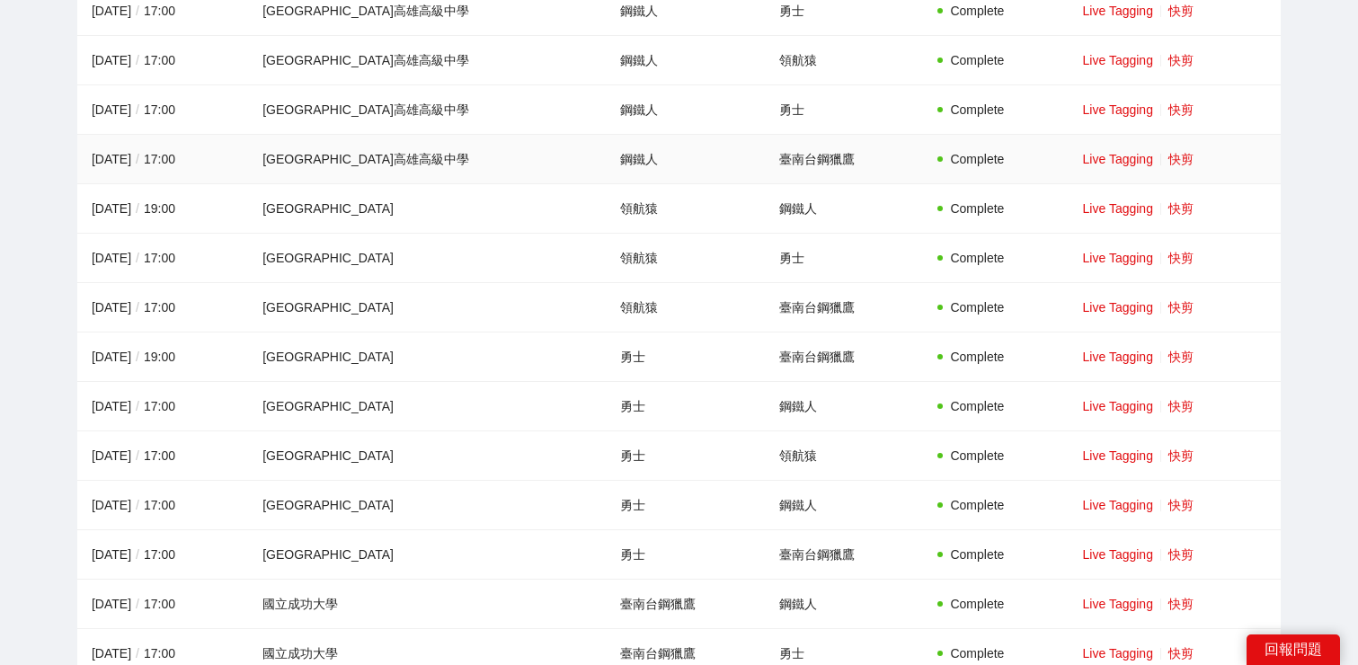
scroll to position [262, 0]
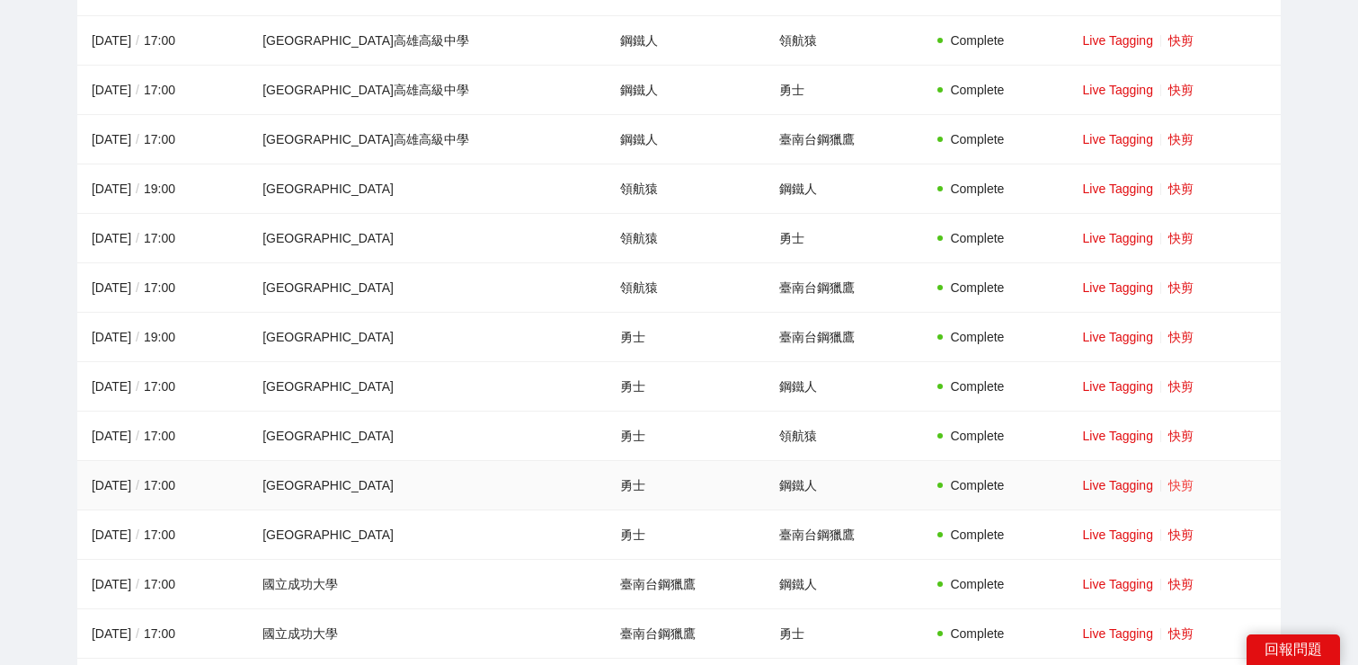
click at [1178, 483] on link "快剪" at bounding box center [1180, 485] width 25 height 14
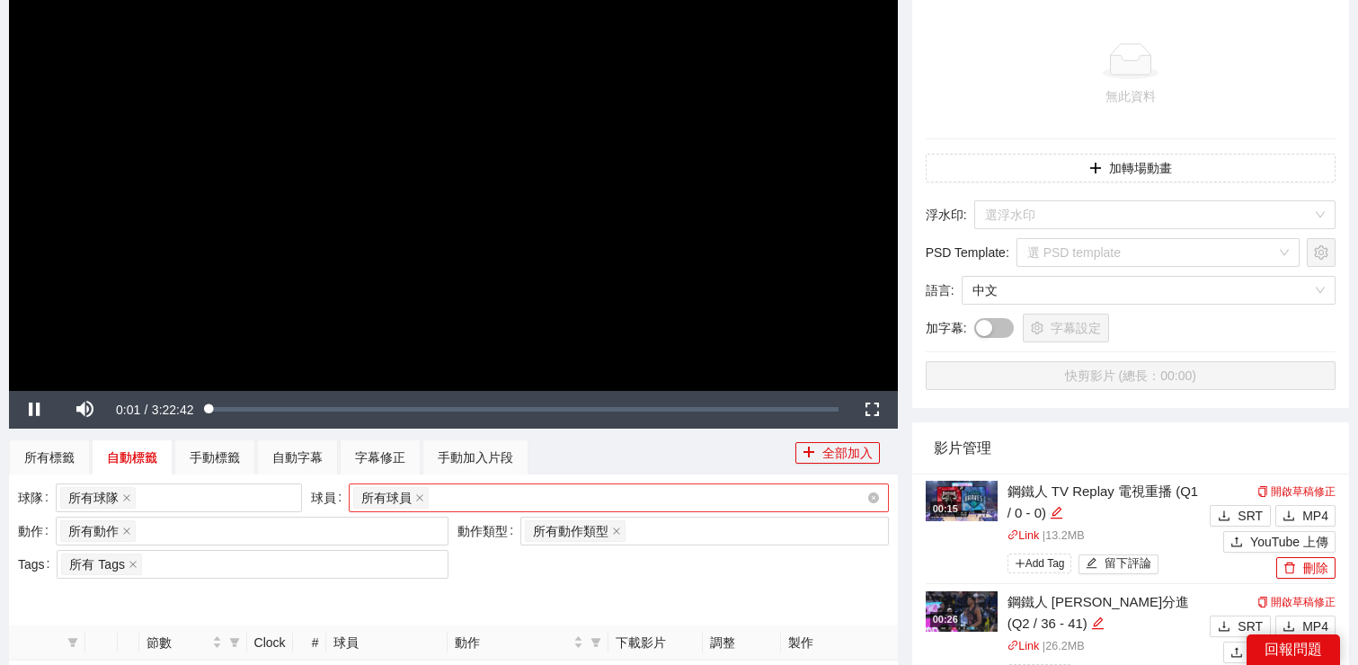
click at [536, 502] on div "所有球員" at bounding box center [609, 497] width 513 height 25
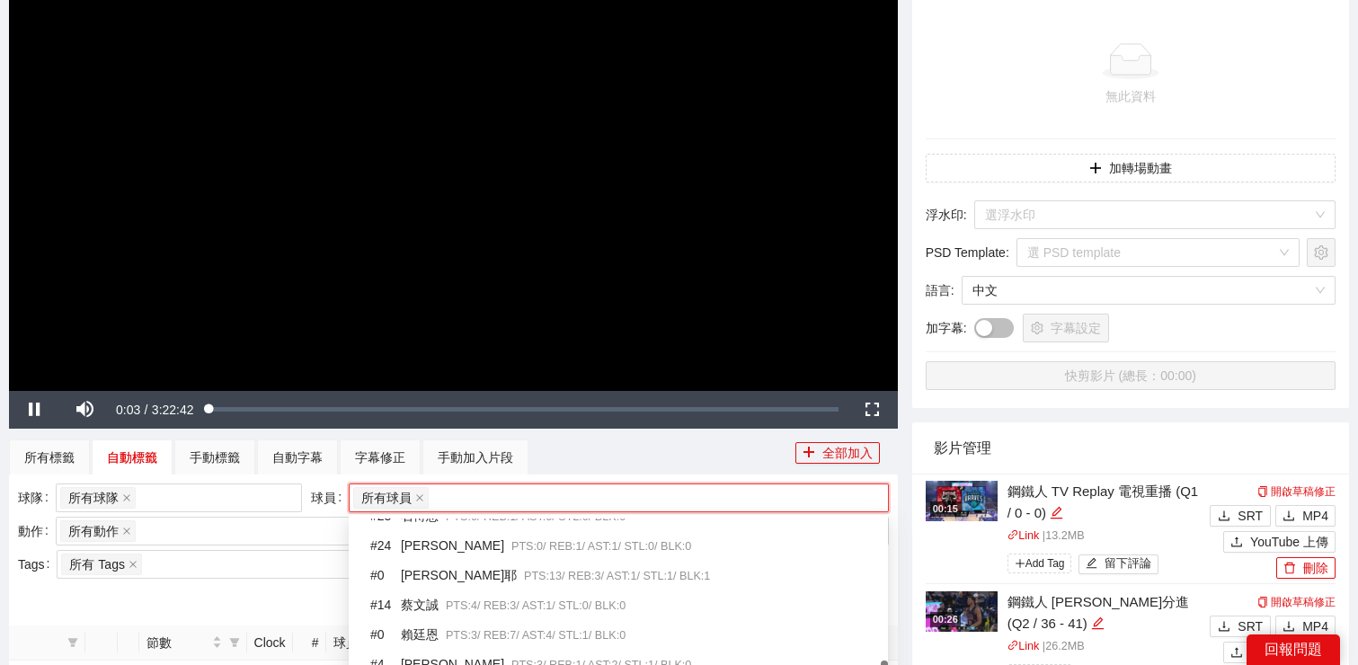
scroll to position [319, 0]
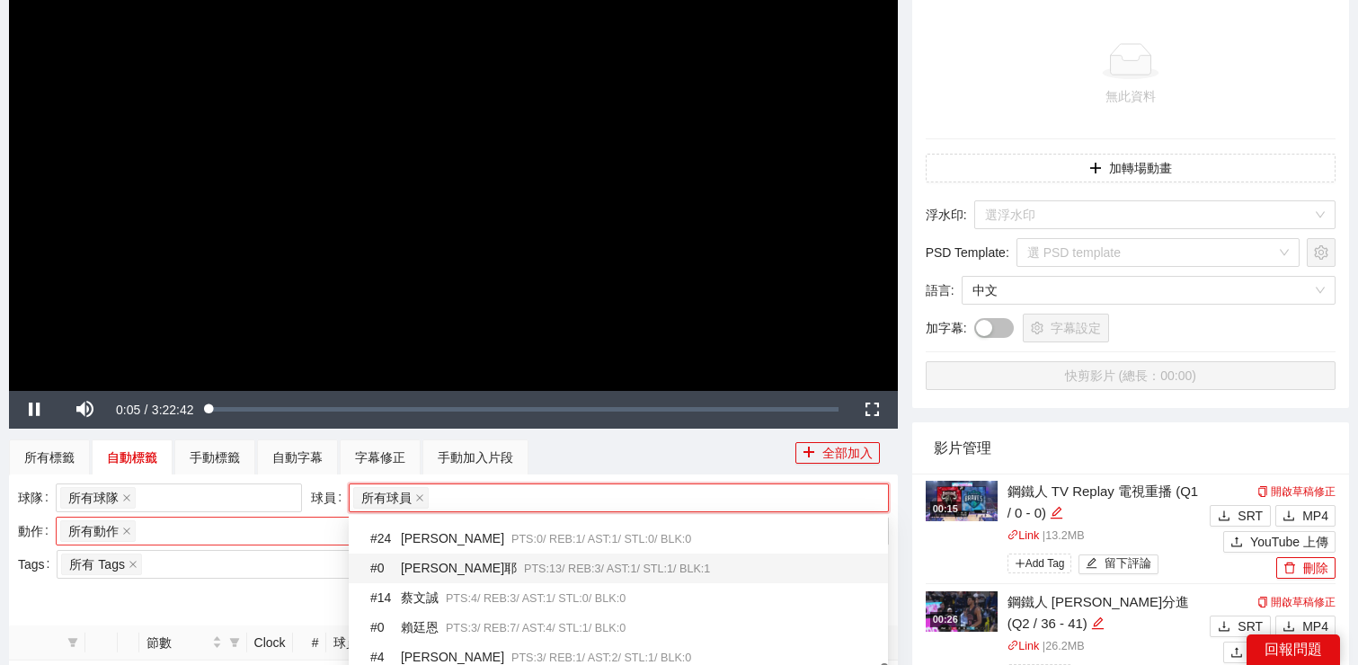
click at [204, 532] on div "所有動作 + 0 ..." at bounding box center [243, 531] width 366 height 25
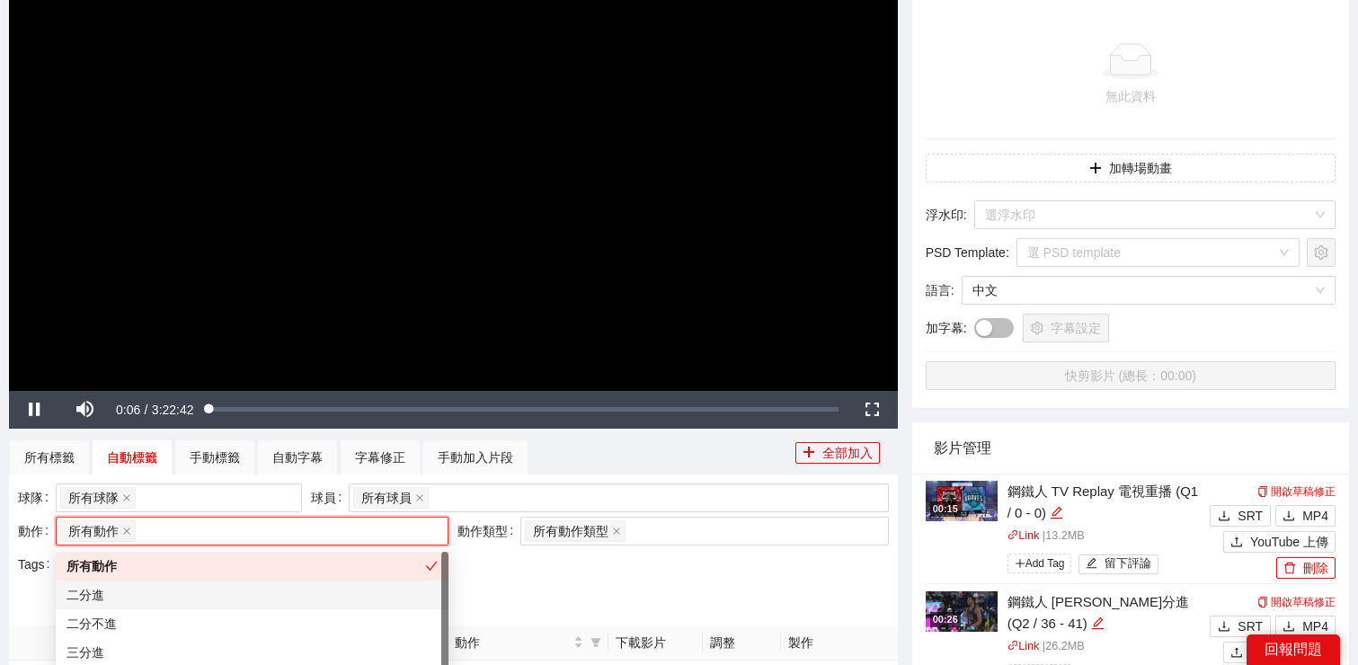
click at [184, 598] on div "二分進" at bounding box center [252, 595] width 371 height 20
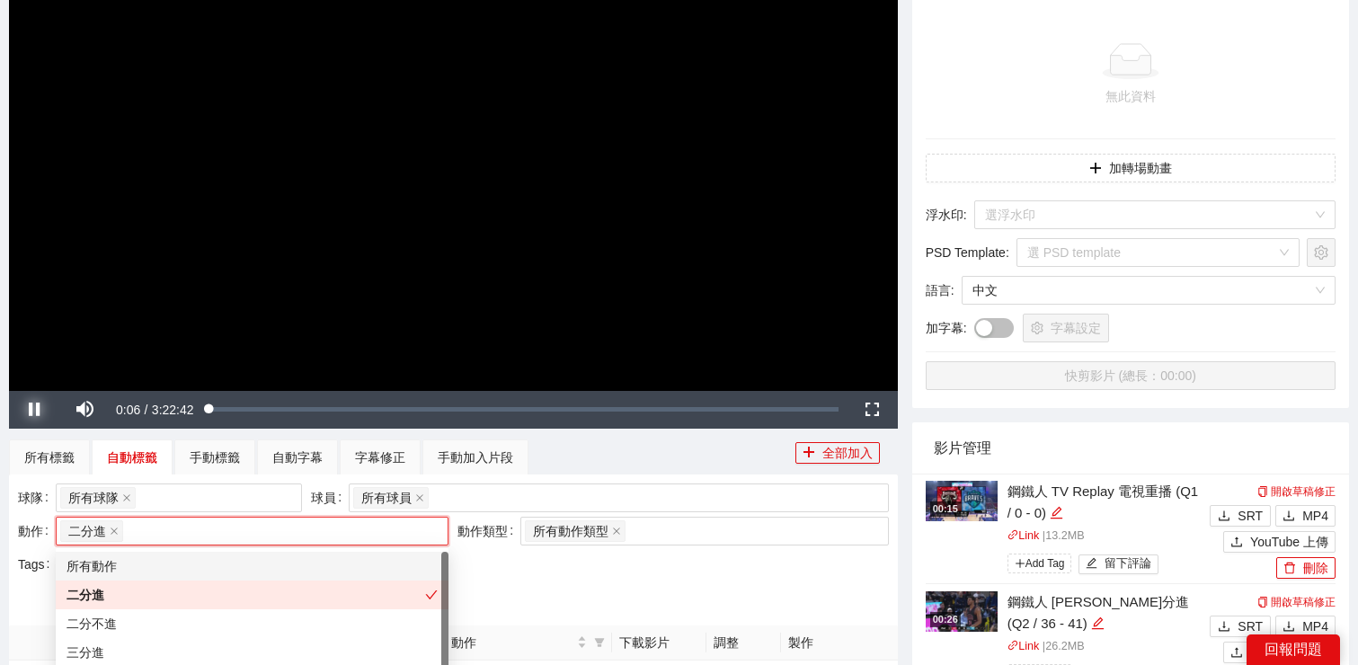
click at [39, 410] on span "Video Player" at bounding box center [34, 410] width 50 height 0
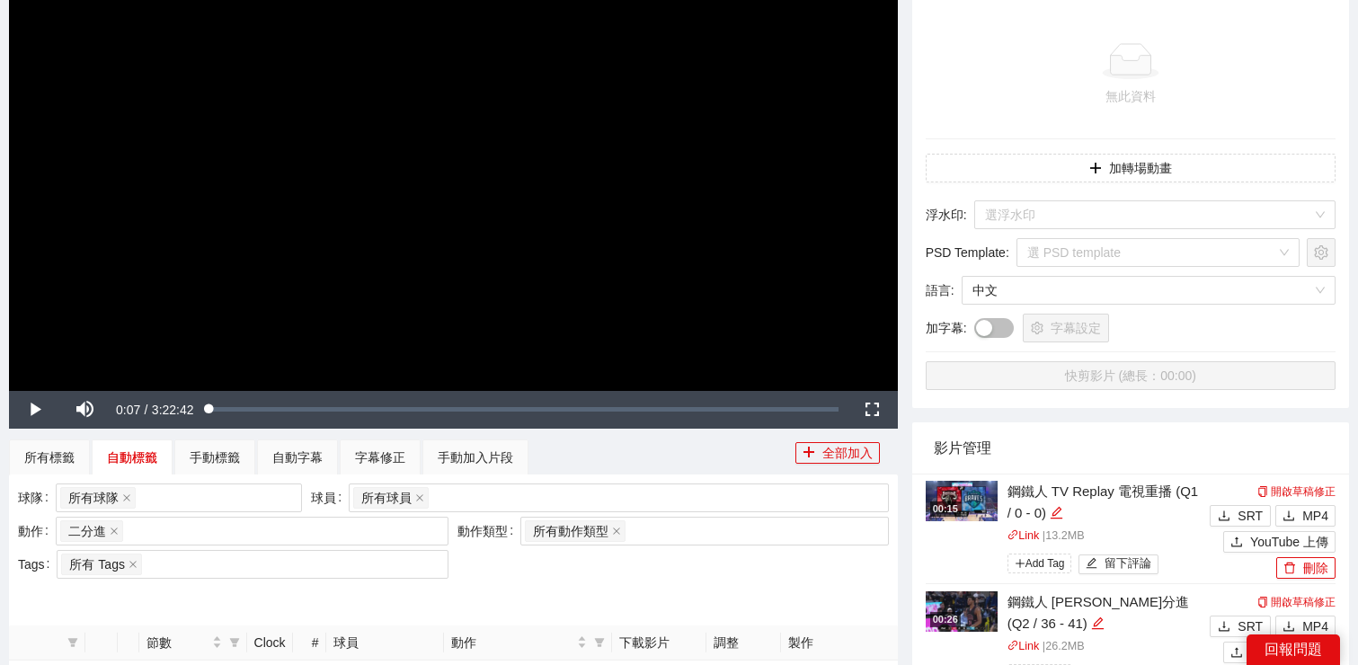
click at [529, 621] on div "球隊 所有球隊 球員 所有球員 動作 二分進 + 0 ... 動作類型 所有動作類型 + 0 ... Tags 所有 Tags" at bounding box center [453, 549] width 889 height 151
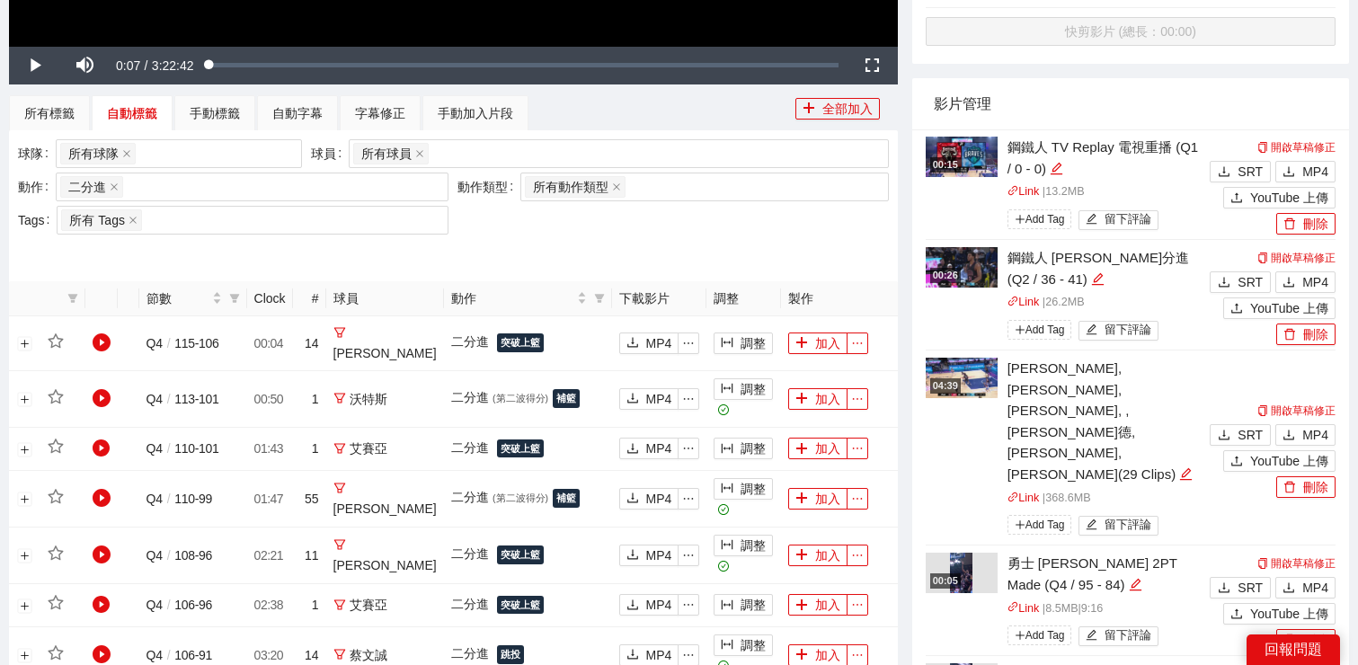
scroll to position [586, 0]
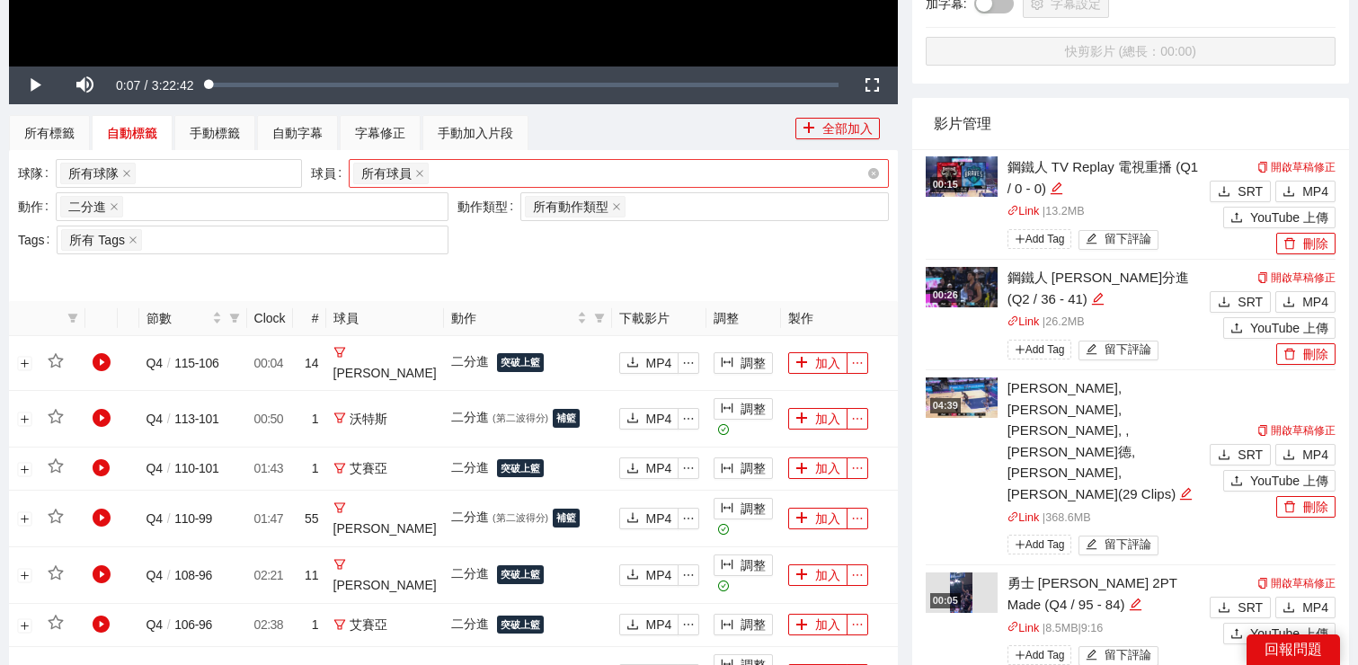
click at [492, 172] on div "所有球員" at bounding box center [609, 173] width 513 height 25
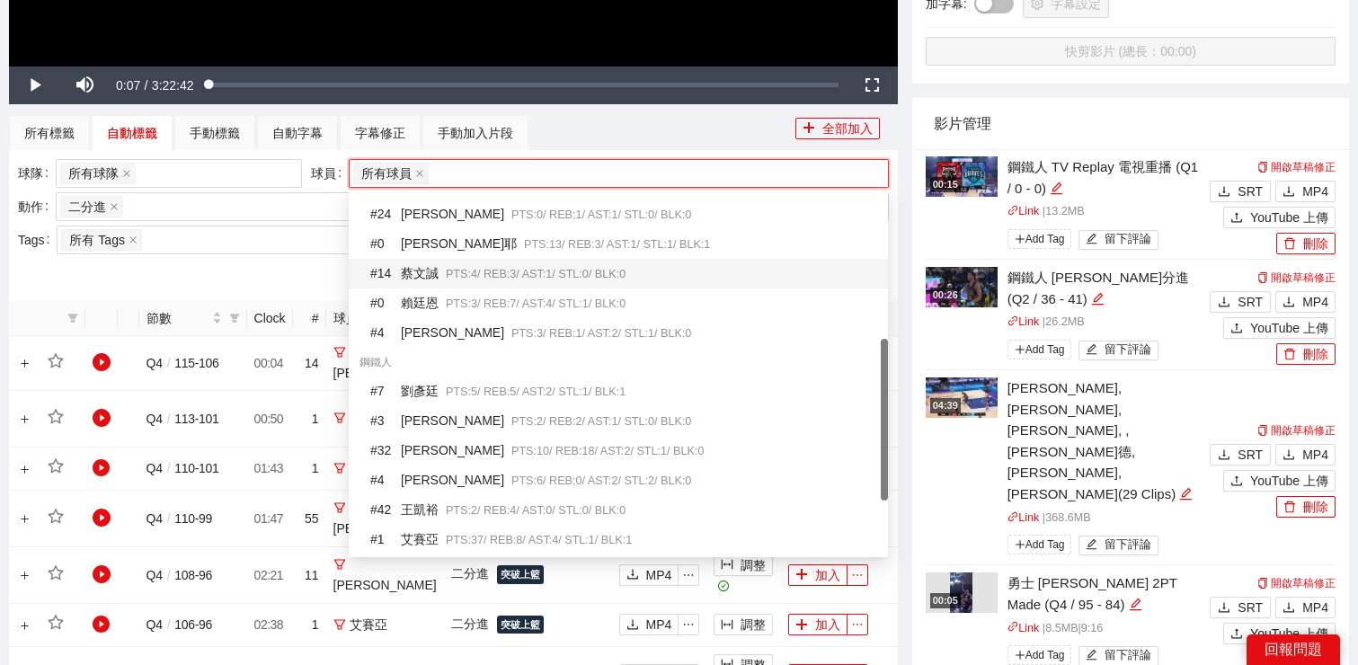
click at [469, 270] on span "PTS: 4 / REB: 3 / AST: 1 / STL: 0 / BLK: 0" at bounding box center [536, 274] width 180 height 13
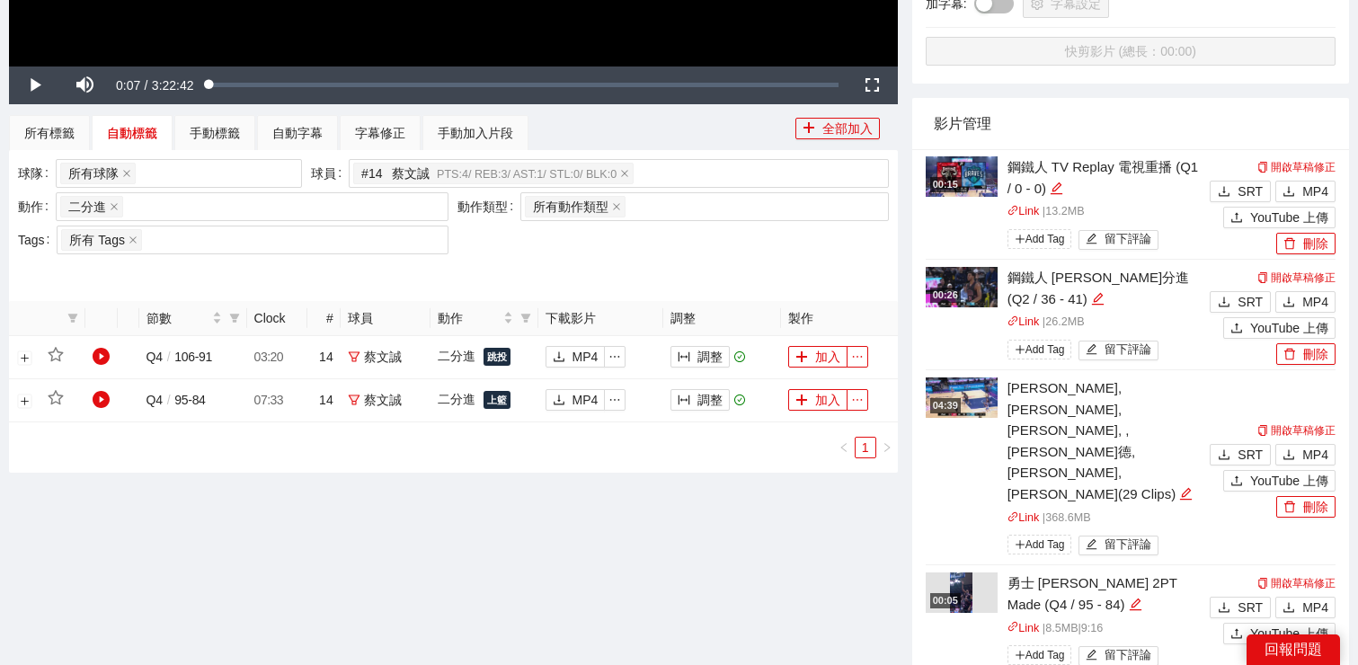
click at [307, 277] on div at bounding box center [453, 273] width 871 height 29
click at [701, 399] on button "調整" at bounding box center [699, 400] width 59 height 22
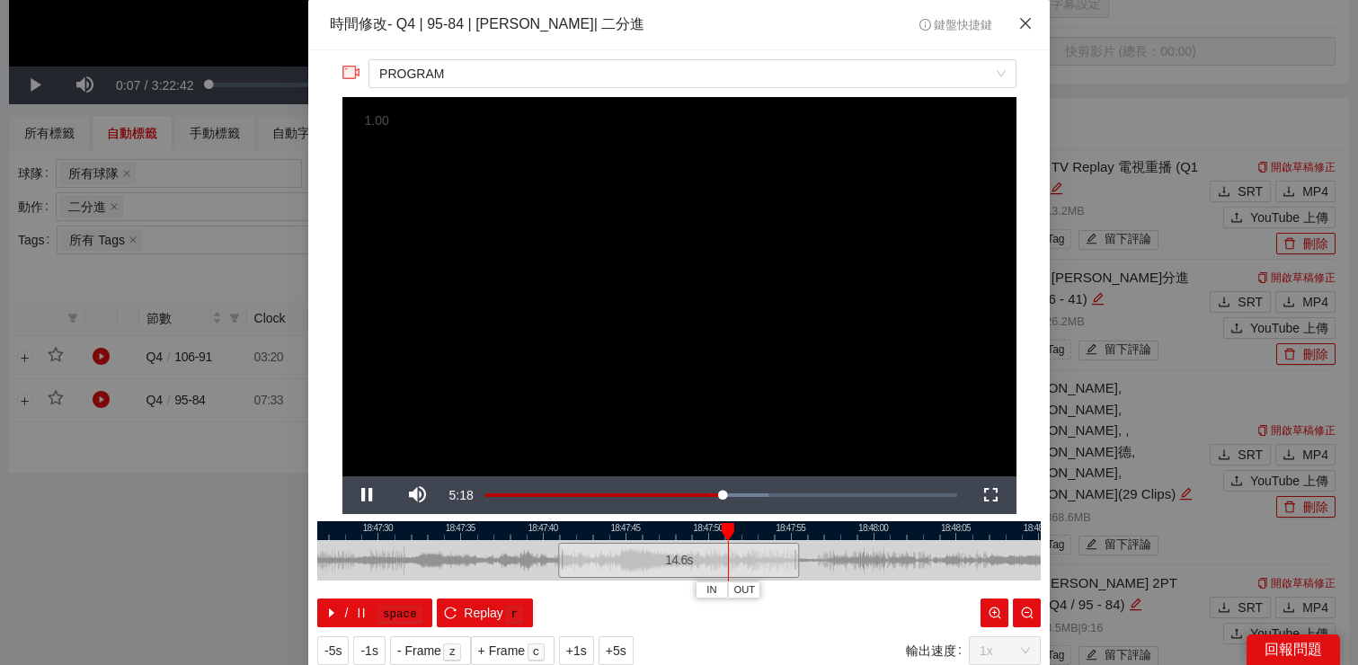
click at [1027, 17] on icon "close" at bounding box center [1025, 23] width 14 height 14
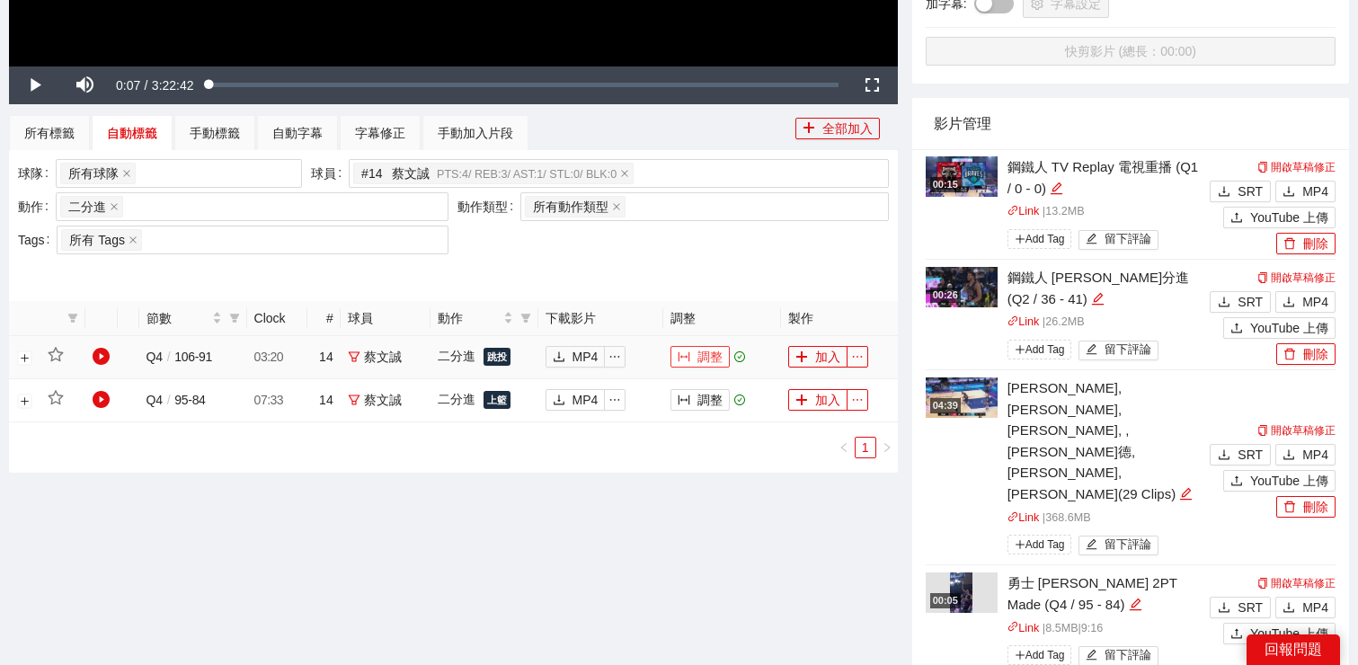
click at [714, 359] on button "調整" at bounding box center [699, 357] width 59 height 22
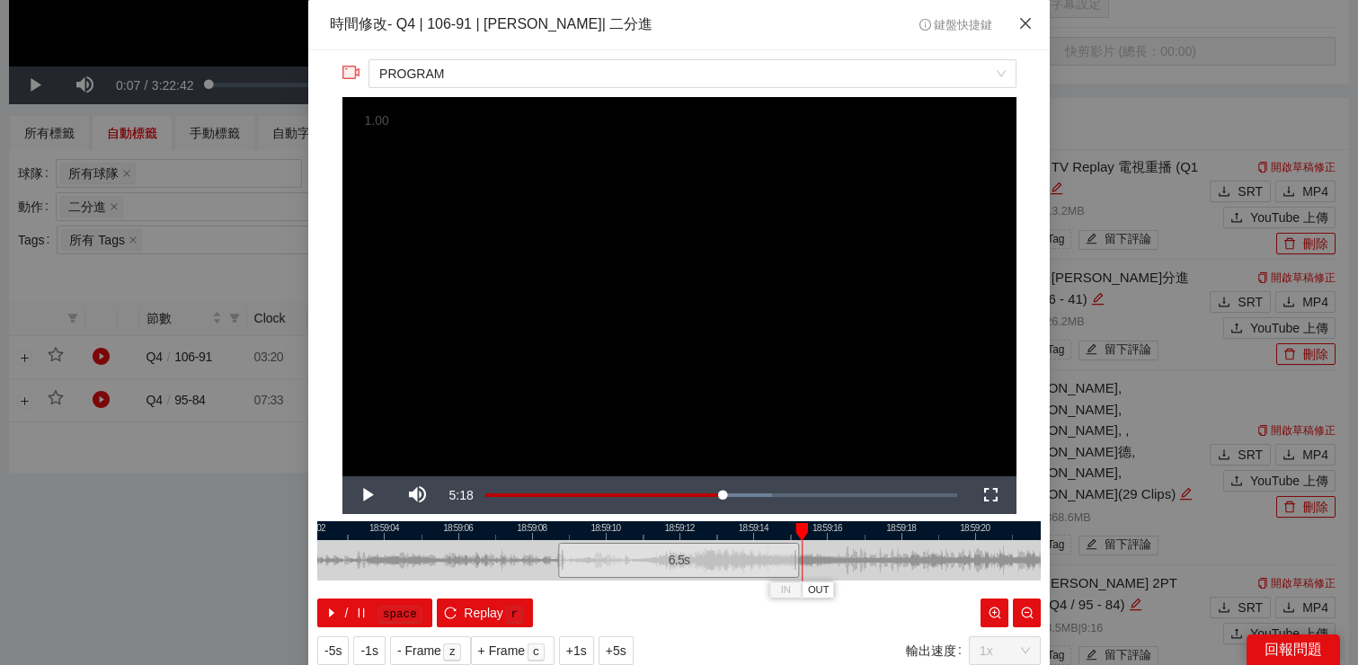
click at [1021, 24] on icon "close" at bounding box center [1025, 23] width 14 height 14
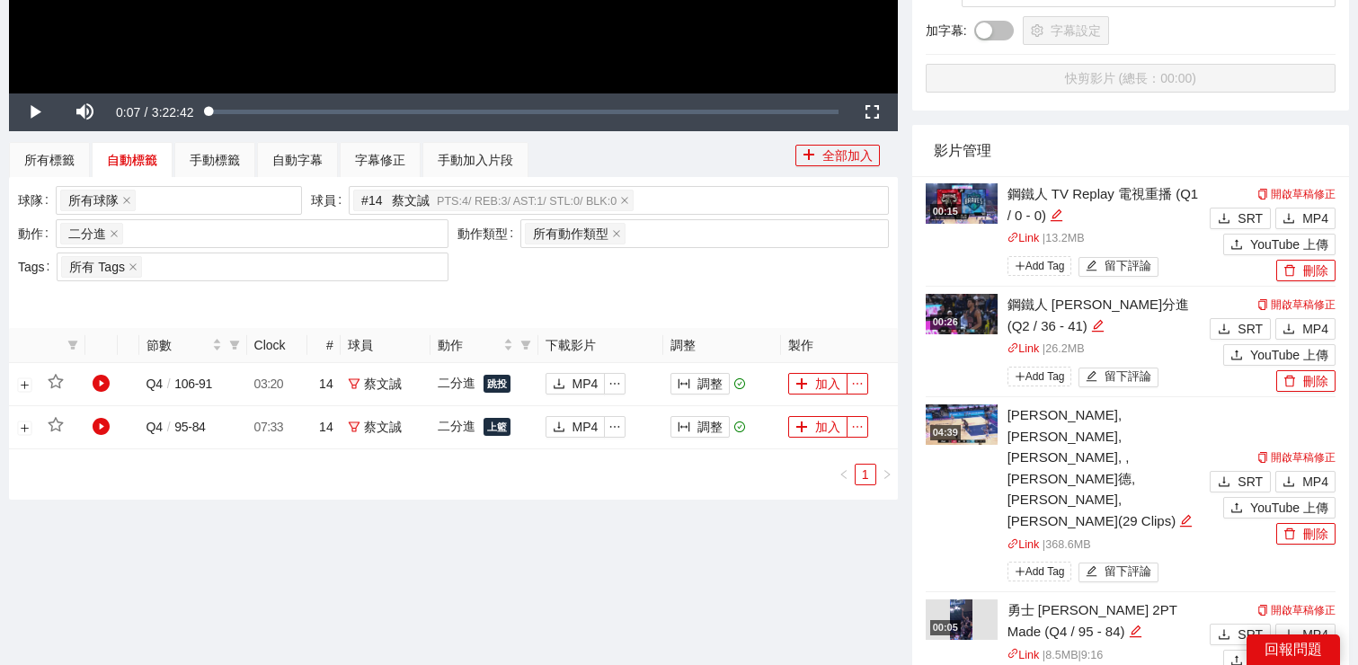
scroll to position [553, 0]
